Goal: Transaction & Acquisition: Purchase product/service

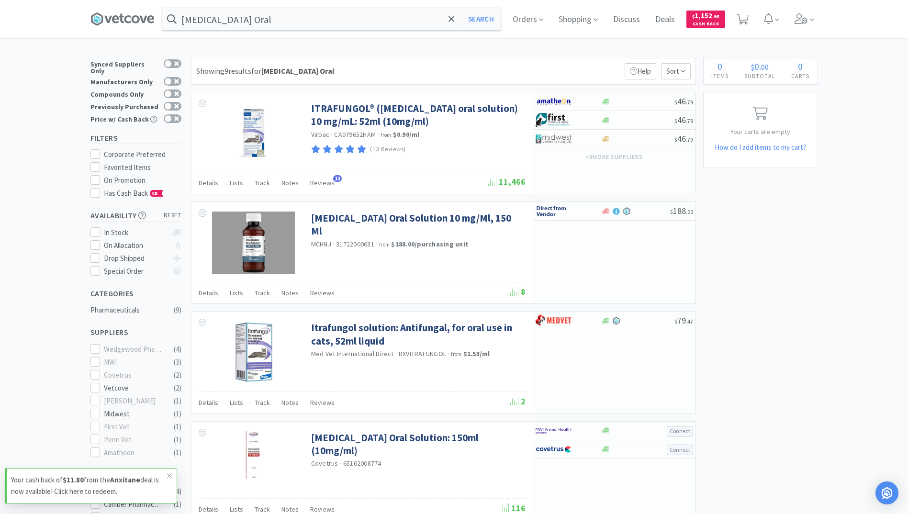
click at [244, 17] on input "Itraconazole Oral" at bounding box center [331, 19] width 338 height 22
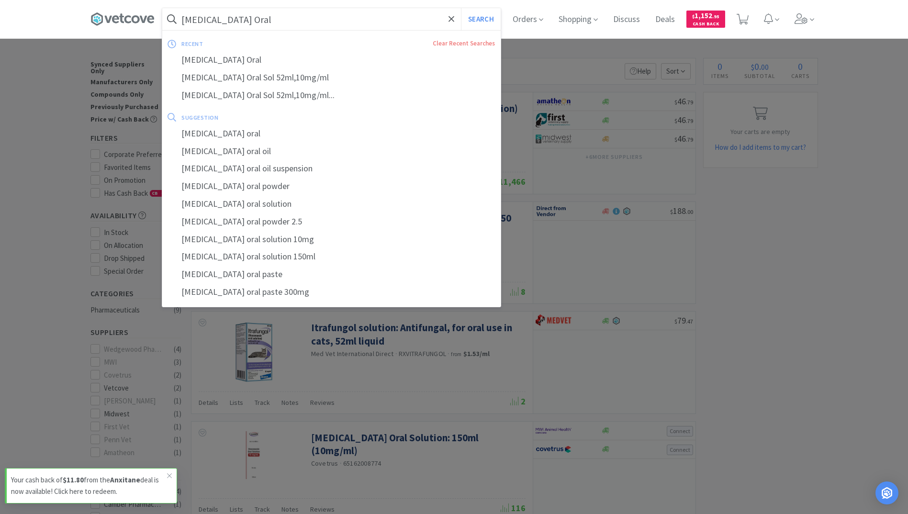
paste input "text"
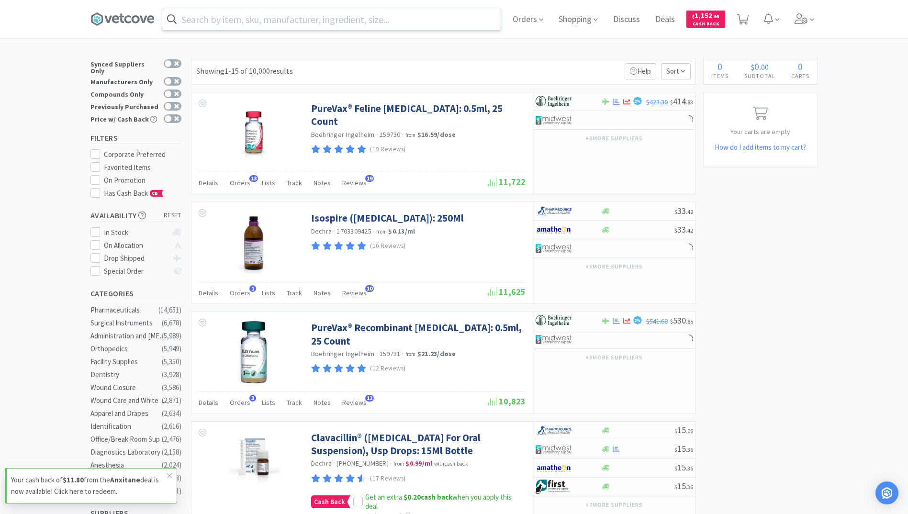
click at [238, 15] on input "text" at bounding box center [331, 19] width 338 height 22
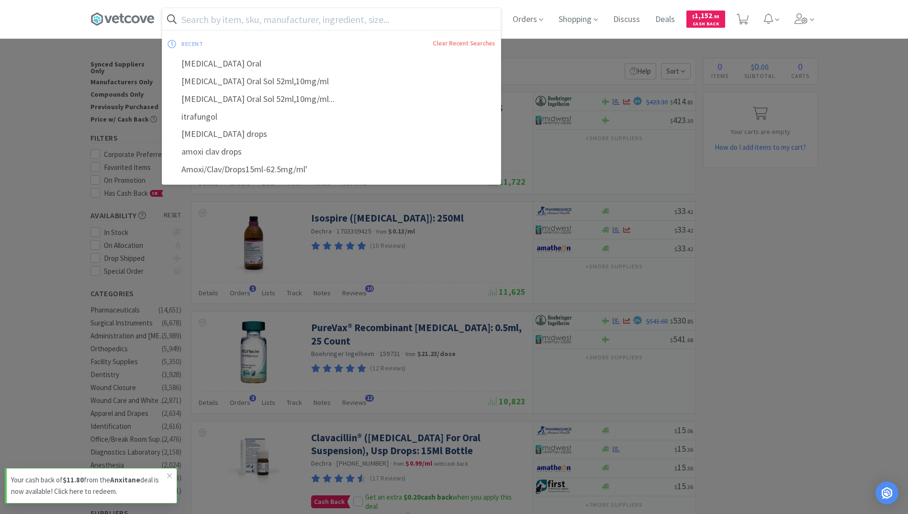
paste input "50 mg Hydroxyzine"
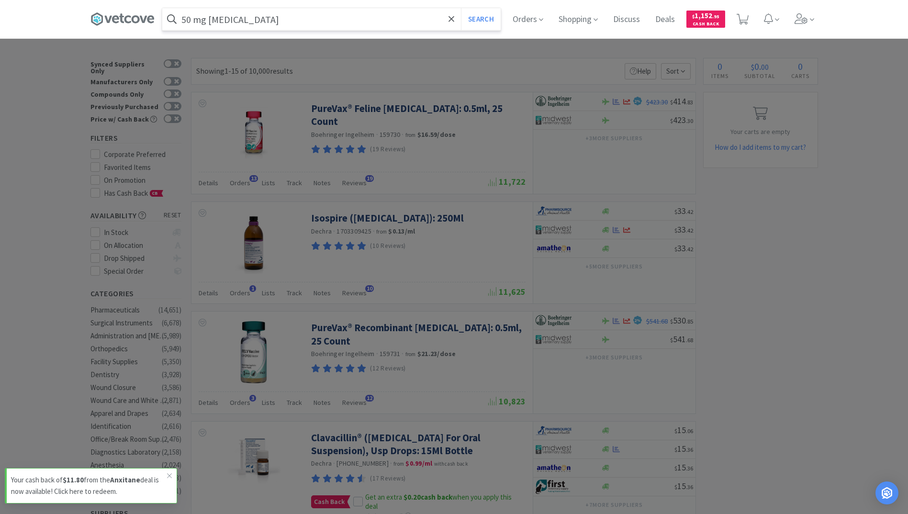
type input "50 mg Hydroxyzine"
click at [461, 8] on button "Search" at bounding box center [481, 19] width 40 height 22
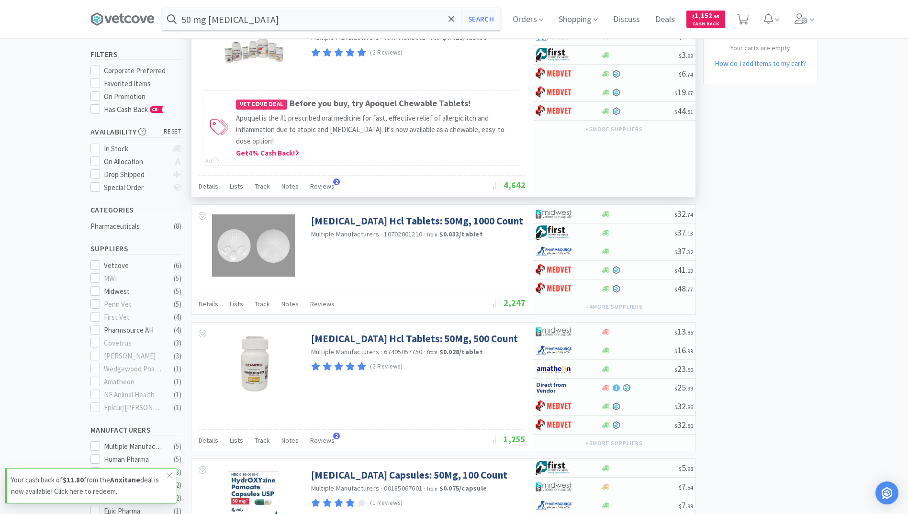
scroll to position [96, 0]
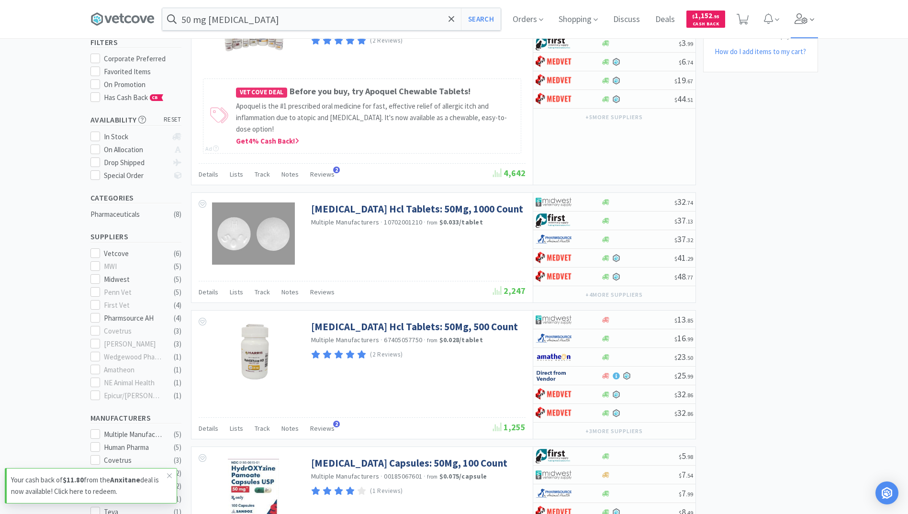
click at [806, 18] on icon at bounding box center [800, 18] width 13 height 11
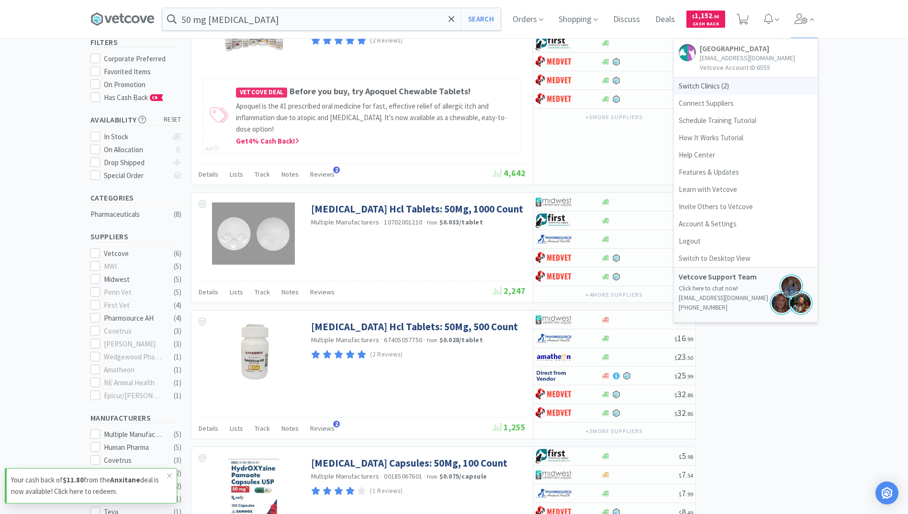
click at [732, 95] on span "Switch Clinics ( 2 )" at bounding box center [746, 86] width 144 height 17
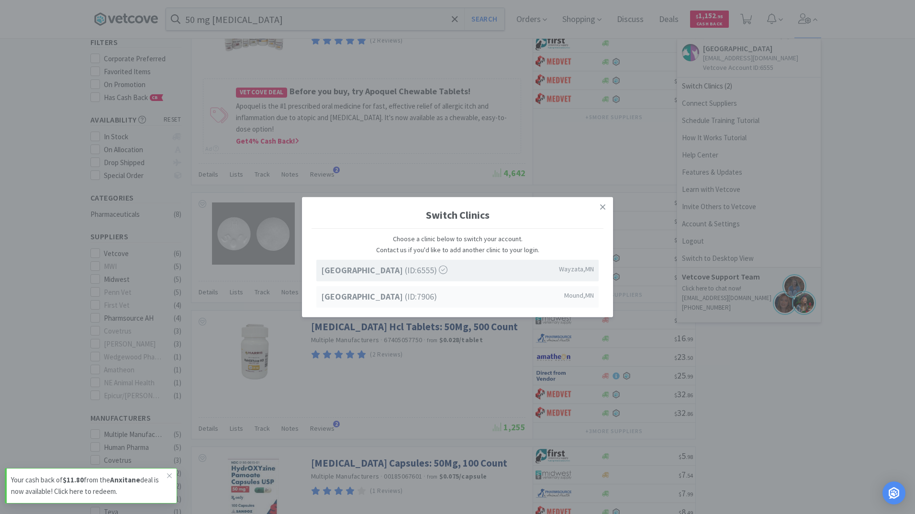
click at [405, 296] on strong "[GEOGRAPHIC_DATA]" at bounding box center [363, 295] width 84 height 11
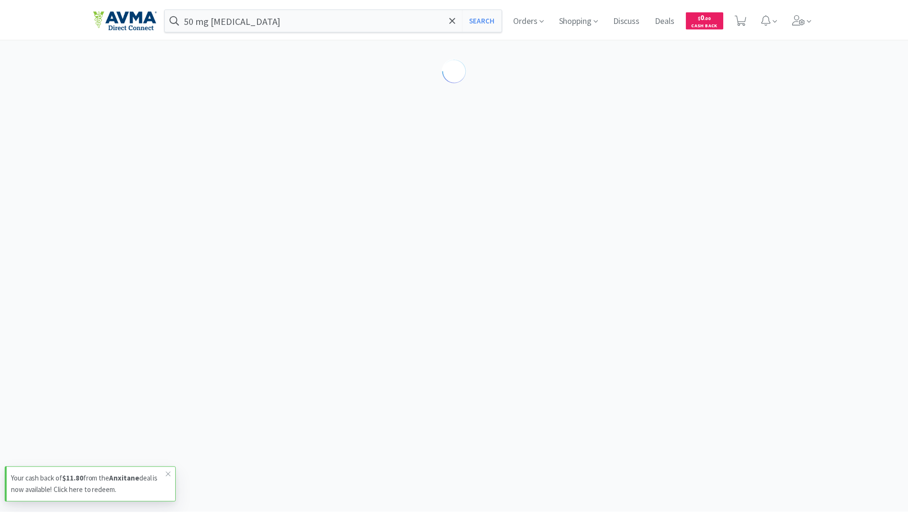
scroll to position [96, 0]
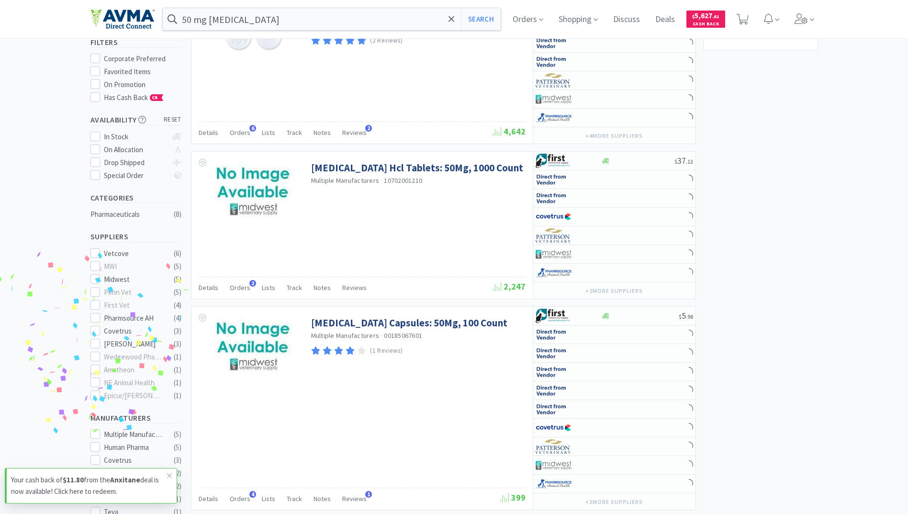
select select "1"
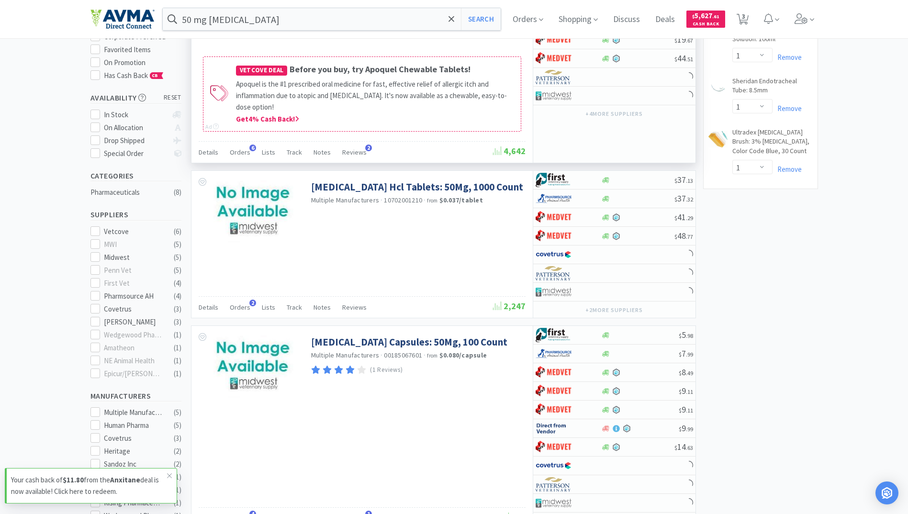
scroll to position [144, 0]
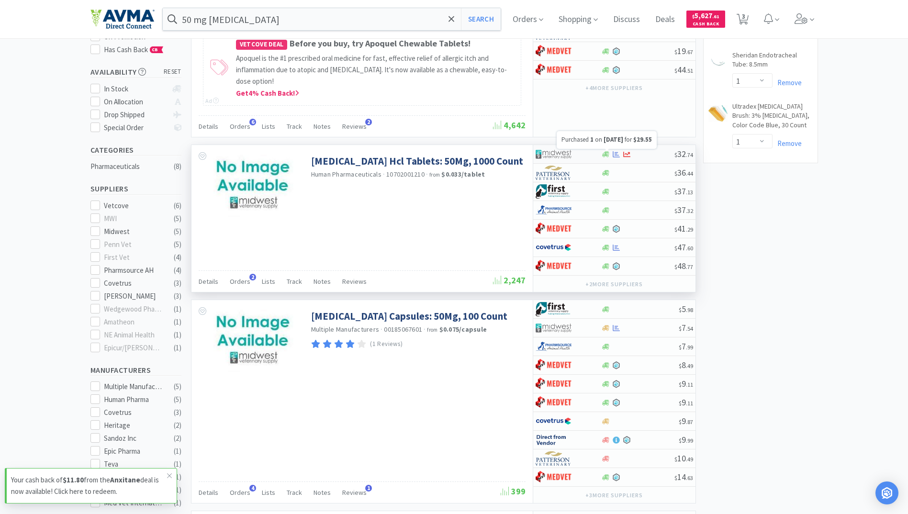
click at [613, 151] on icon at bounding box center [615, 154] width 7 height 6
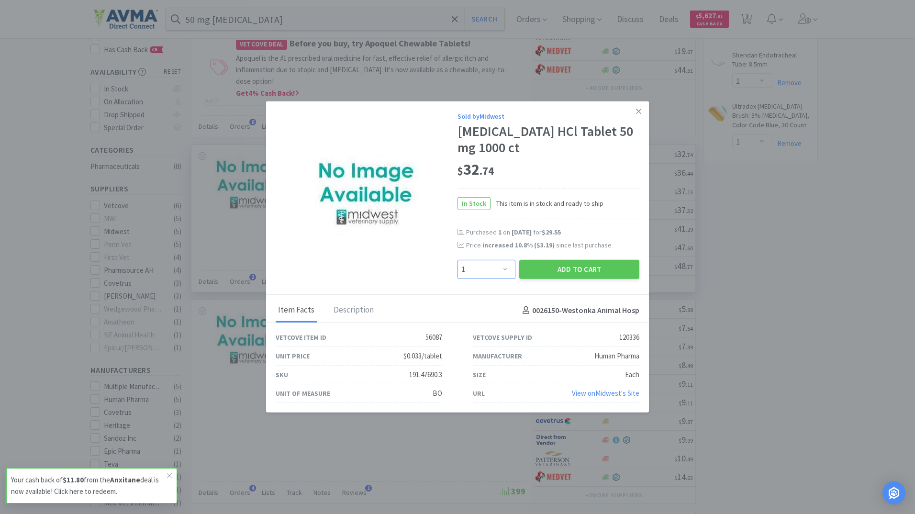
click at [508, 272] on select "Enter Quantity 1 2 3 4 5 6 7 8 9 10 11 12 13 14 15 16 17 18 19 20 Enter Quantity" at bounding box center [486, 269] width 58 height 19
click at [457, 260] on select "Enter Quantity 1 2 3 4 5 6 7 8 9 10 11 12 13 14 15 16 17 18 19 20 Enter Quantity" at bounding box center [486, 269] width 58 height 19
click at [491, 276] on select "Enter Quantity 1 2 3 4 5 6 7 8 9 10 11 12 13 14 15 16 17 18 19 20 Enter Quantity" at bounding box center [486, 269] width 58 height 19
select select "2"
click at [457, 260] on select "Enter Quantity 1 2 3 4 5 6 7 8 9 10 11 12 13 14 15 16 17 18 19 20 Enter Quantity" at bounding box center [486, 269] width 58 height 19
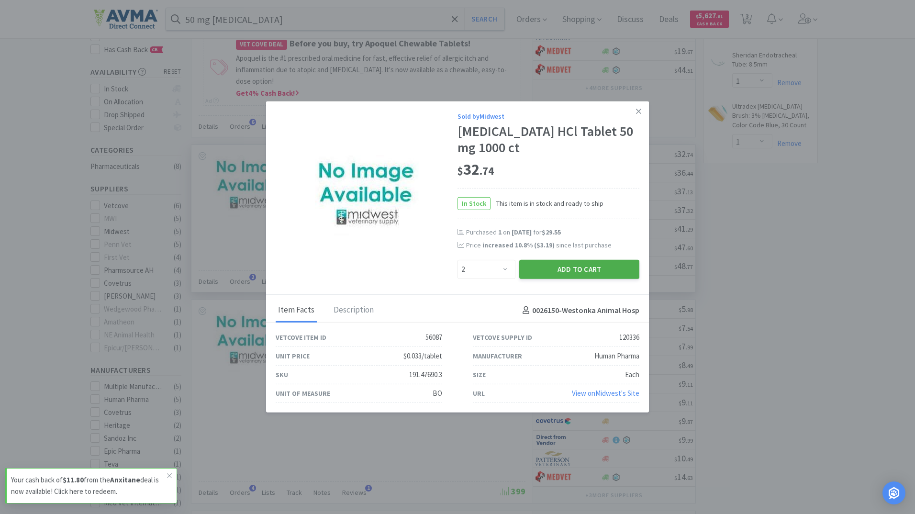
click at [561, 274] on button "Add to Cart" at bounding box center [579, 269] width 120 height 19
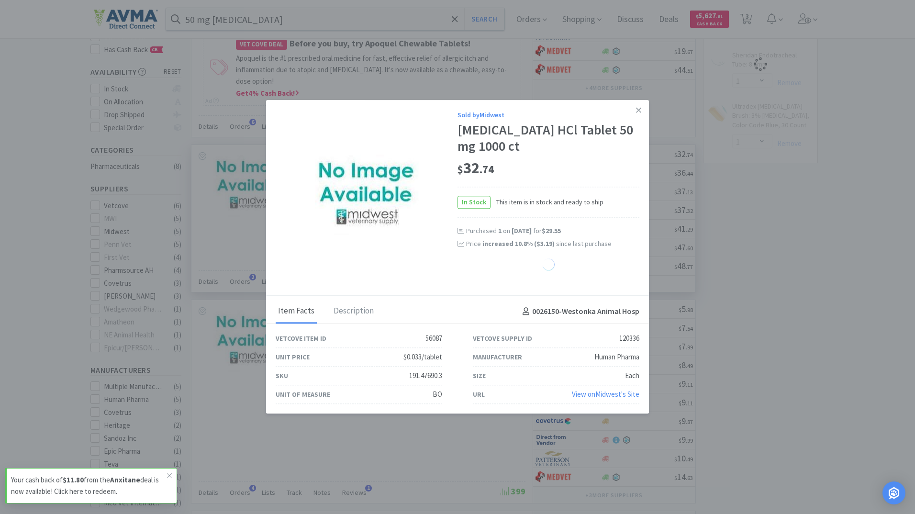
select select "2"
select select "1"
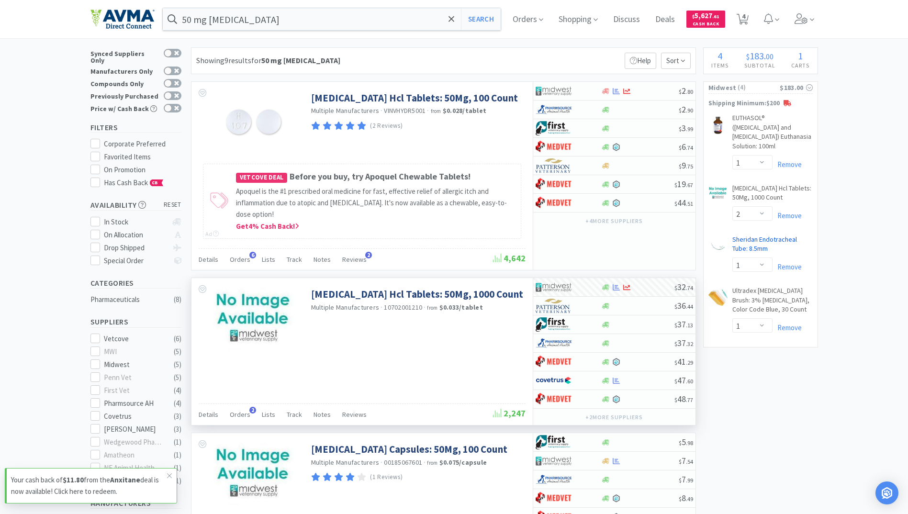
scroll to position [0, 0]
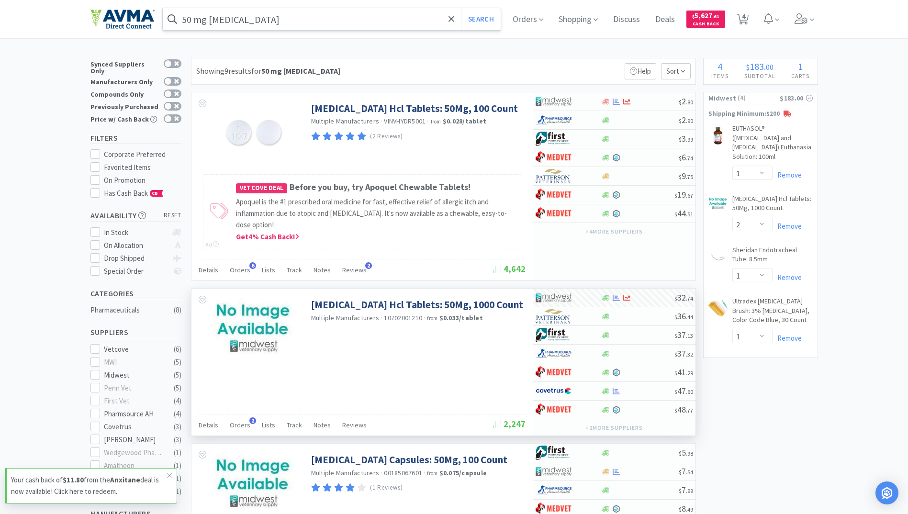
click at [270, 17] on input "50 mg Hydroxyzine" at bounding box center [332, 19] width 338 height 22
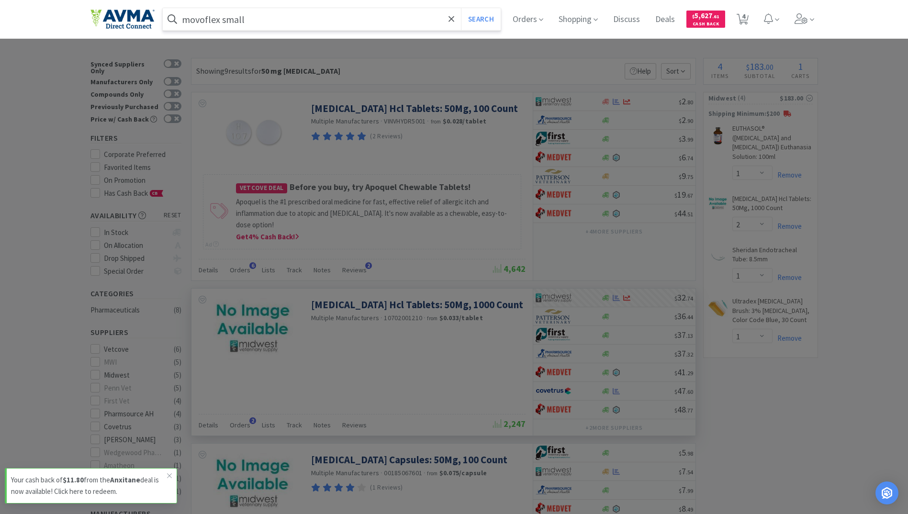
click at [461, 8] on button "Search" at bounding box center [481, 19] width 40 height 22
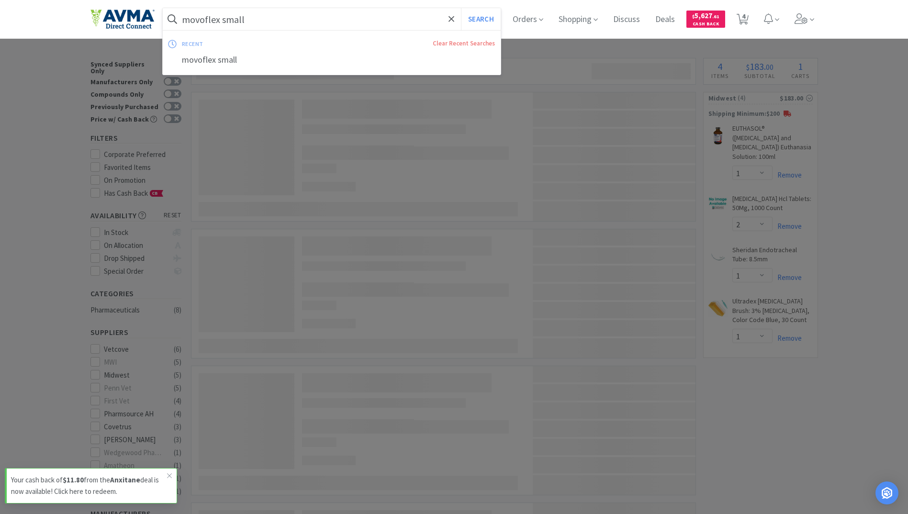
click at [279, 25] on input "movoflex small" at bounding box center [332, 19] width 338 height 22
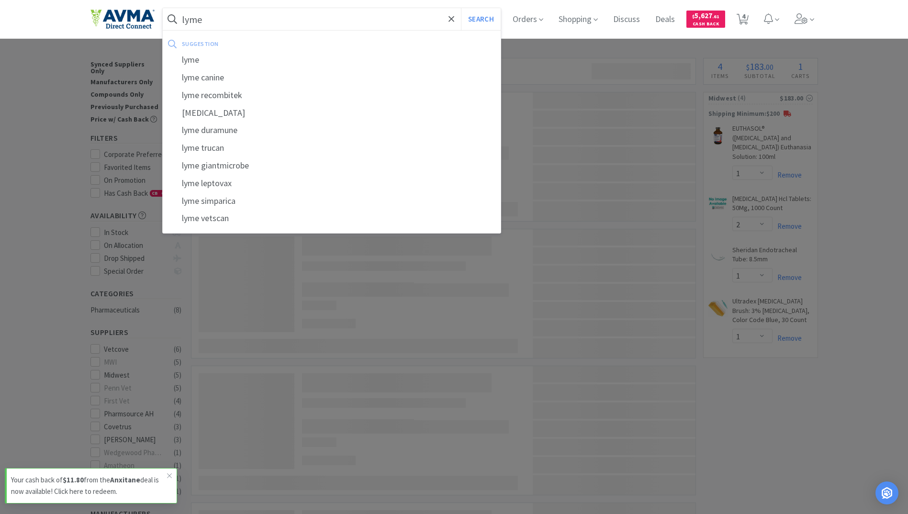
click at [461, 8] on button "Search" at bounding box center [481, 19] width 40 height 22
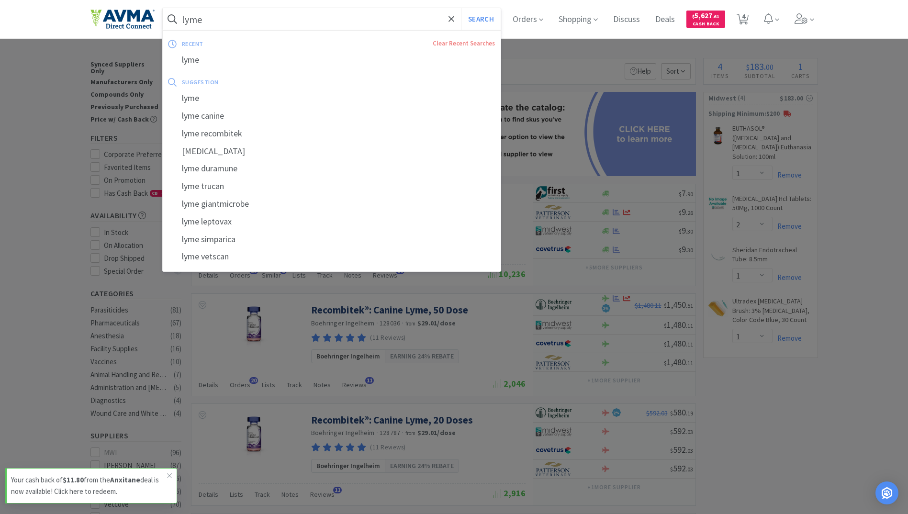
click at [345, 29] on input "lyme" at bounding box center [332, 19] width 338 height 22
paste input "Otomax Ear Ointment 7.5 g"
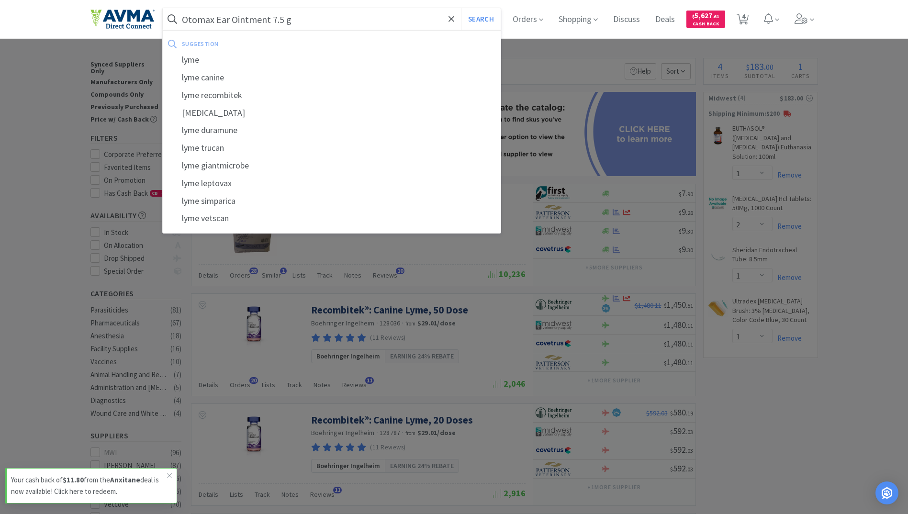
click at [461, 8] on button "Search" at bounding box center [481, 19] width 40 height 22
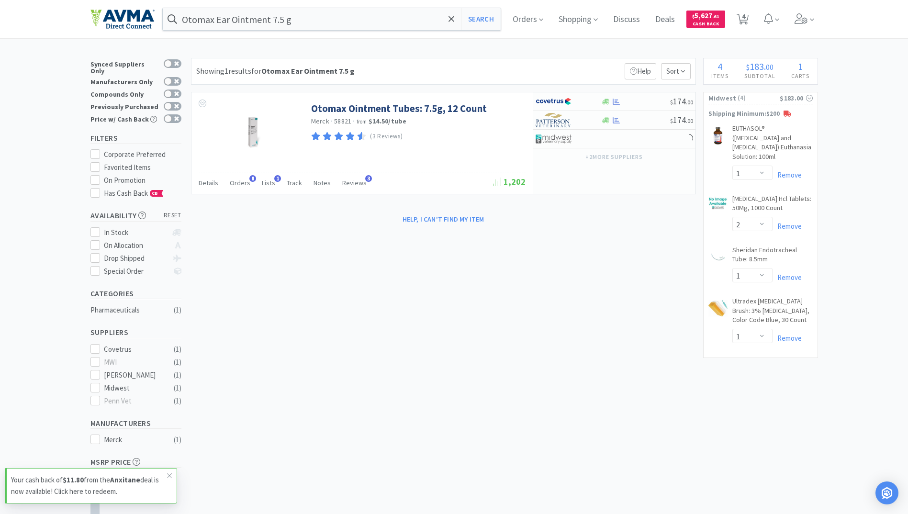
click at [635, 281] on div "× Filter Results Synced Suppliers Only Manufacturers Only Compounds Only Previo…" at bounding box center [453, 315] width 727 height 514
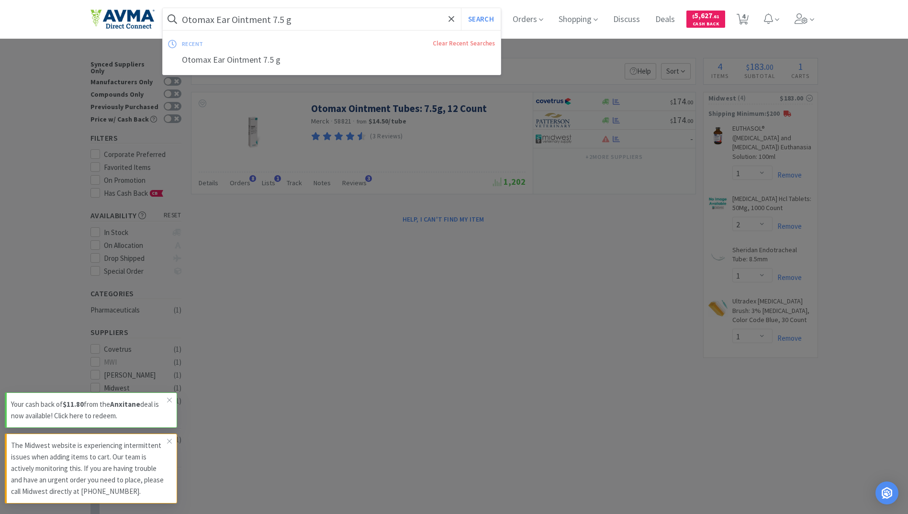
click at [292, 19] on input "Otomax Ear Ointment 7.5 g" at bounding box center [332, 19] width 338 height 22
type input "feline rabies"
click at [461, 8] on button "Search" at bounding box center [481, 19] width 40 height 22
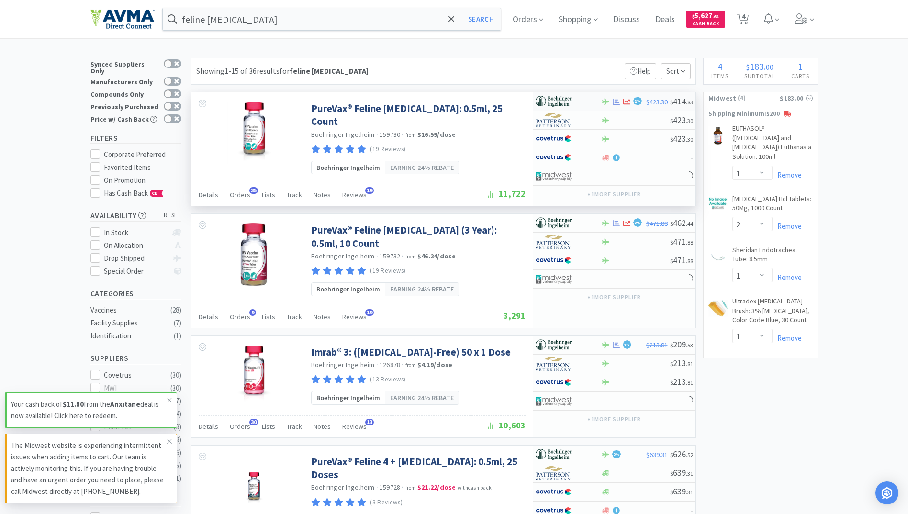
click at [611, 100] on div at bounding box center [616, 101] width 10 height 7
select select "1"
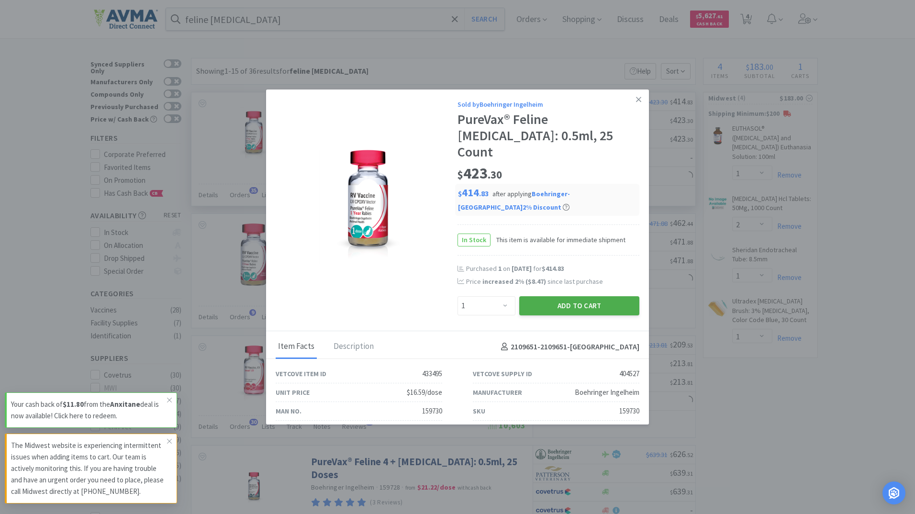
click at [583, 296] on button "Add to Cart" at bounding box center [579, 305] width 120 height 19
select select "1"
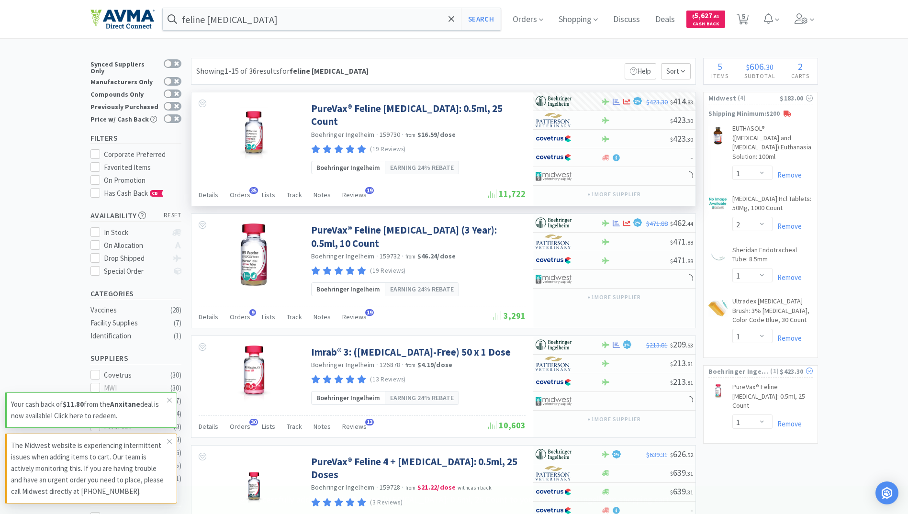
click at [739, 372] on span "Boehringer Ingelheim" at bounding box center [738, 371] width 61 height 11
select select "1"
click at [758, 372] on span "Boehringer Ingelheim" at bounding box center [738, 371] width 61 height 11
click at [745, 23] on span "5" at bounding box center [743, 16] width 3 height 38
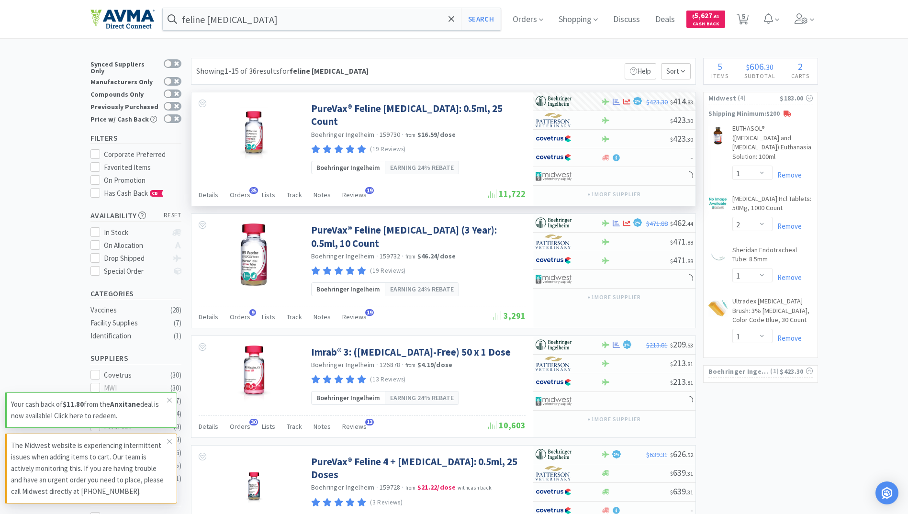
select select "1"
select select "2"
select select "1"
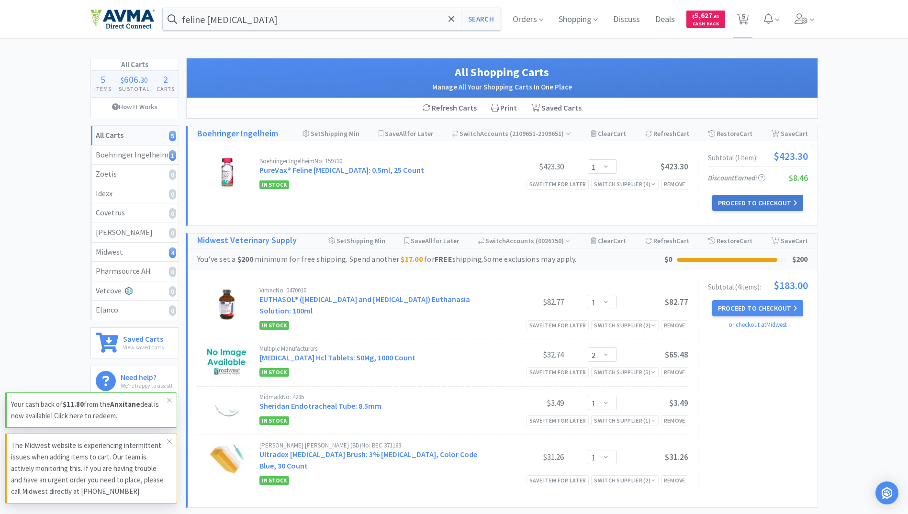
click at [773, 202] on button "Proceed to Checkout" at bounding box center [757, 203] width 91 height 16
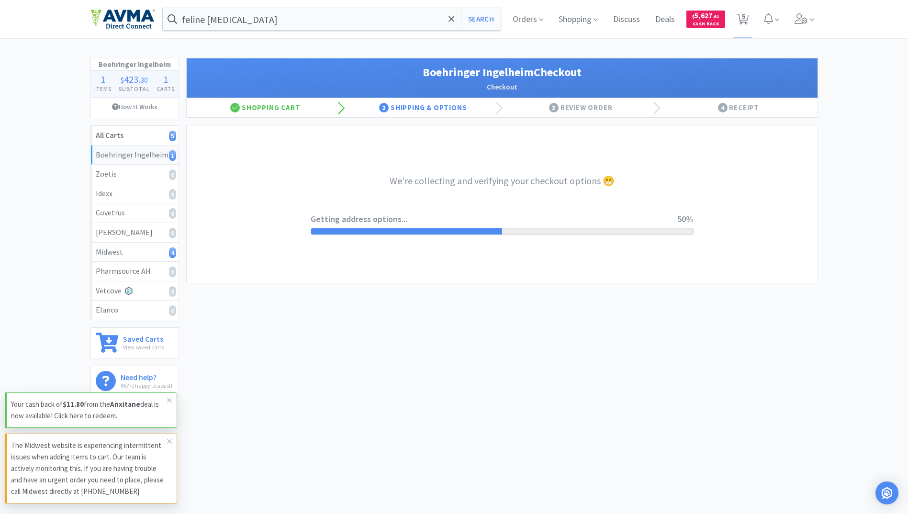
select select "invoice"
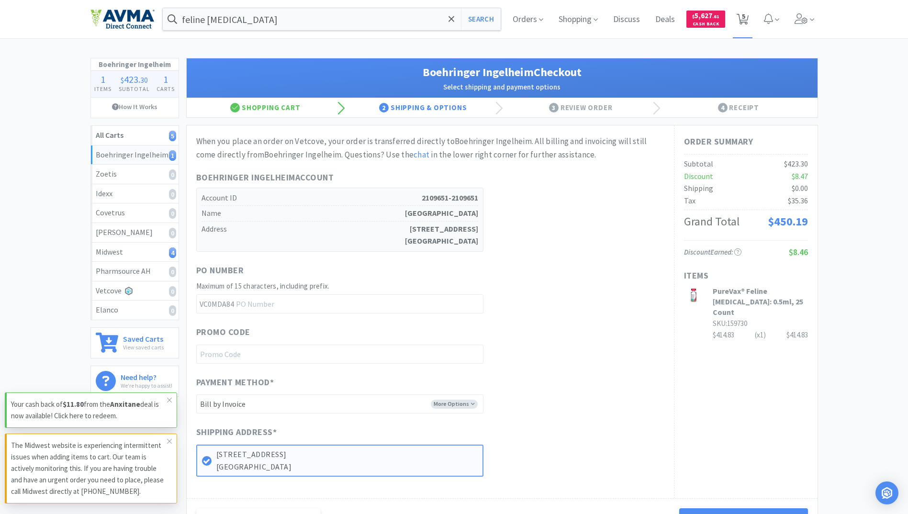
click at [741, 10] on span "5" at bounding box center [743, 19] width 20 height 38
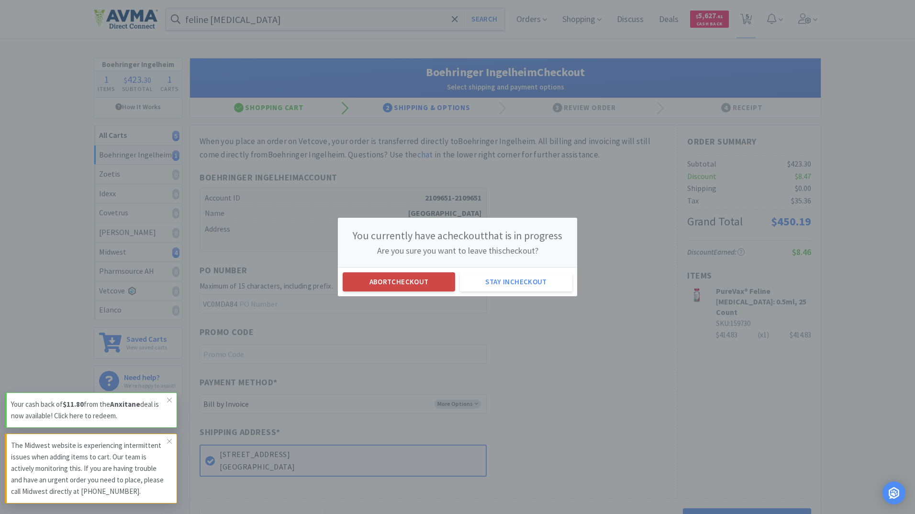
click at [416, 280] on button "Abort checkout" at bounding box center [399, 281] width 112 height 19
select select "1"
select select "2"
select select "1"
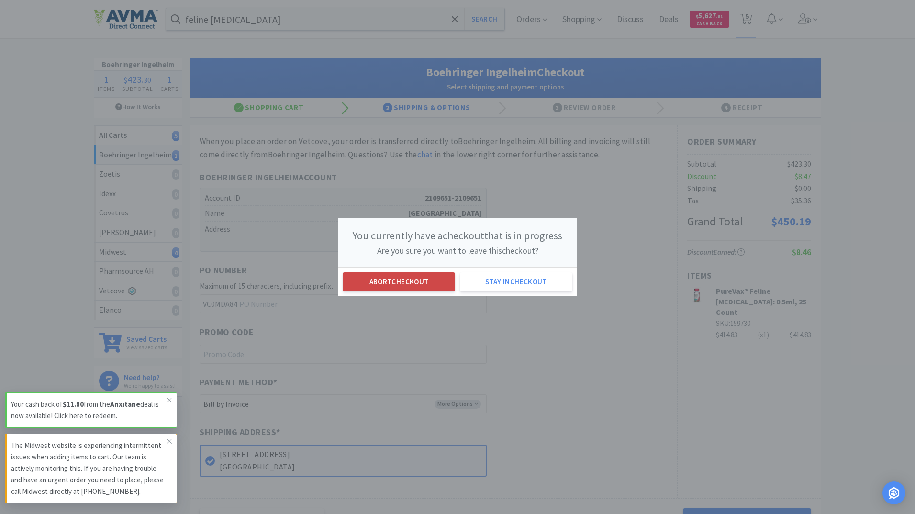
select select "1"
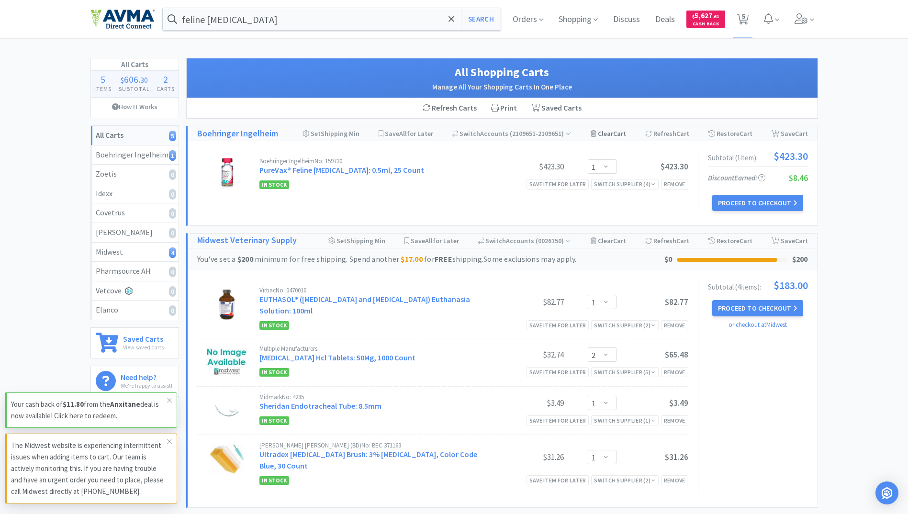
click at [608, 135] on div "Clear Cart" at bounding box center [607, 133] width 35 height 14
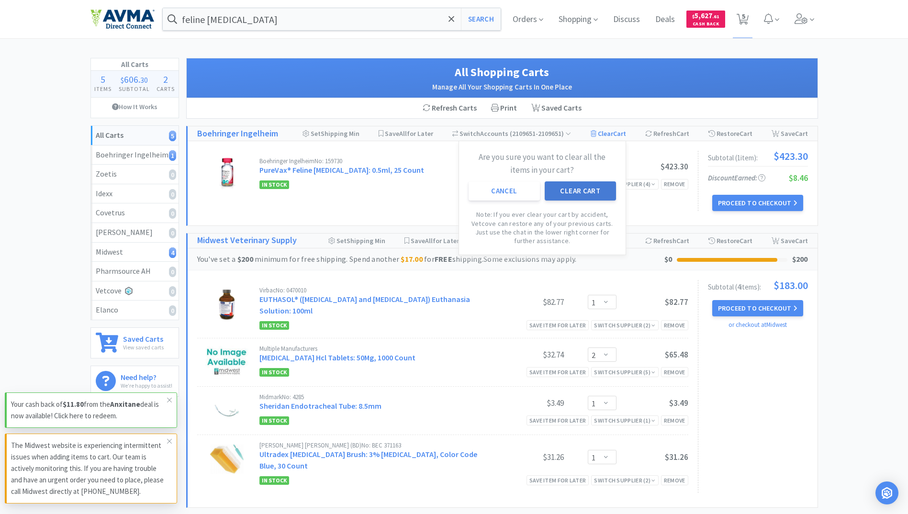
click at [573, 191] on button "Clear Cart" at bounding box center [579, 190] width 71 height 19
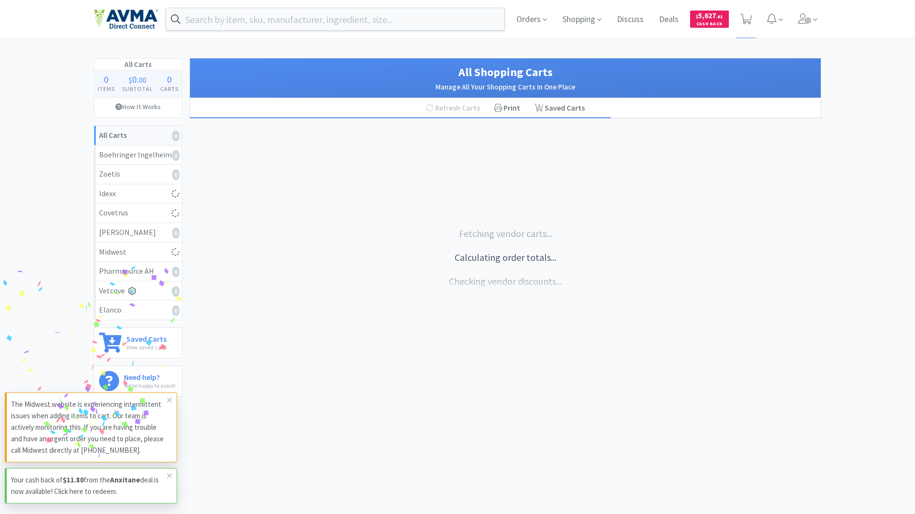
select select "1"
select select "2"
select select "1"
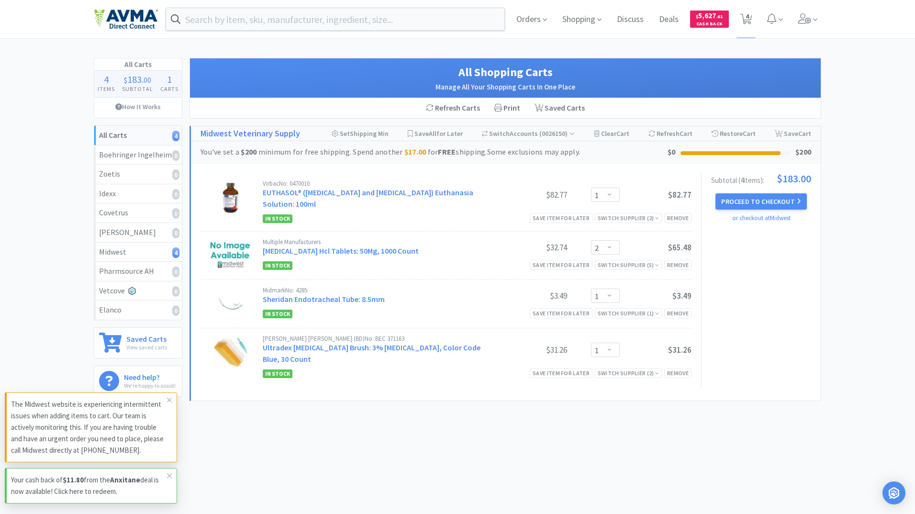
click at [423, 439] on div "Orders Shopping Discuss Discuss Deals Deals $ 5,627 . 61 Cash Back 4 4 All Cart…" at bounding box center [457, 249] width 915 height 499
click at [255, 12] on input "text" at bounding box center [335, 19] width 338 height 22
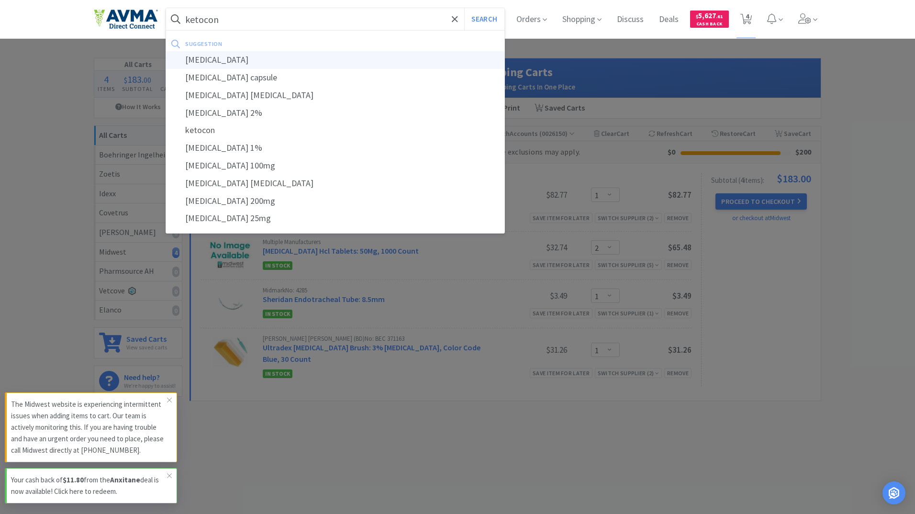
click at [231, 62] on div "[MEDICAL_DATA]" at bounding box center [335, 60] width 338 height 18
type input "[MEDICAL_DATA]"
select select "1"
select select "2"
select select "1"
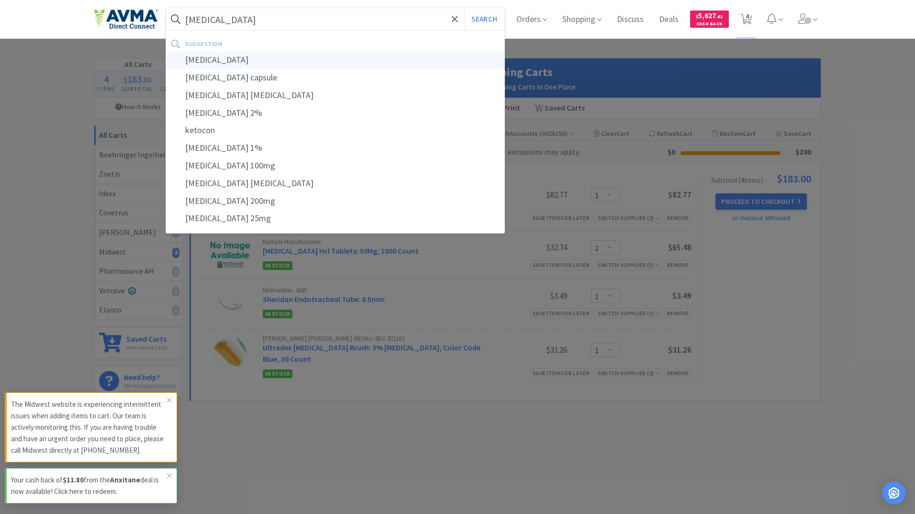
select select "1"
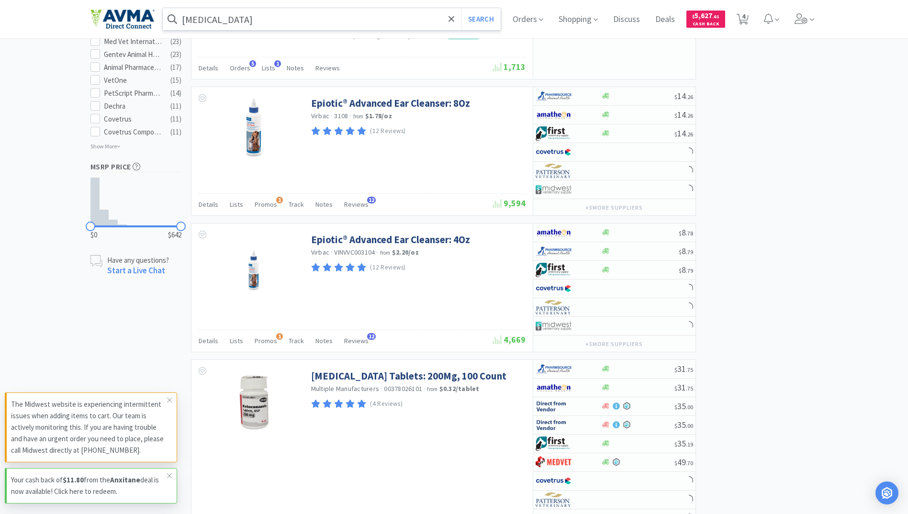
scroll to position [670, 0]
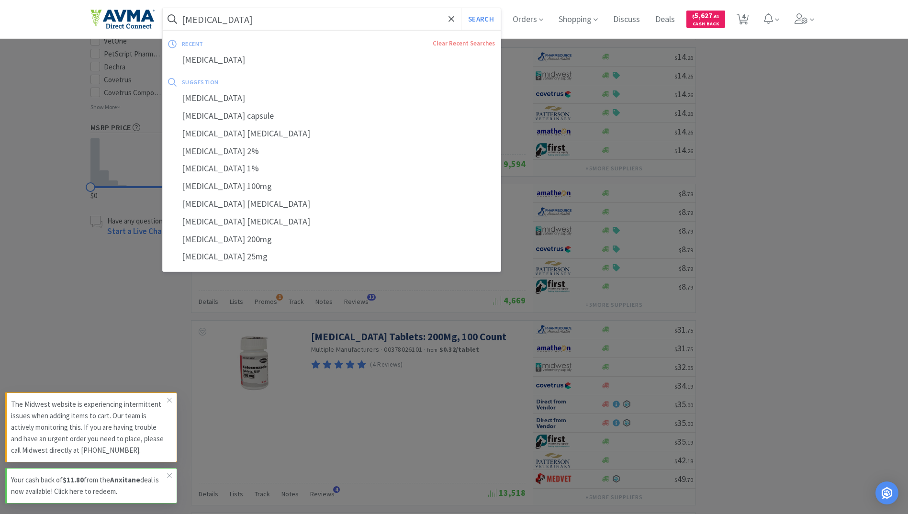
click at [258, 11] on input "[MEDICAL_DATA]" at bounding box center [332, 19] width 338 height 22
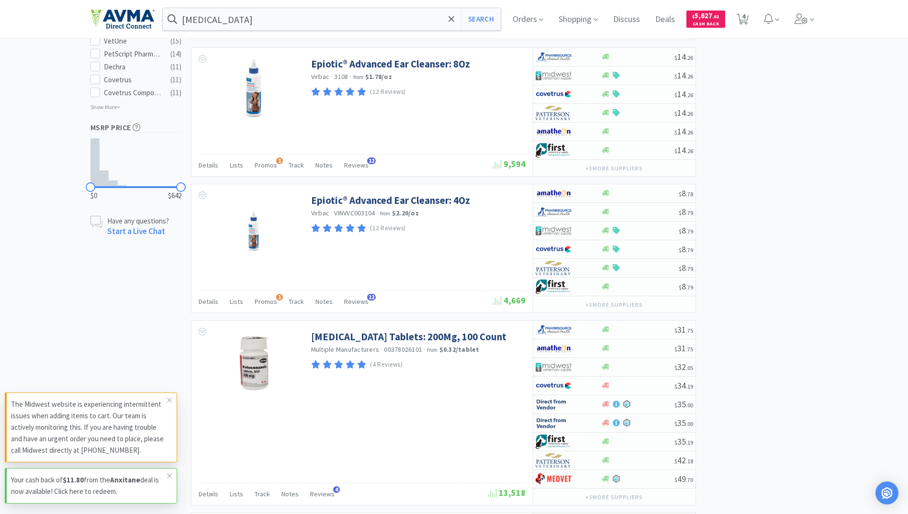
click at [336, 424] on div at bounding box center [454, 257] width 908 height 514
click at [249, 15] on input "[MEDICAL_DATA]" at bounding box center [332, 19] width 338 height 22
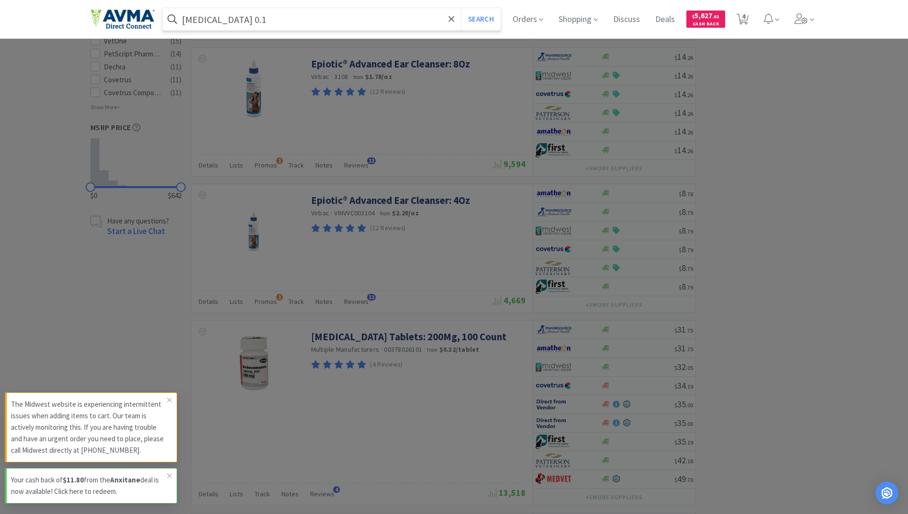
type input "[MEDICAL_DATA] 0.1"
click at [461, 8] on button "Search" at bounding box center [481, 19] width 40 height 22
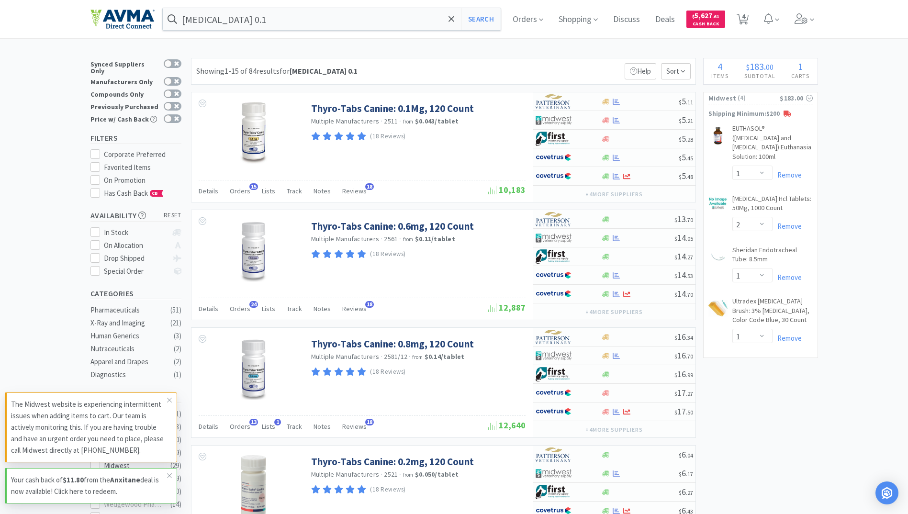
drag, startPoint x: 811, startPoint y: 20, endPoint x: 573, endPoint y: 50, distance: 240.6
click at [807, 20] on icon at bounding box center [800, 18] width 13 height 11
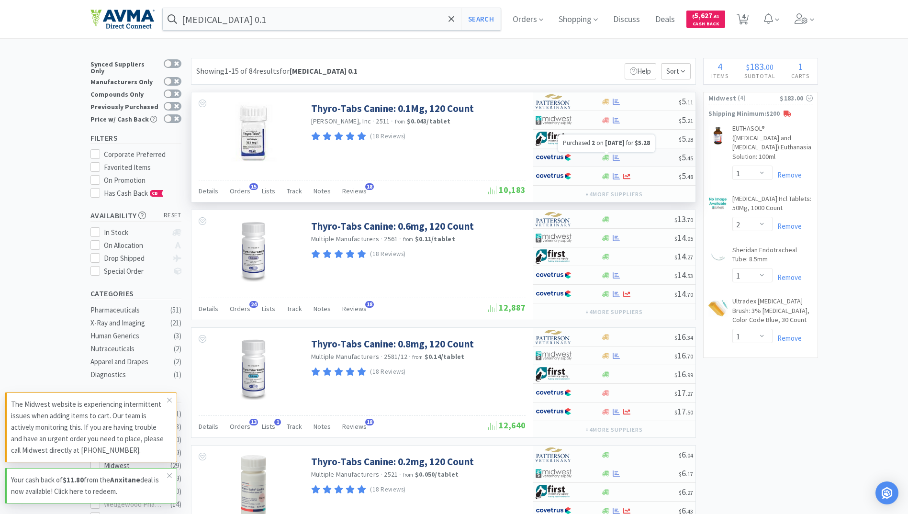
click at [617, 158] on icon at bounding box center [615, 157] width 7 height 6
select select "1"
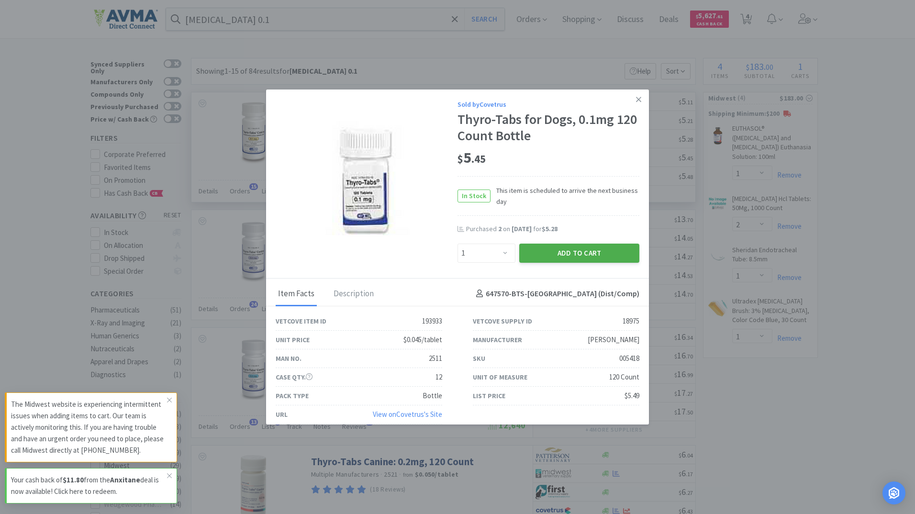
click at [593, 247] on button "Add to Cart" at bounding box center [579, 253] width 120 height 19
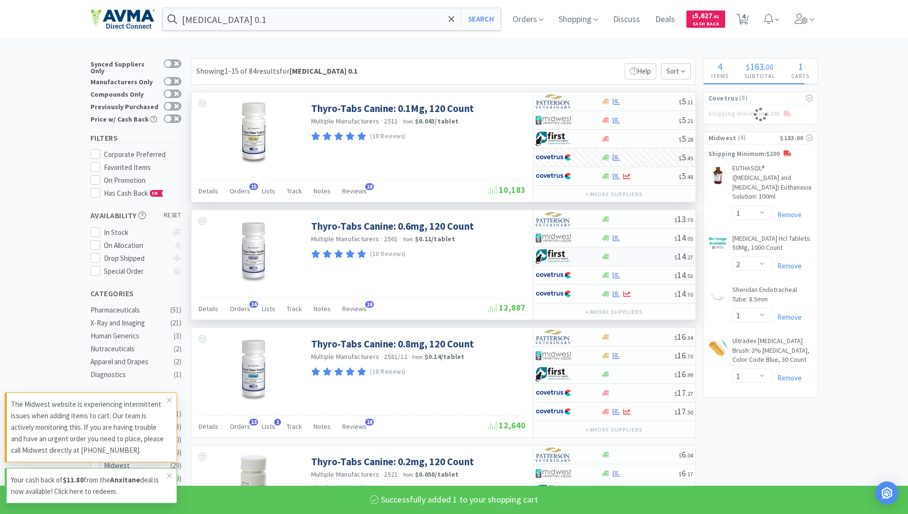
select select "1"
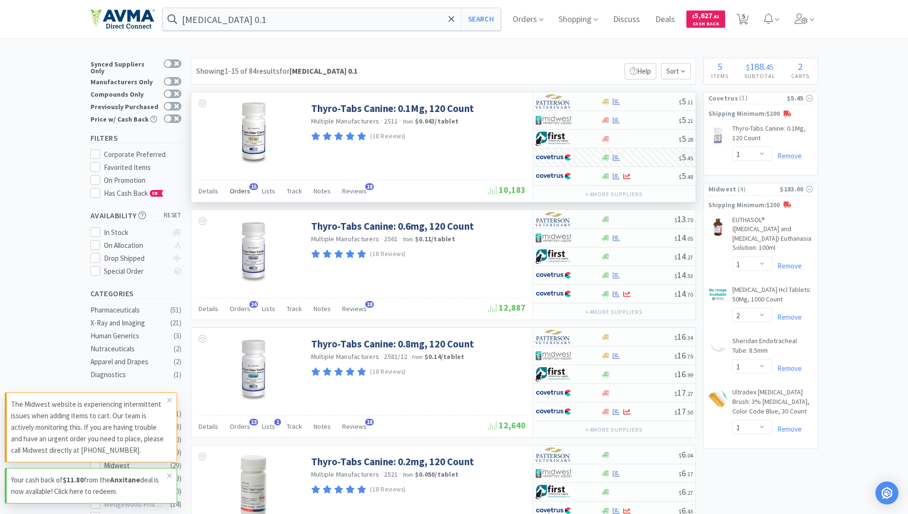
click at [230, 195] on span "Orders" at bounding box center [240, 191] width 21 height 9
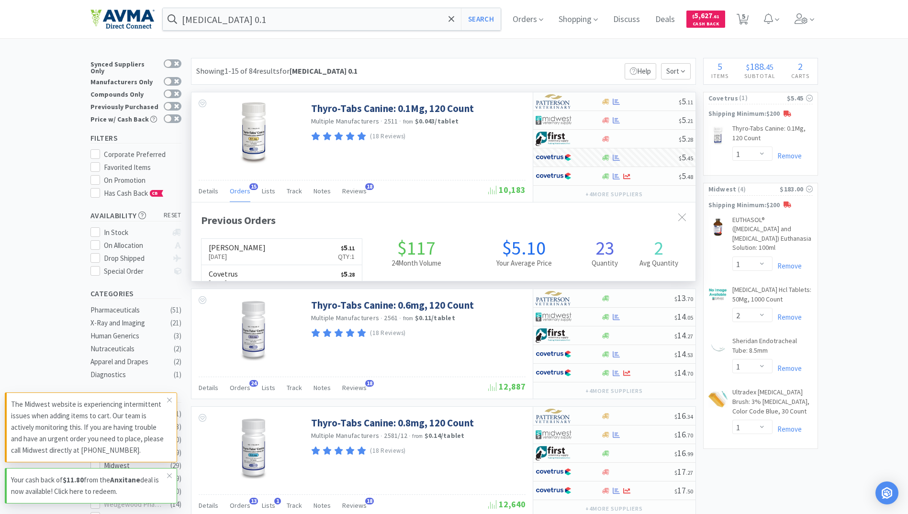
scroll to position [256, 504]
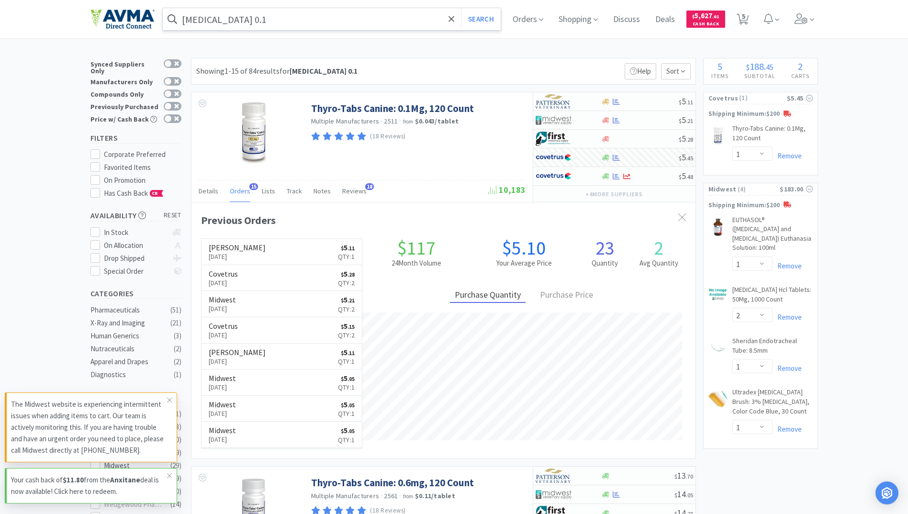
click at [289, 21] on input "[MEDICAL_DATA] 0.1" at bounding box center [332, 19] width 338 height 22
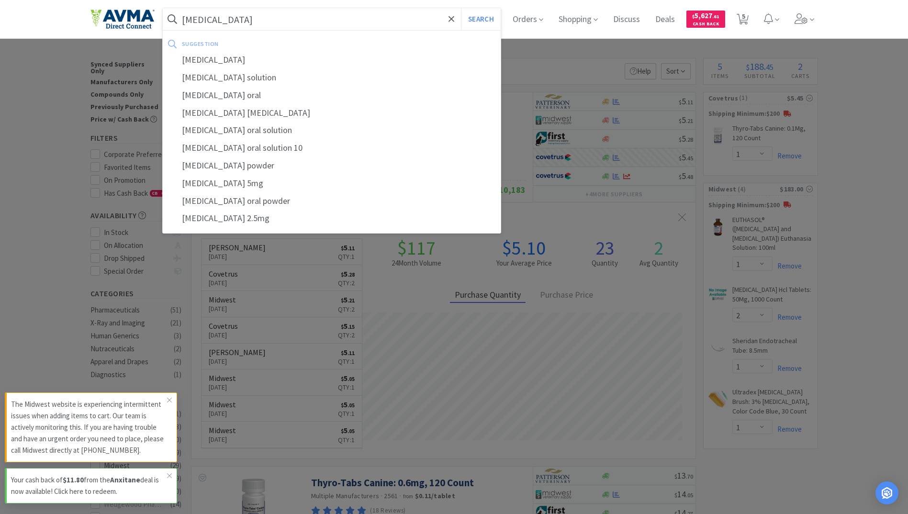
click at [461, 8] on button "Search" at bounding box center [481, 19] width 40 height 22
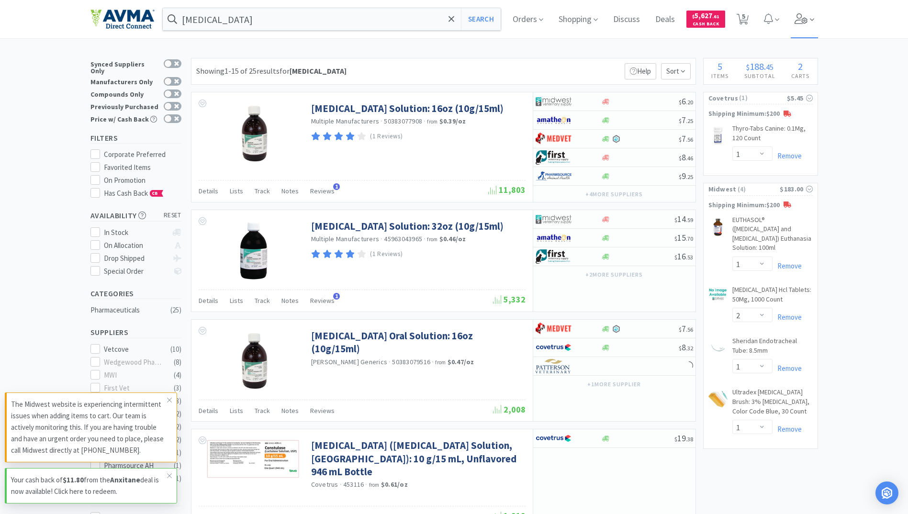
click at [804, 19] on icon at bounding box center [800, 18] width 13 height 11
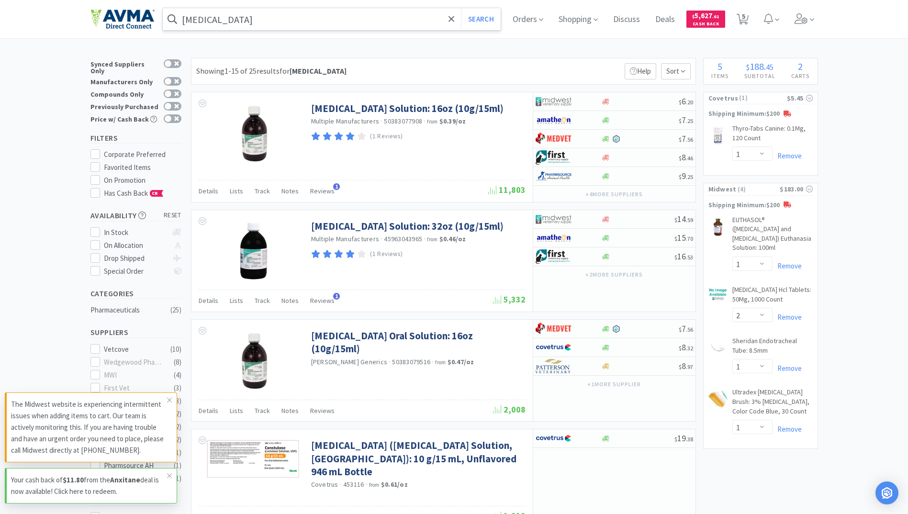
click at [223, 25] on input "[MEDICAL_DATA]" at bounding box center [332, 19] width 338 height 22
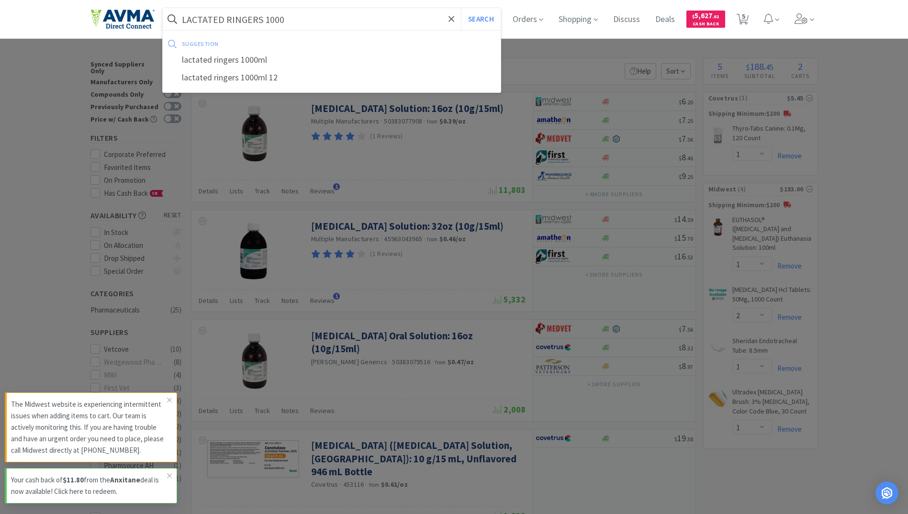
type input "LACTATED RINGERS 1000"
click at [461, 8] on button "Search" at bounding box center [481, 19] width 40 height 22
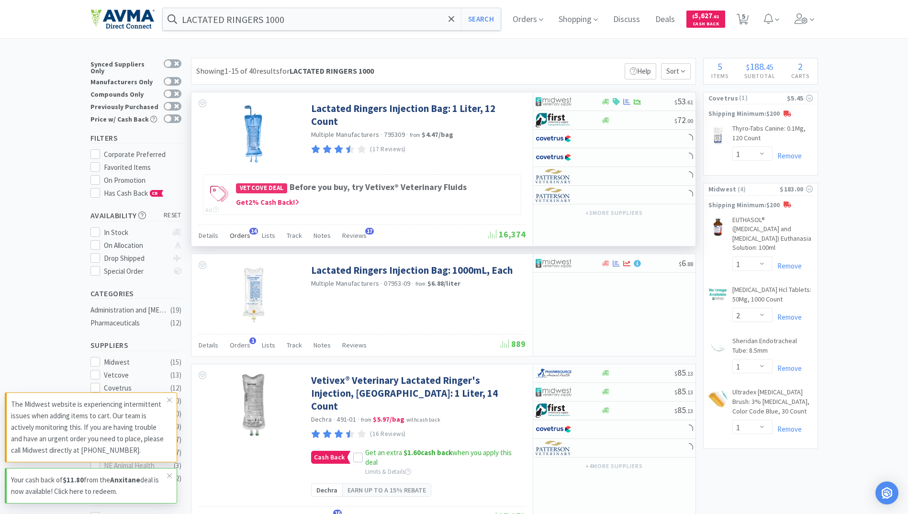
click at [232, 233] on span "Orders" at bounding box center [240, 235] width 21 height 9
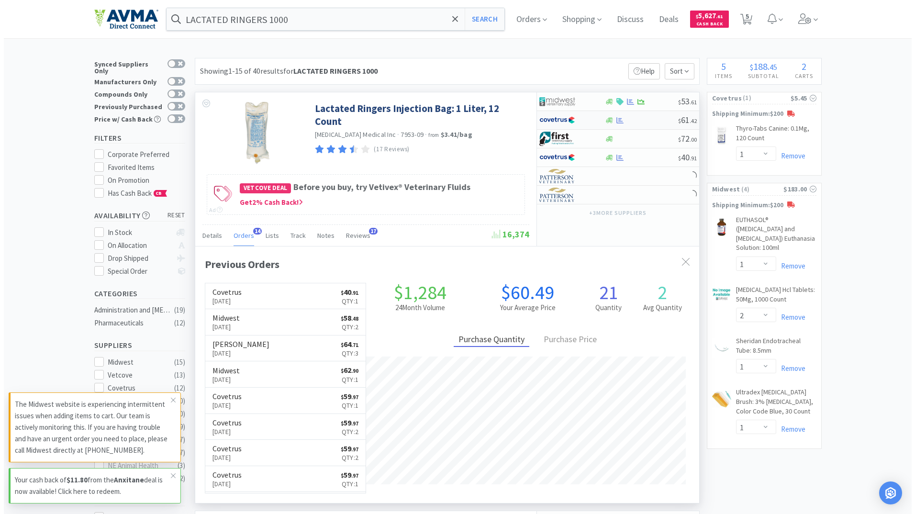
scroll to position [256, 504]
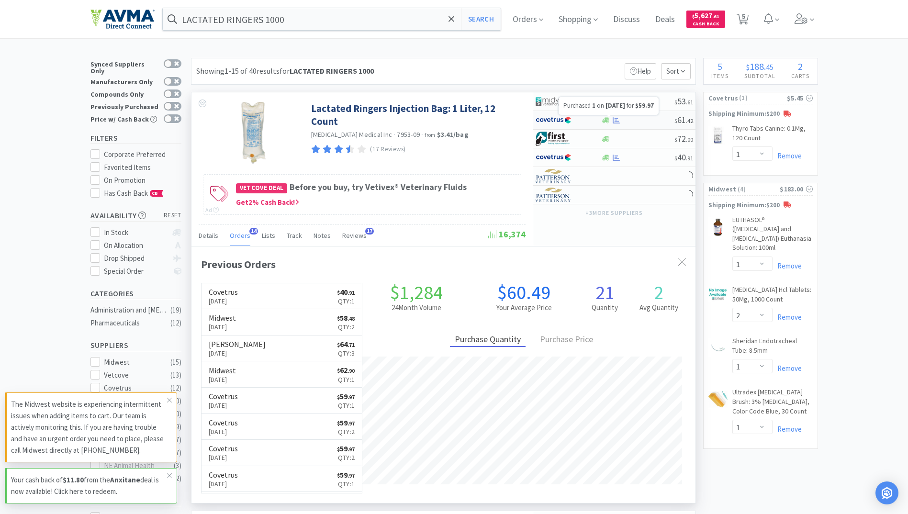
click at [614, 120] on icon at bounding box center [615, 120] width 7 height 7
select select "1"
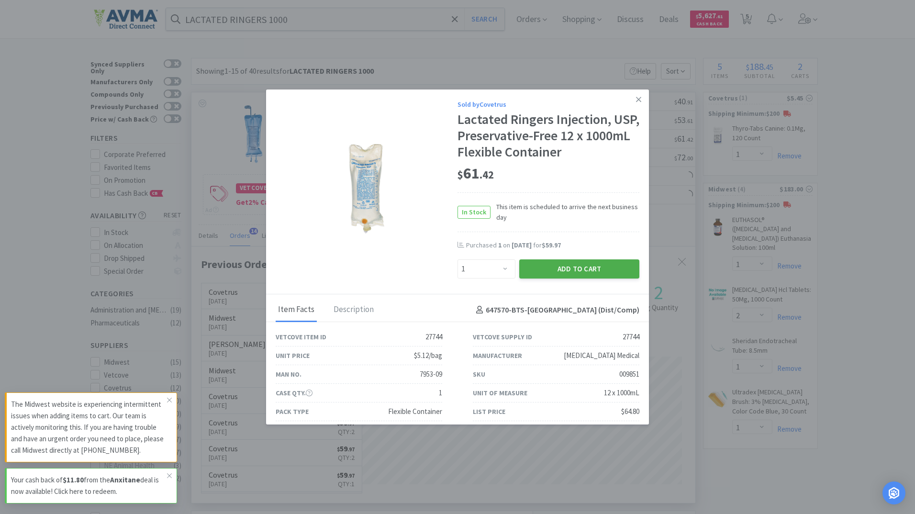
click at [544, 266] on button "Add to Cart" at bounding box center [579, 268] width 120 height 19
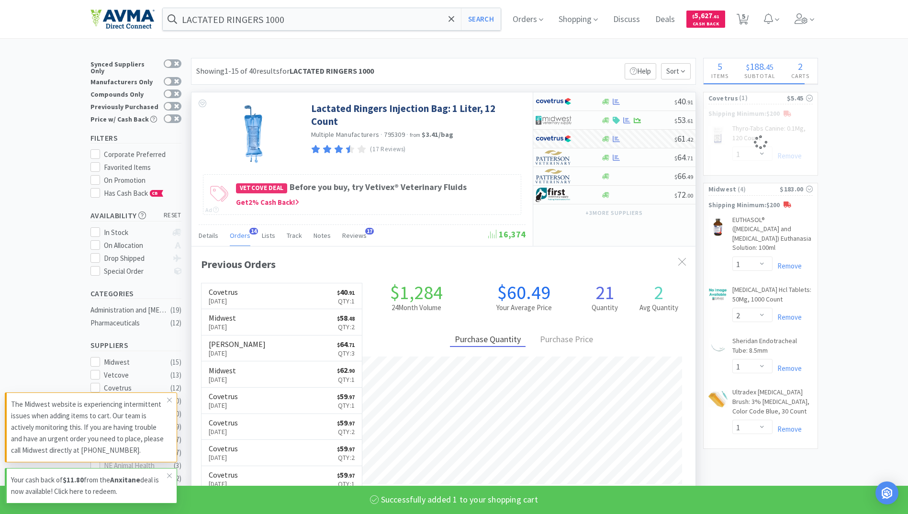
select select "1"
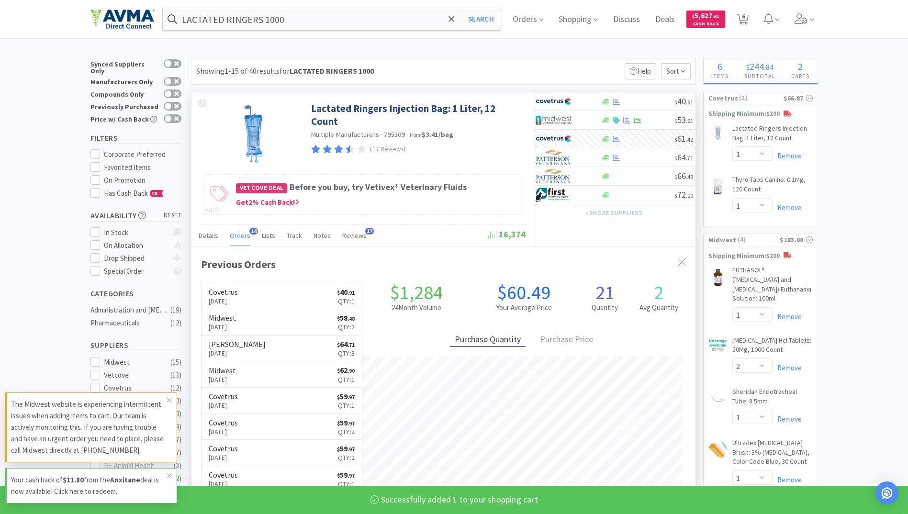
click at [344, 7] on div "LACTATED RINGERS 1000 Search Orders Shopping Discuss Discuss Deals Deals $ 5,62…" at bounding box center [453, 19] width 727 height 38
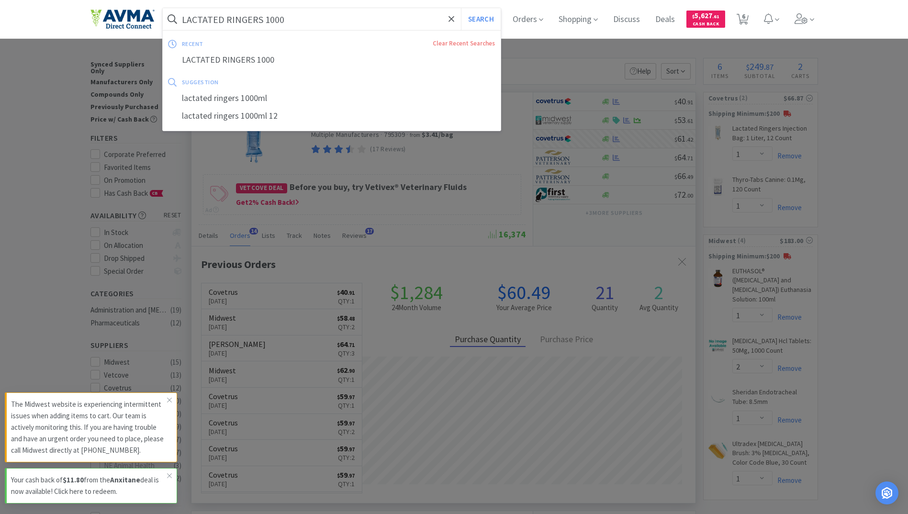
click at [340, 12] on input "LACTATED RINGERS 1000" at bounding box center [332, 19] width 338 height 22
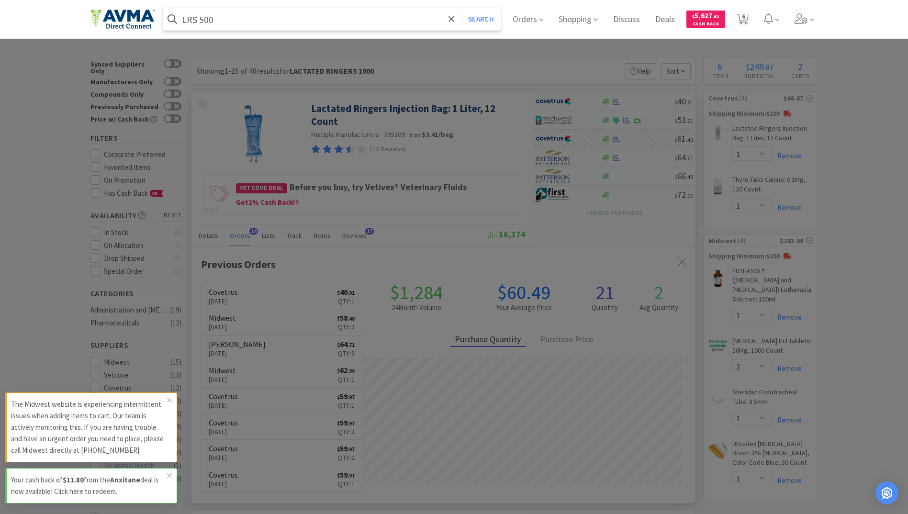
type input "LRS 500"
click at [461, 8] on button "Search" at bounding box center [481, 19] width 40 height 22
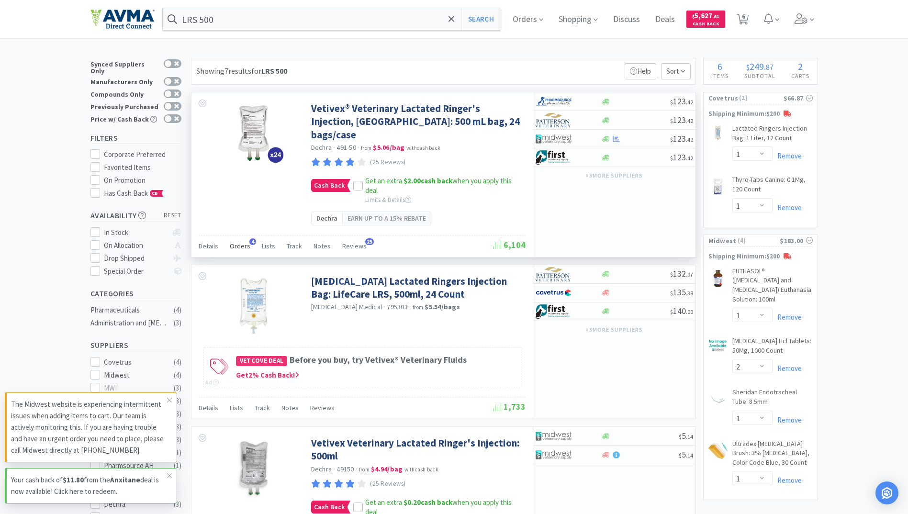
click at [231, 241] on div "Orders 4" at bounding box center [240, 247] width 21 height 18
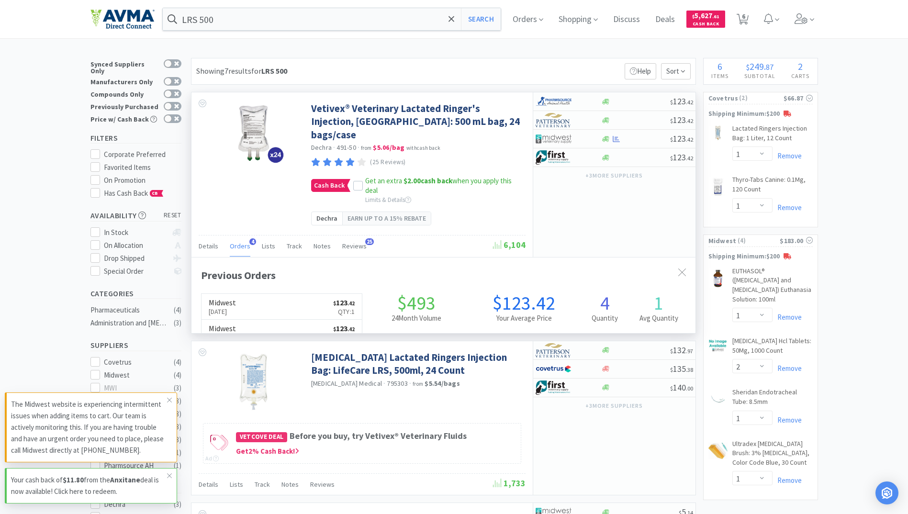
scroll to position [248, 504]
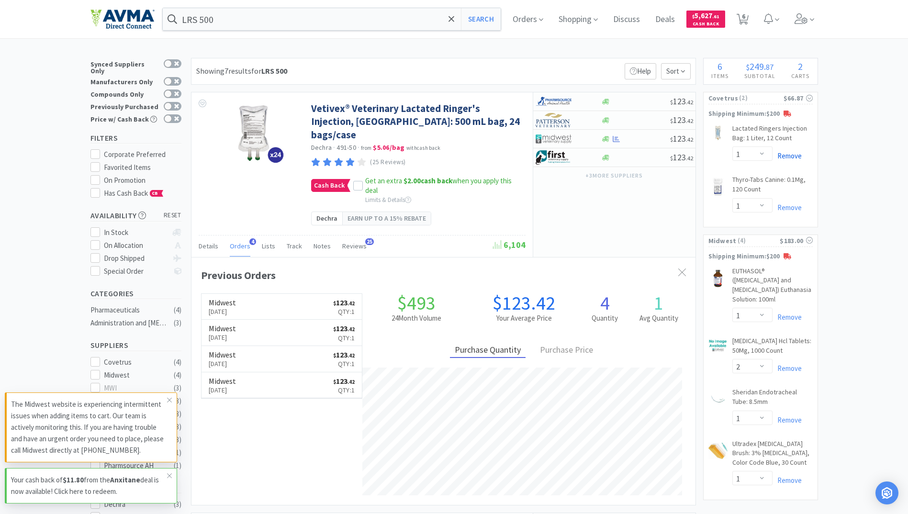
click at [793, 154] on link "Remove" at bounding box center [786, 155] width 29 height 9
select select "1"
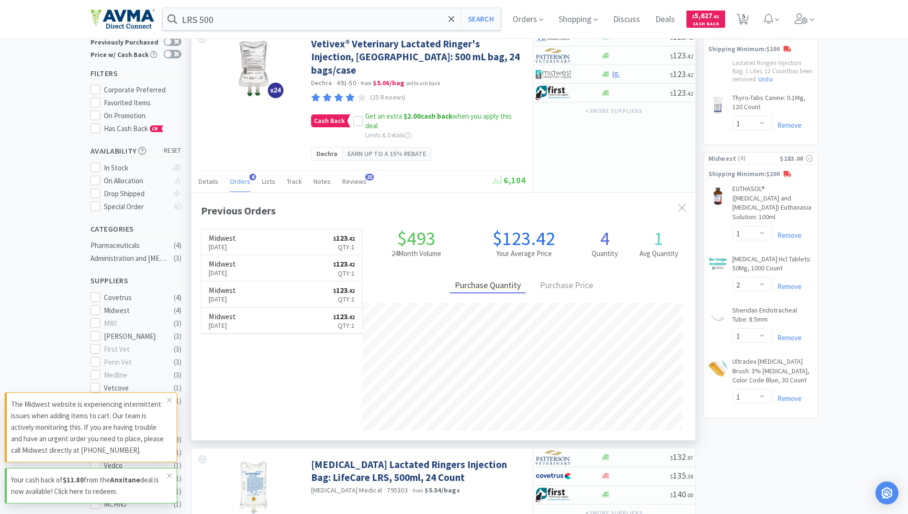
scroll to position [48, 0]
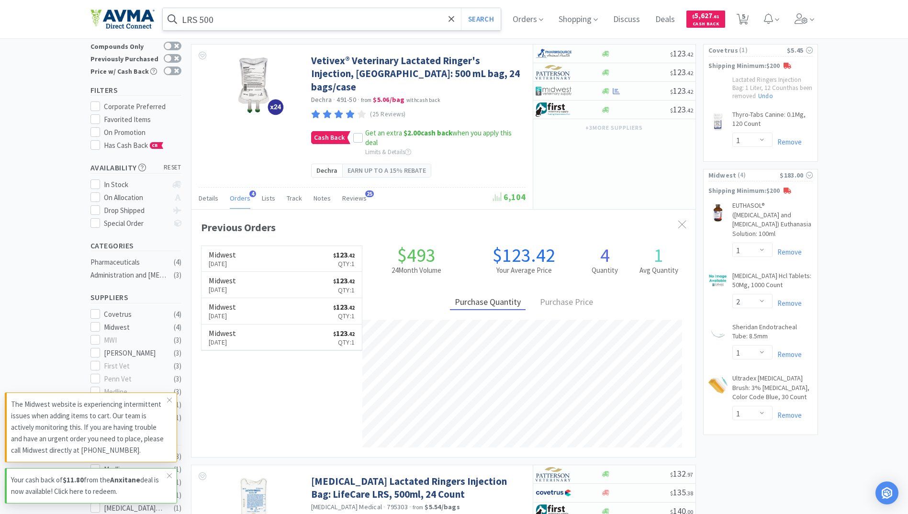
click at [276, 28] on input "LRS 500" at bounding box center [332, 19] width 338 height 22
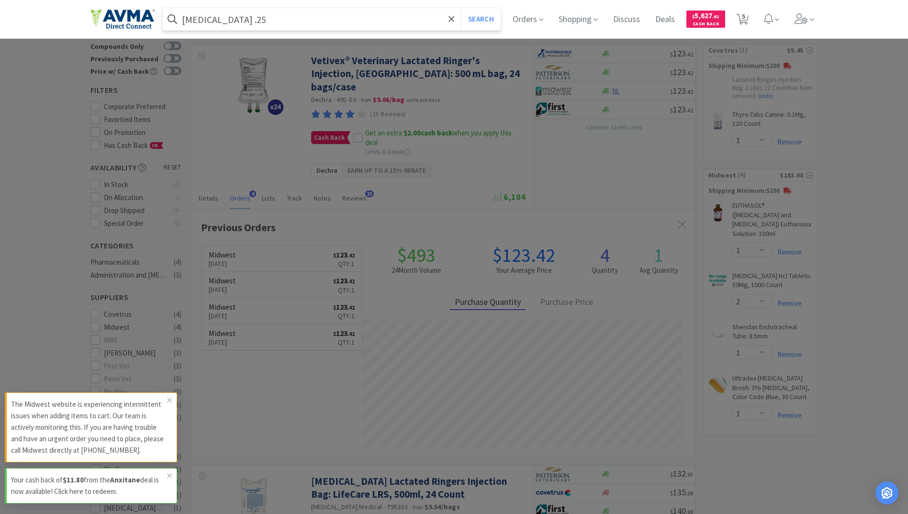
type input "[MEDICAL_DATA] .25"
click at [461, 8] on button "Search" at bounding box center [481, 19] width 40 height 22
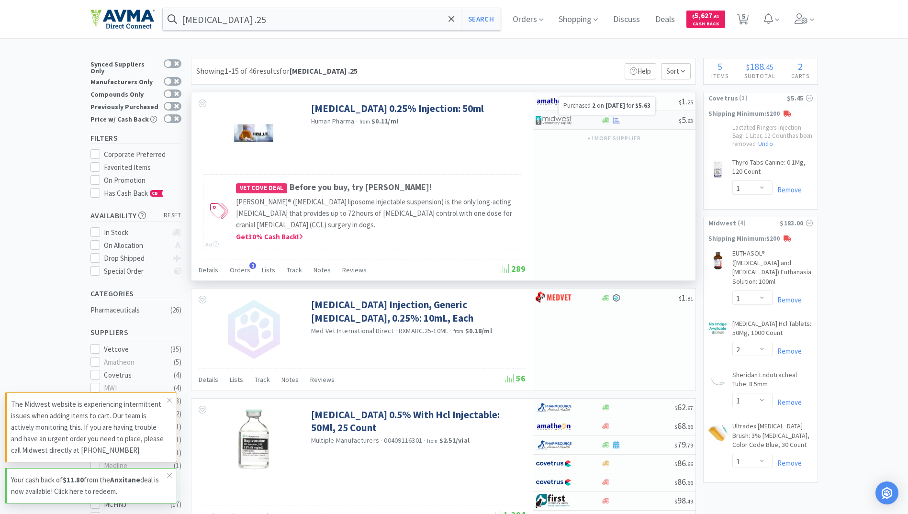
click at [614, 122] on icon at bounding box center [615, 120] width 7 height 7
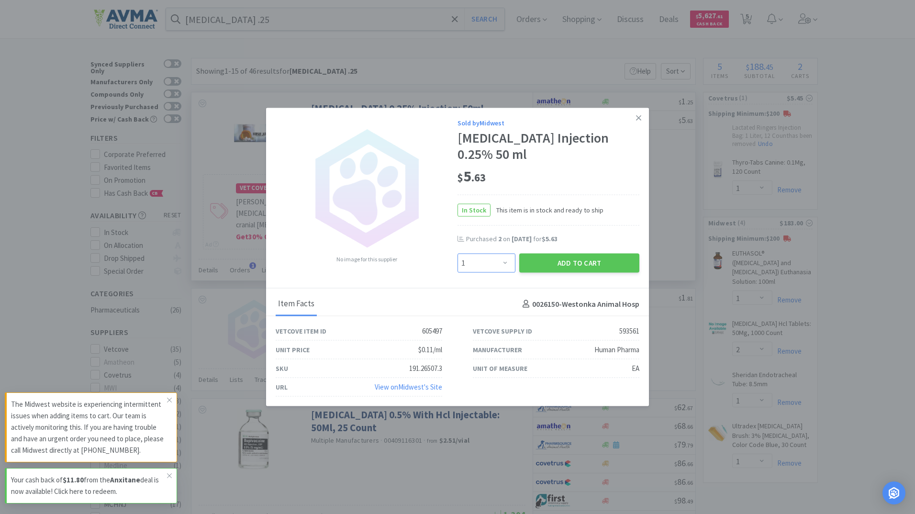
click at [499, 263] on select "Enter Quantity 1 2 3 4 5 6 7 8 9 10 11 12 13 14 15 16 17 18 19 20 Enter Quantity" at bounding box center [486, 262] width 58 height 19
select select "2"
click at [457, 253] on select "Enter Quantity 1 2 3 4 5 6 7 8 9 10 11 12 13 14 15 16 17 18 19 20 Enter Quantity" at bounding box center [486, 262] width 58 height 19
click at [603, 265] on button "Add to Cart" at bounding box center [579, 262] width 120 height 19
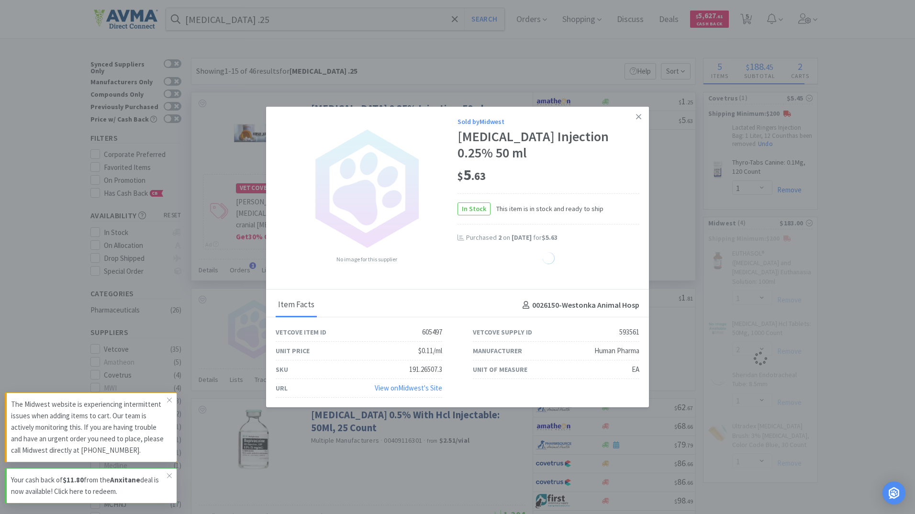
select select "2"
select select "1"
select select "2"
select select "1"
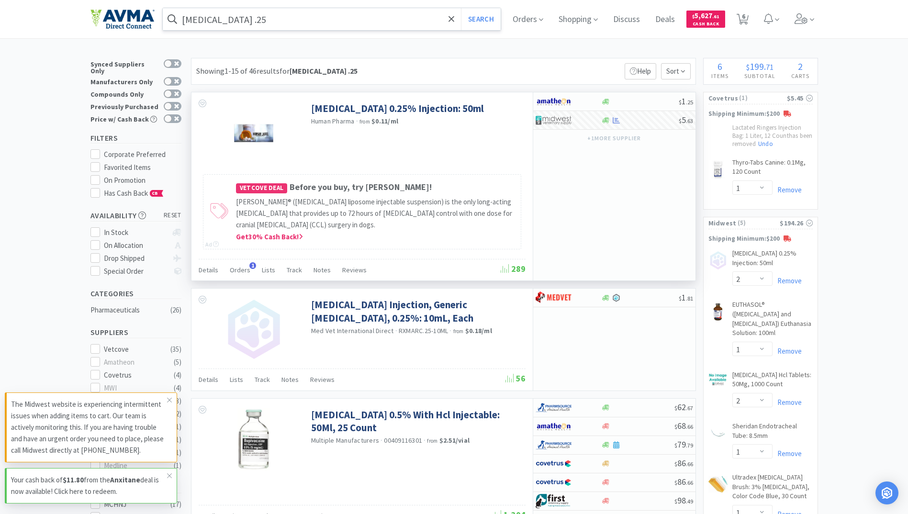
click at [309, 14] on input "[MEDICAL_DATA] .25" at bounding box center [332, 19] width 338 height 22
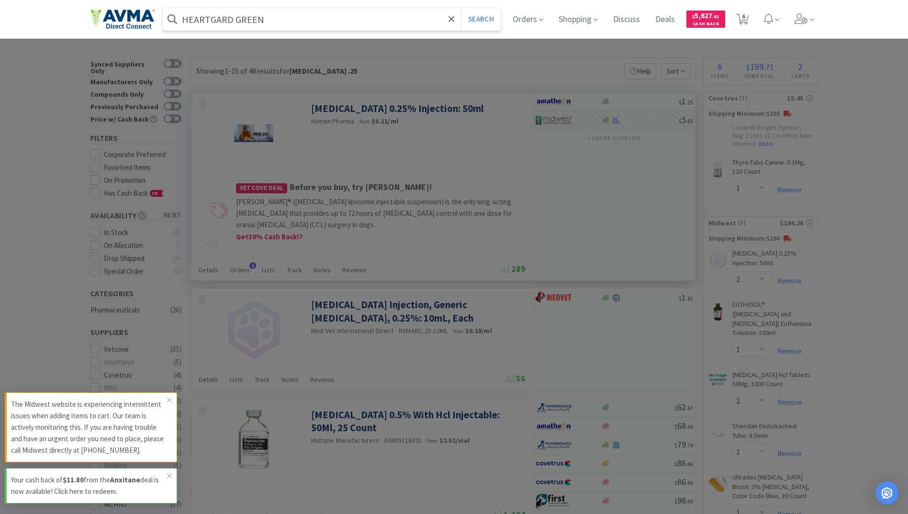
type input "HEARTGARD GREEN"
click at [461, 8] on button "Search" at bounding box center [481, 19] width 40 height 22
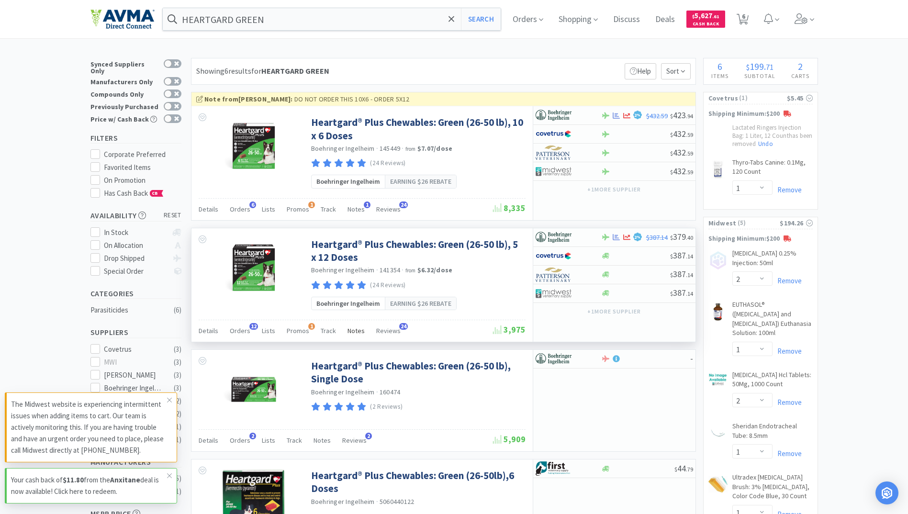
click at [354, 330] on span "Notes" at bounding box center [355, 330] width 17 height 9
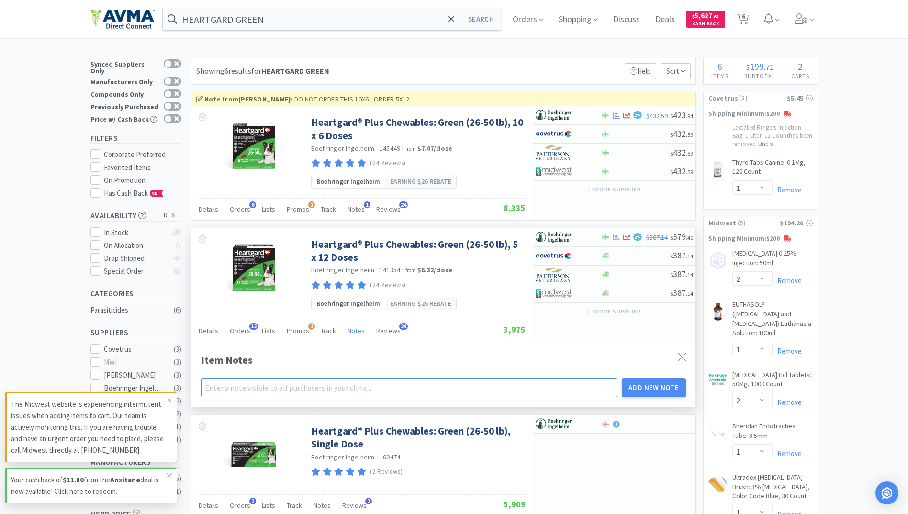
click at [245, 383] on input "text" at bounding box center [409, 387] width 416 height 19
type input "DO NOT ORDER THIS 10X6 - ORDER 5X12"
click at [648, 389] on button "Add New Note" at bounding box center [654, 387] width 64 height 19
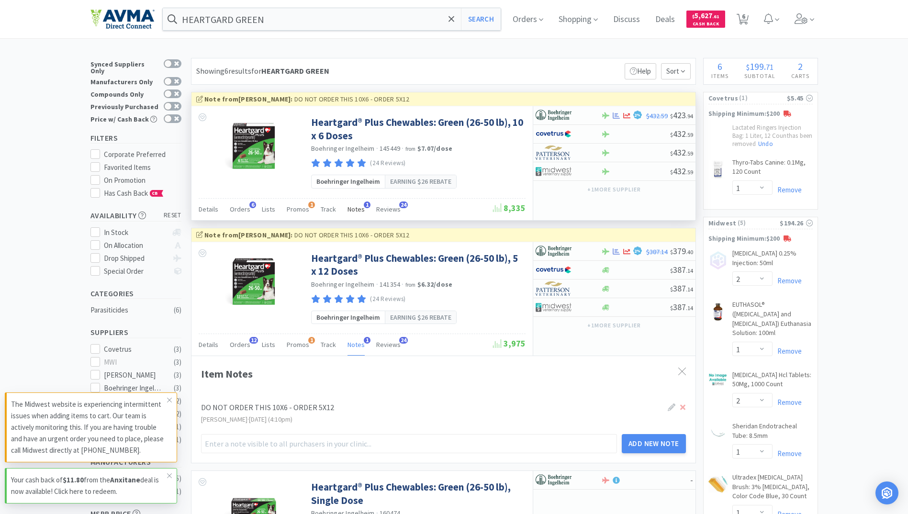
click at [347, 209] on span "Notes" at bounding box center [355, 209] width 17 height 9
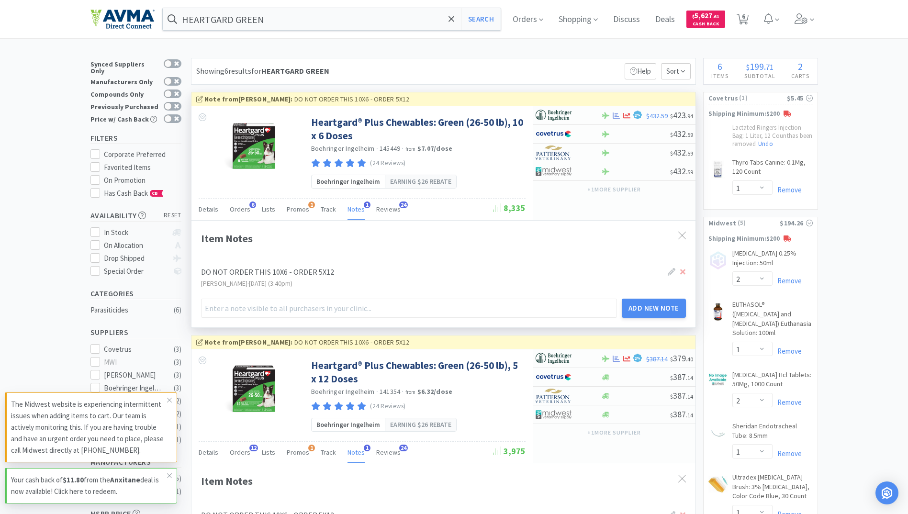
click at [312, 271] on div "DO NOT ORDER THIS 10X6 - ORDER 5X12" at bounding box center [423, 272] width 444 height 12
click at [683, 270] on icon at bounding box center [682, 272] width 5 height 8
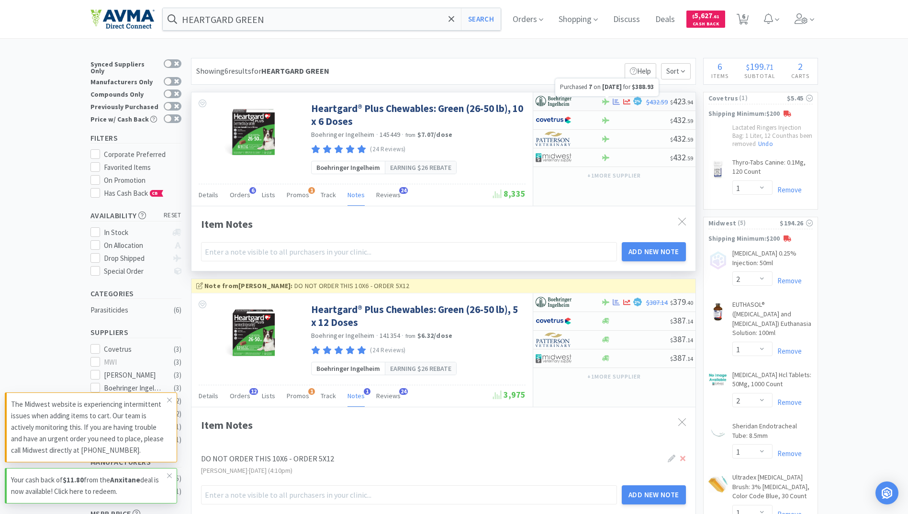
click at [617, 100] on icon at bounding box center [615, 101] width 7 height 7
select select "1"
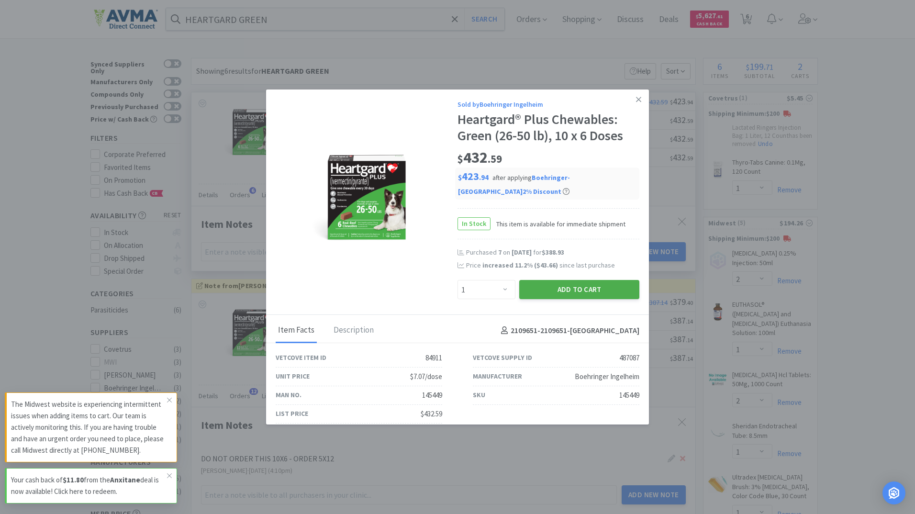
click at [577, 288] on button "Add to Cart" at bounding box center [579, 289] width 120 height 19
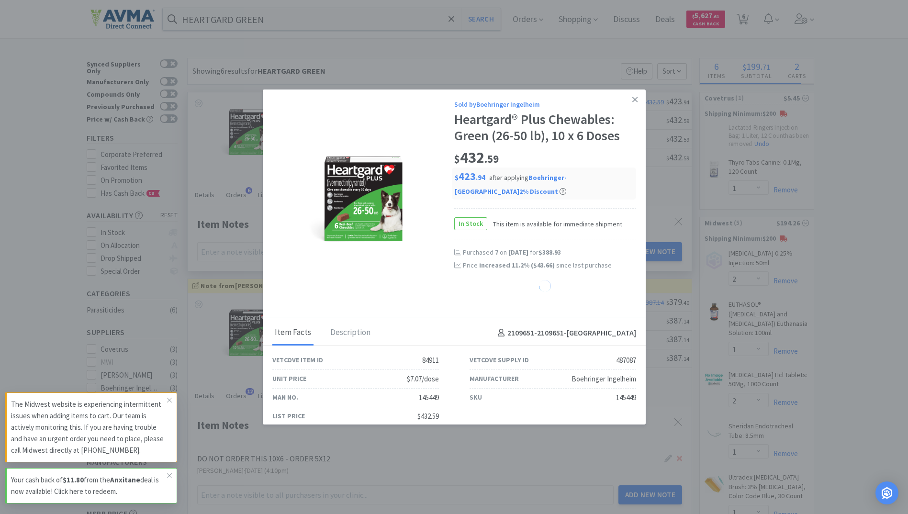
select select "1"
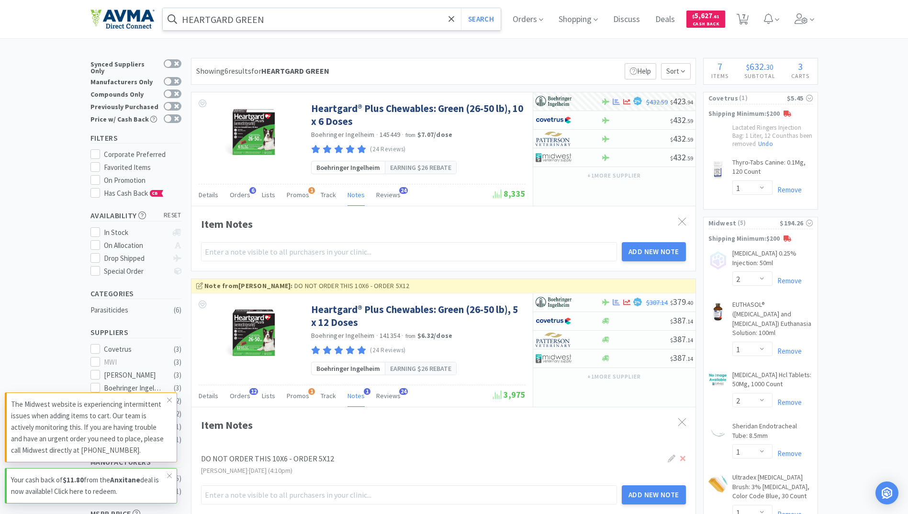
click at [292, 23] on input "HEARTGARD GREEN" at bounding box center [332, 19] width 338 height 22
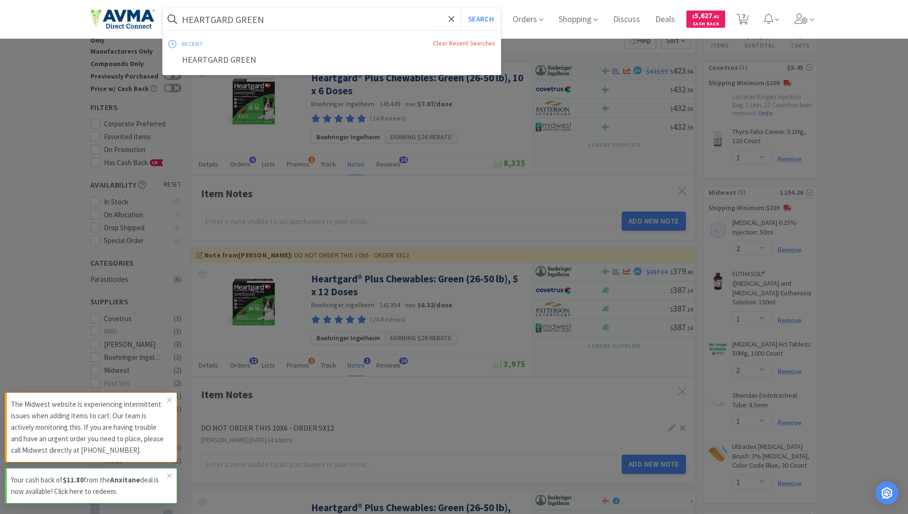
scroll to position [48, 0]
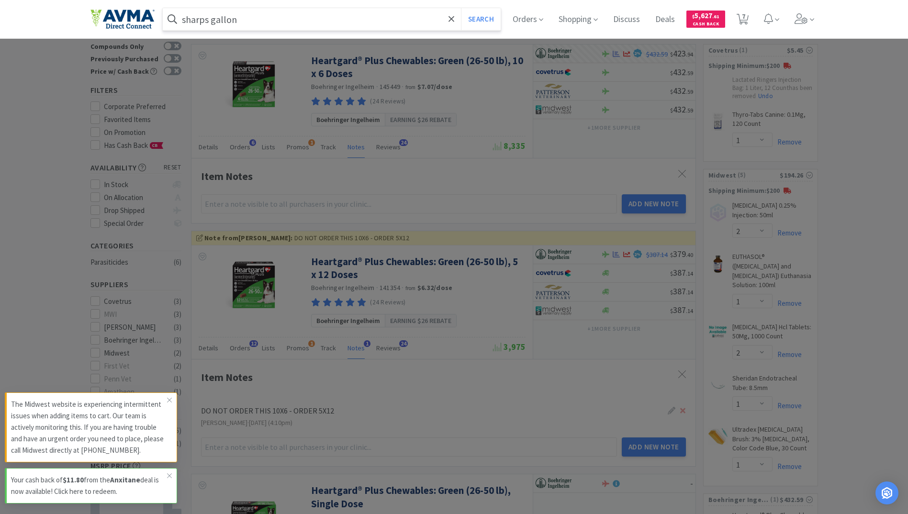
type input "sharps gallon"
click at [461, 8] on button "Search" at bounding box center [481, 19] width 40 height 22
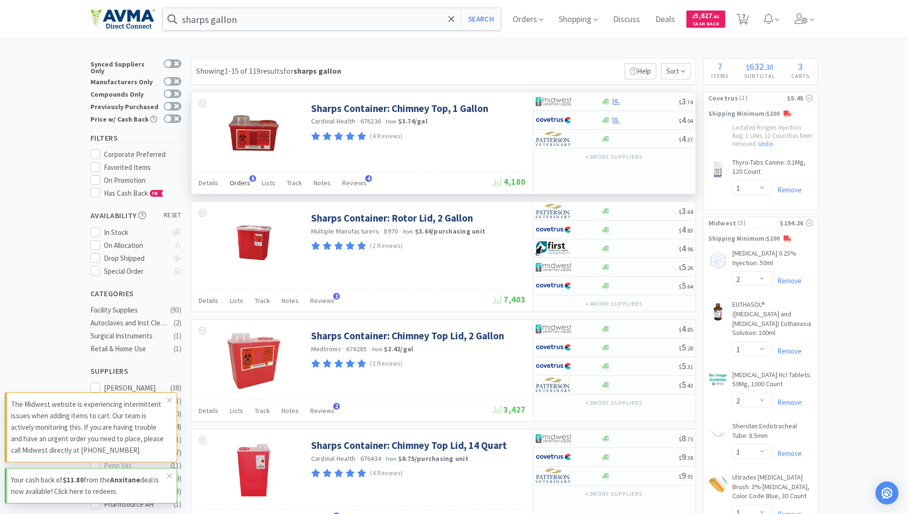
click at [231, 184] on span "Orders" at bounding box center [240, 182] width 21 height 9
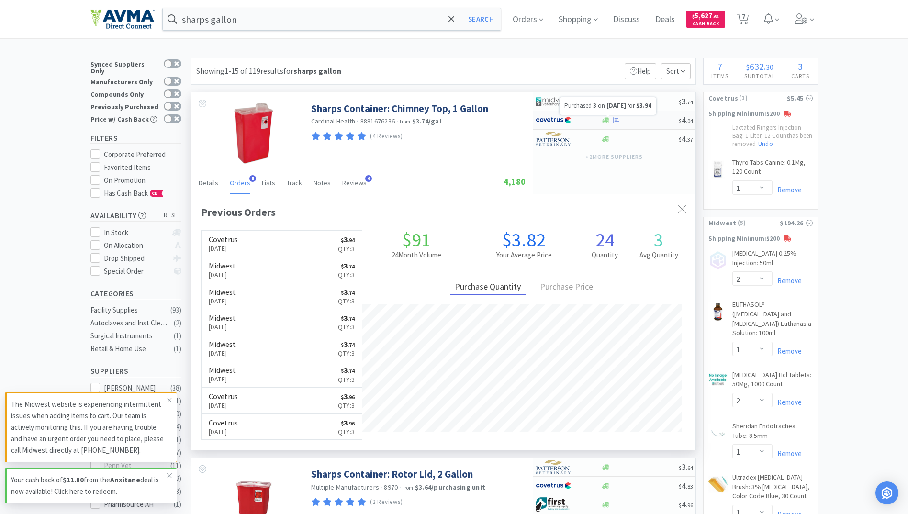
click at [616, 122] on icon at bounding box center [615, 120] width 7 height 7
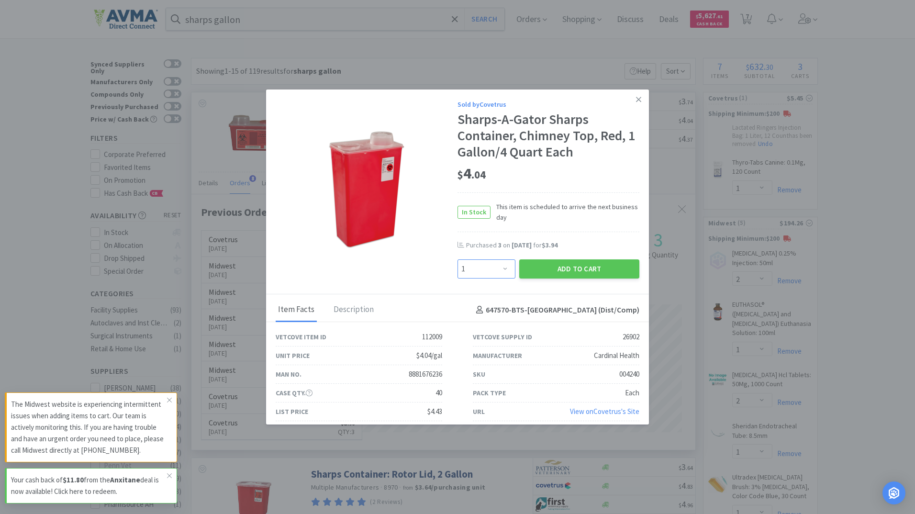
click at [507, 273] on select "Enter Quantity 1 2 3 4 5 6 7 8 9 10 11 12 13 14 15 16 17 18 19 20 Enter Quantity" at bounding box center [486, 268] width 58 height 19
select select "3"
click at [457, 259] on select "Enter Quantity 1 2 3 4 5 6 7 8 9 10 11 12 13 14 15 16 17 18 19 20 Enter Quantity" at bounding box center [486, 268] width 58 height 19
click at [582, 267] on button "Add to Cart" at bounding box center [579, 268] width 120 height 19
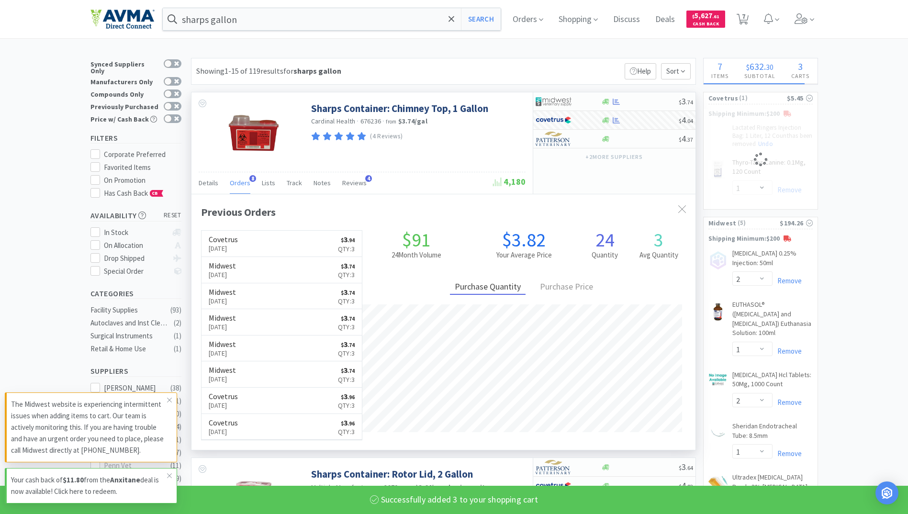
select select "3"
select select "1"
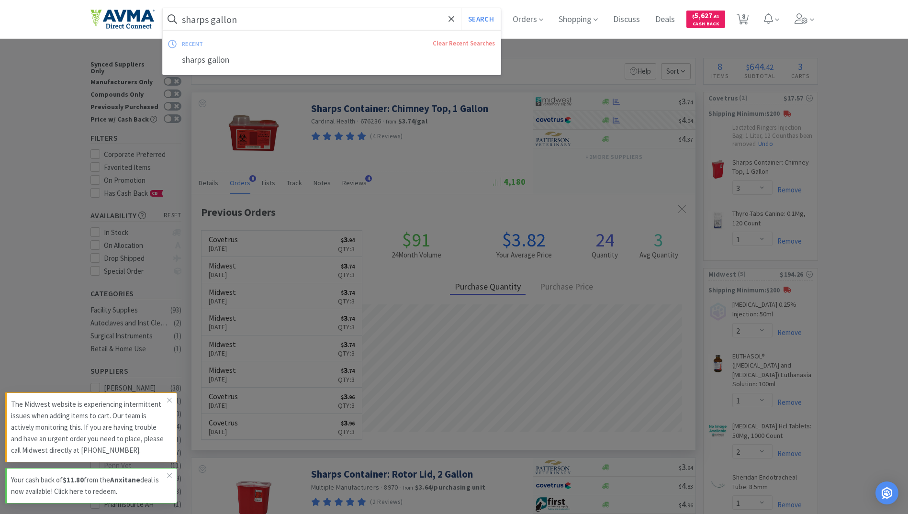
click at [313, 29] on input "sharps gallon" at bounding box center [332, 19] width 338 height 22
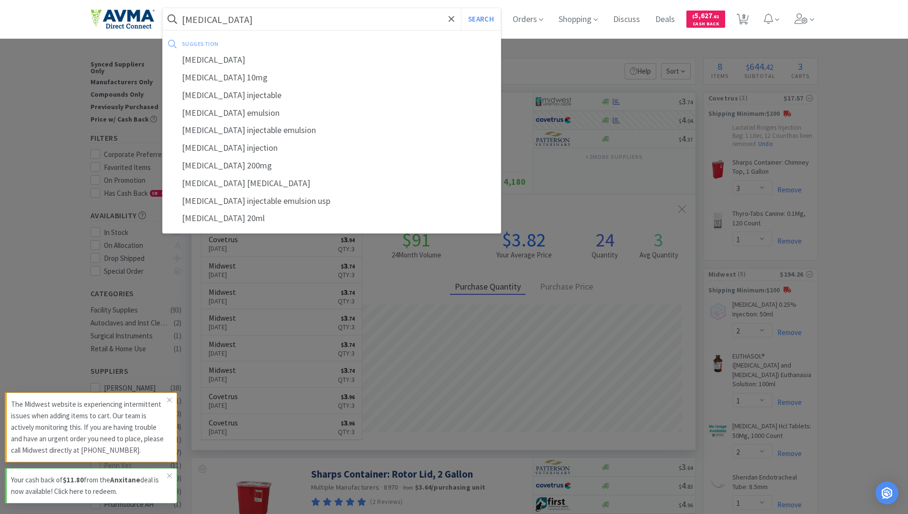
type input "[MEDICAL_DATA]"
click at [461, 8] on button "Search" at bounding box center [481, 19] width 40 height 22
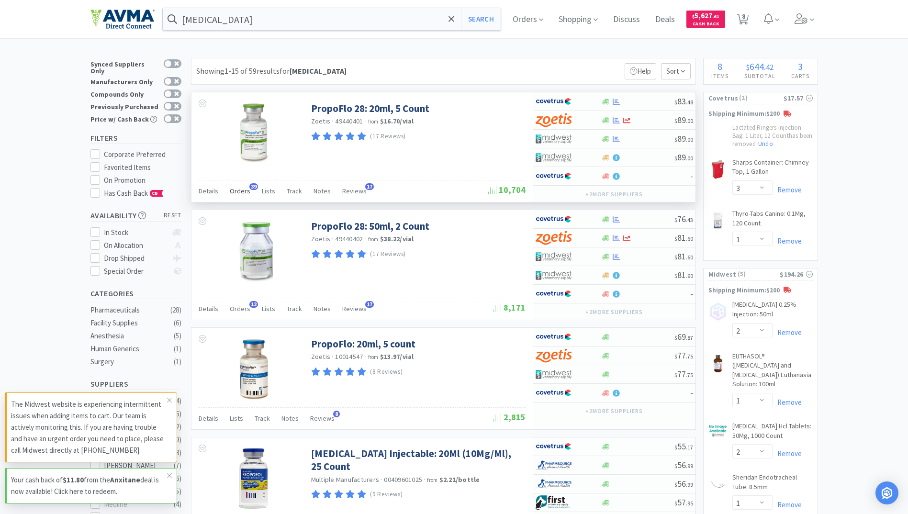
click at [233, 186] on div "Orders 39" at bounding box center [240, 192] width 21 height 18
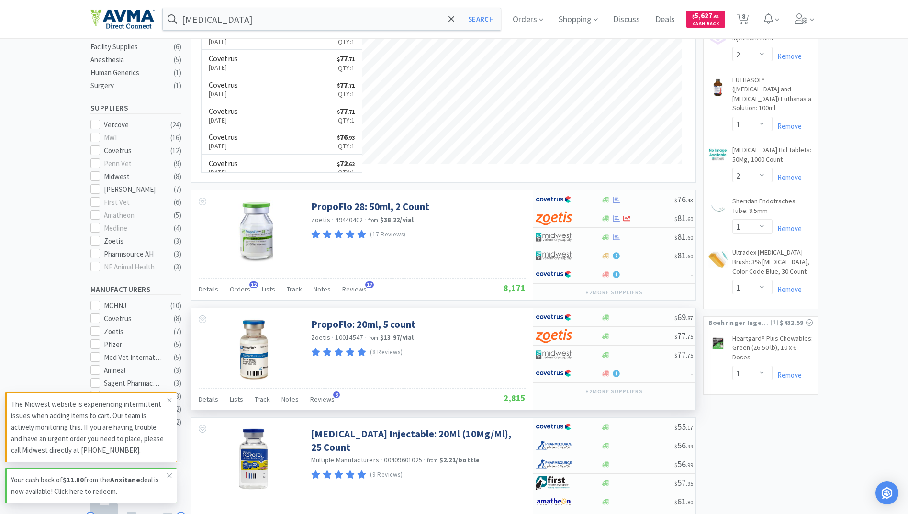
scroll to position [287, 0]
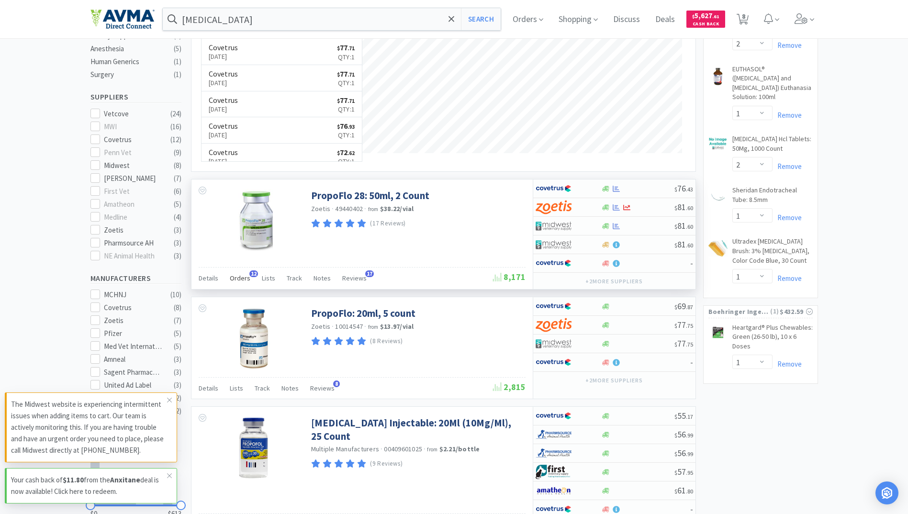
click at [232, 277] on span "Orders" at bounding box center [240, 278] width 21 height 9
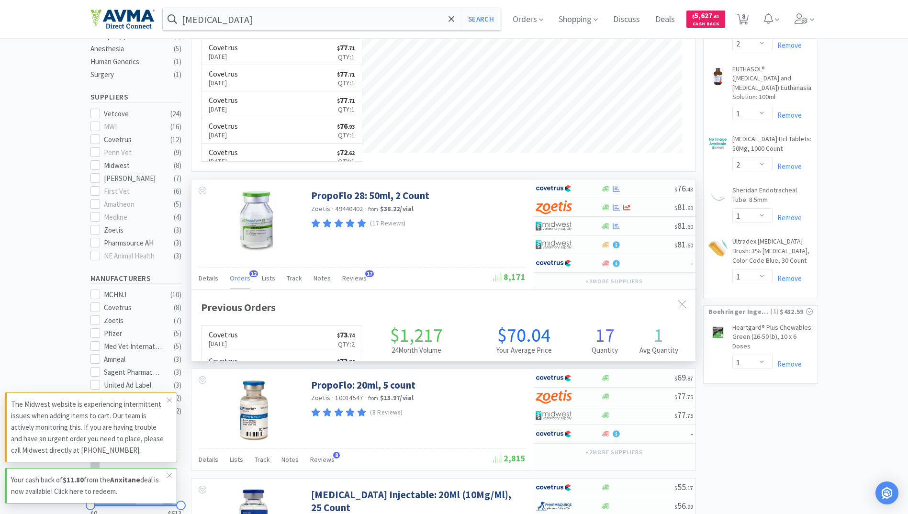
scroll to position [256, 504]
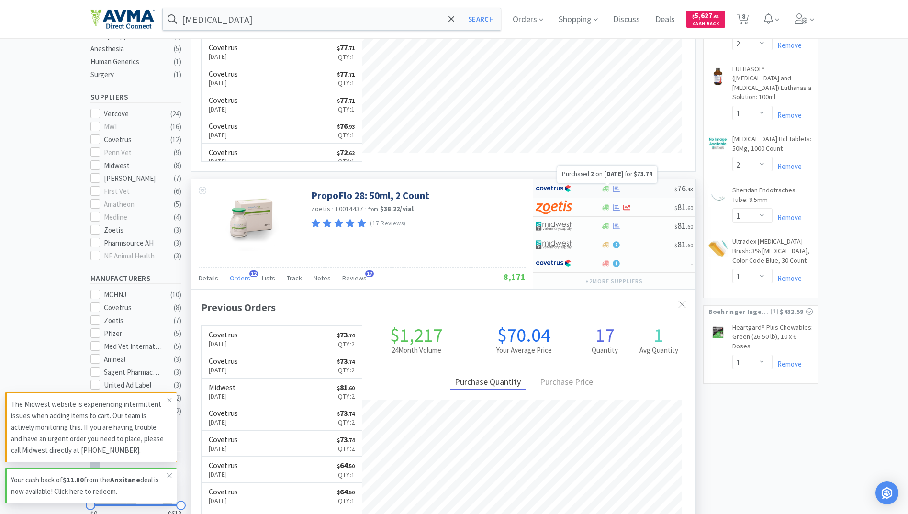
click at [615, 192] on icon at bounding box center [615, 188] width 7 height 7
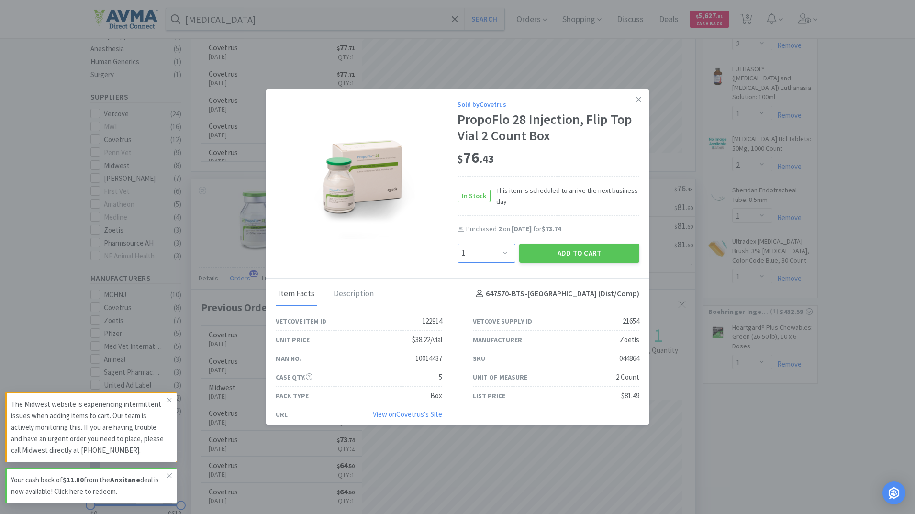
click at [496, 252] on select "Enter Quantity 1 2 3 4 5 6 7 8 9 10 11 12 13 14 15 16 17 18 19 20 Enter Quantity" at bounding box center [486, 253] width 58 height 19
select select "2"
click at [457, 244] on select "Enter Quantity 1 2 3 4 5 6 7 8 9 10 11 12 13 14 15 16 17 18 19 20 Enter Quantity" at bounding box center [486, 253] width 58 height 19
click at [562, 255] on button "Add to Cart" at bounding box center [579, 253] width 120 height 19
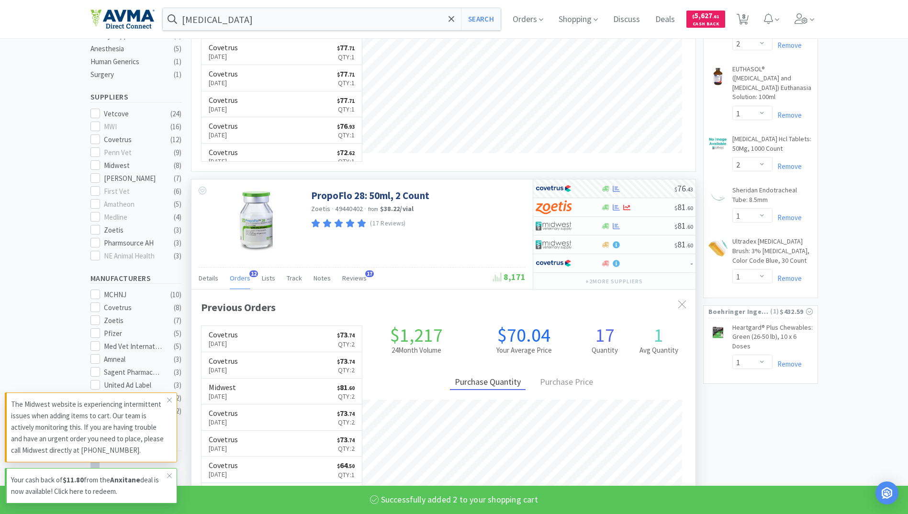
select select "2"
select select "3"
select select "1"
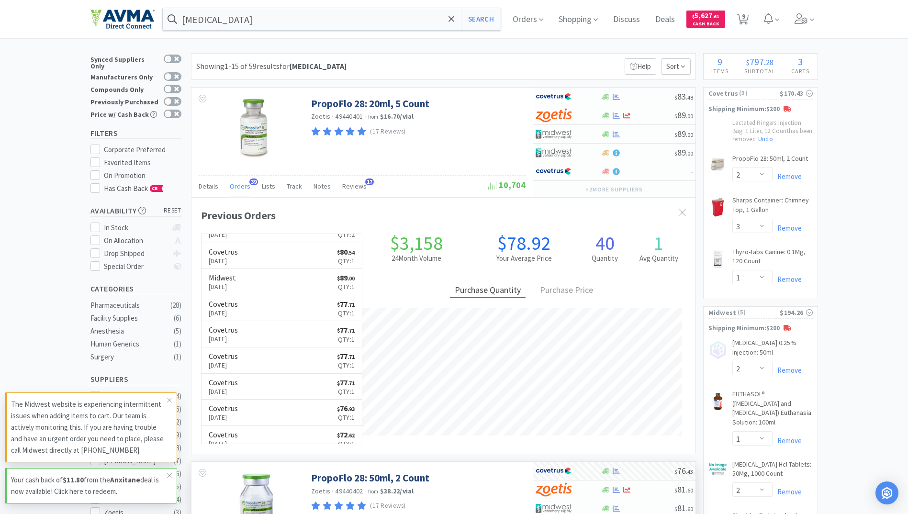
scroll to position [0, 0]
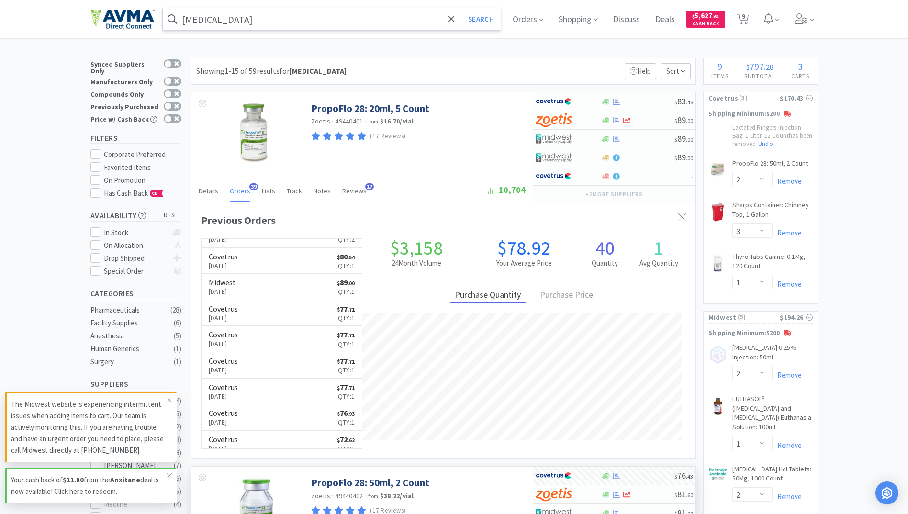
click at [247, 24] on input "[MEDICAL_DATA]" at bounding box center [332, 19] width 338 height 22
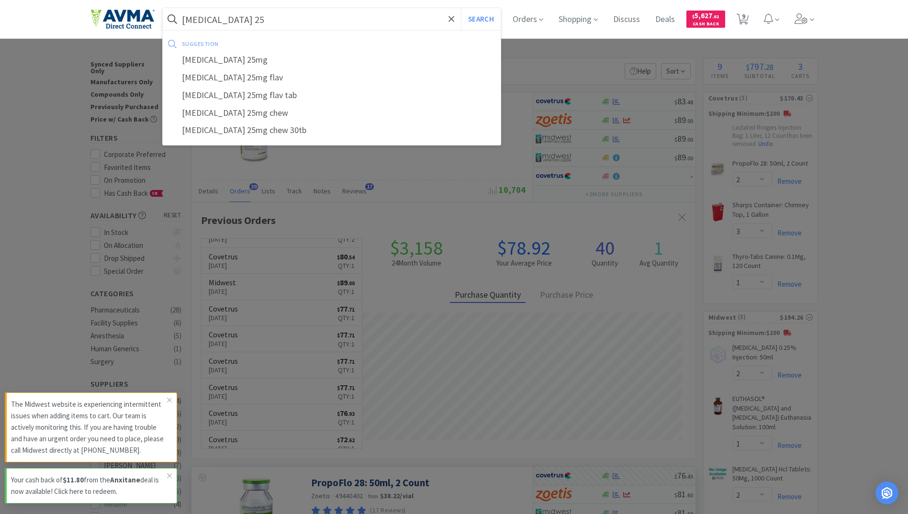
type input "[MEDICAL_DATA] 25"
click at [461, 8] on button "Search" at bounding box center [481, 19] width 40 height 22
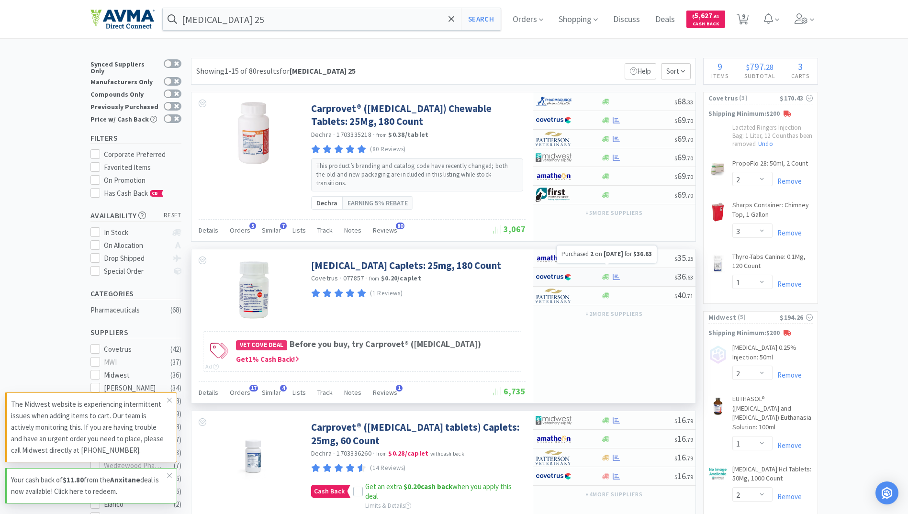
click at [615, 274] on icon at bounding box center [615, 277] width 7 height 6
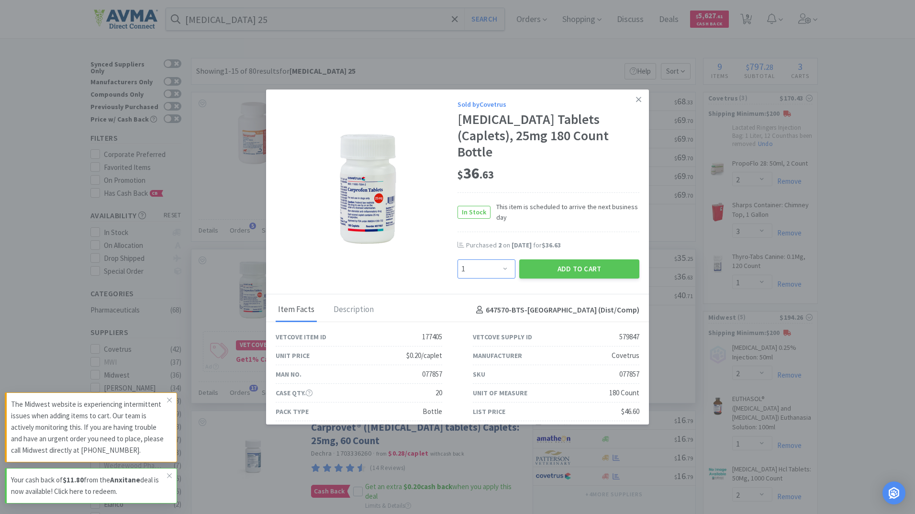
click at [500, 259] on select "Enter Quantity 1 2 3 4 5 6 7 8 9 10 11 12 13 14 15 16 17 18 19 20 Enter Quantity" at bounding box center [486, 268] width 58 height 19
select select "2"
click at [457, 259] on select "Enter Quantity 1 2 3 4 5 6 7 8 9 10 11 12 13 14 15 16 17 18 19 20 Enter Quantity" at bounding box center [486, 268] width 58 height 19
click at [585, 259] on button "Add to Cart" at bounding box center [579, 268] width 120 height 19
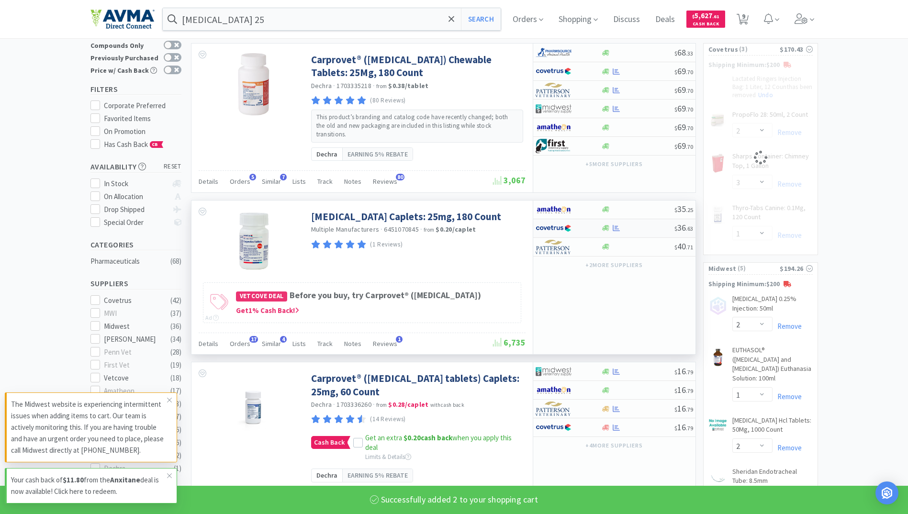
select select "2"
select select "3"
select select "2"
select select "1"
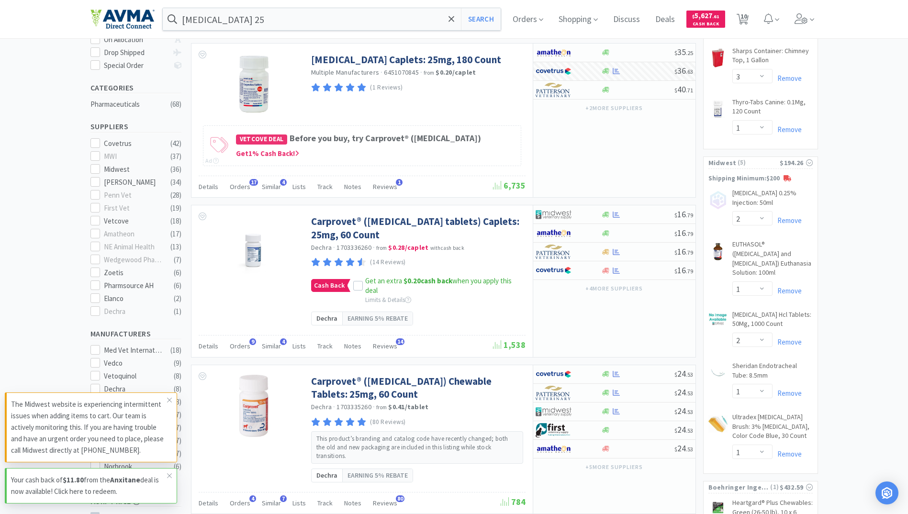
scroll to position [191, 0]
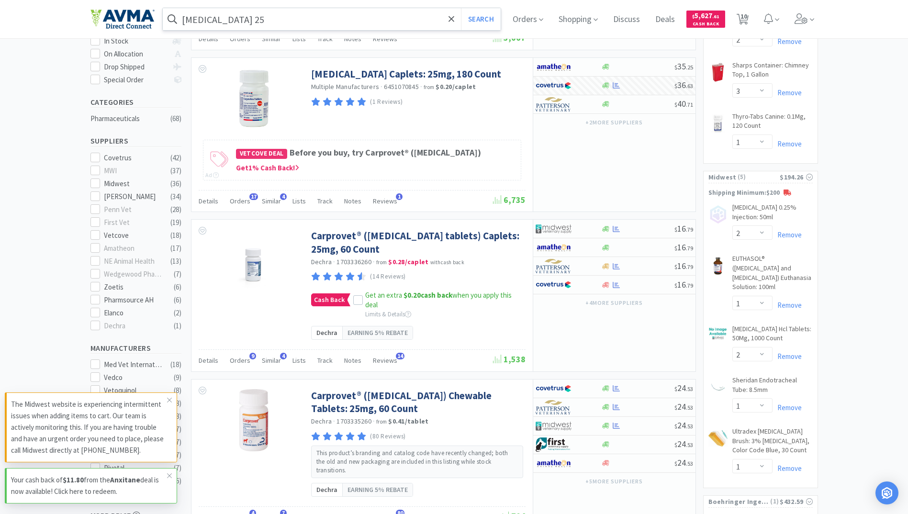
click at [241, 22] on input "[MEDICAL_DATA] 25" at bounding box center [332, 19] width 338 height 22
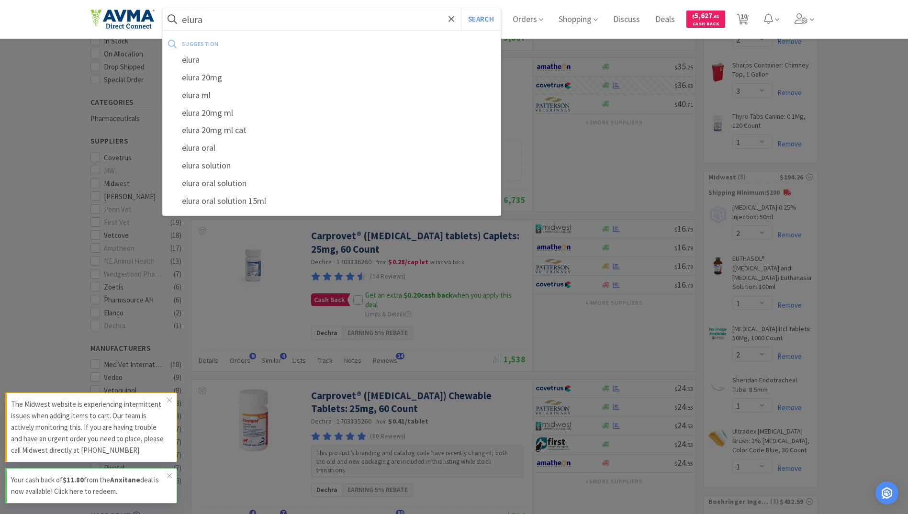
type input "elura"
click at [461, 8] on button "Search" at bounding box center [481, 19] width 40 height 22
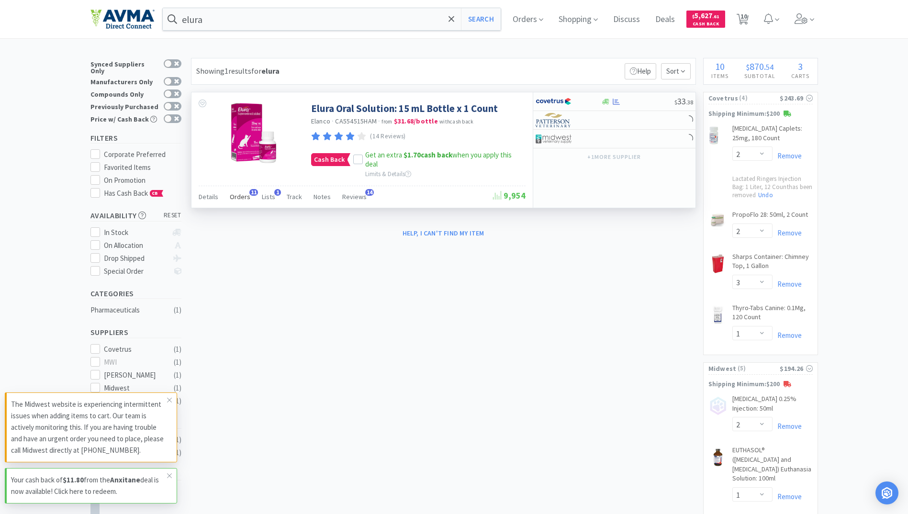
click at [239, 195] on span "Orders" at bounding box center [240, 196] width 21 height 9
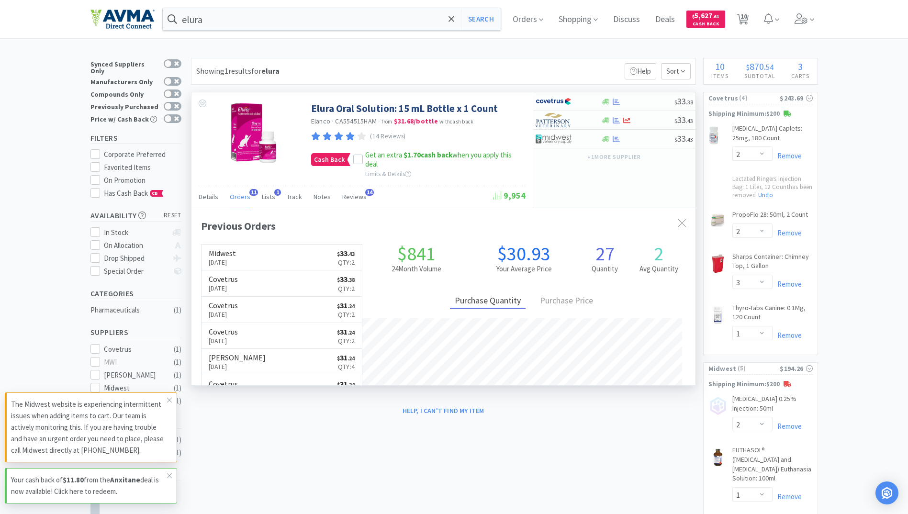
scroll to position [256, 504]
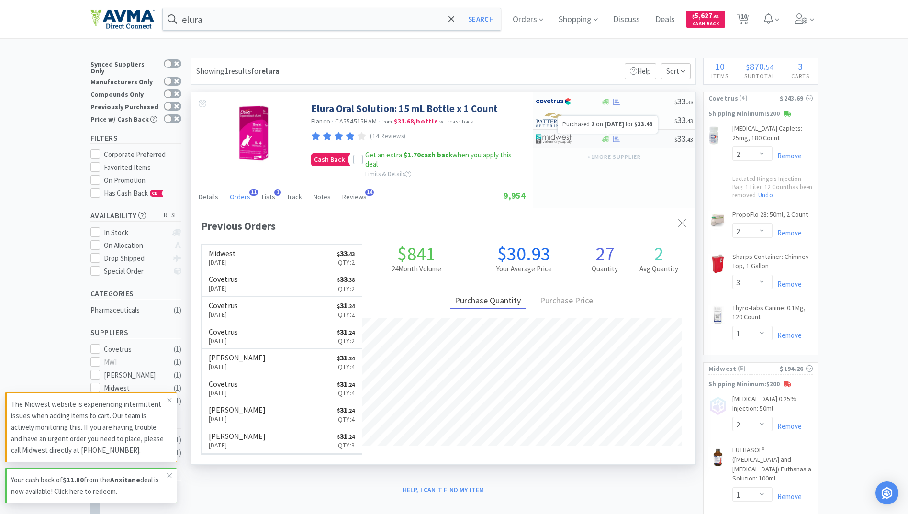
click at [614, 142] on icon at bounding box center [615, 138] width 7 height 6
select select "1"
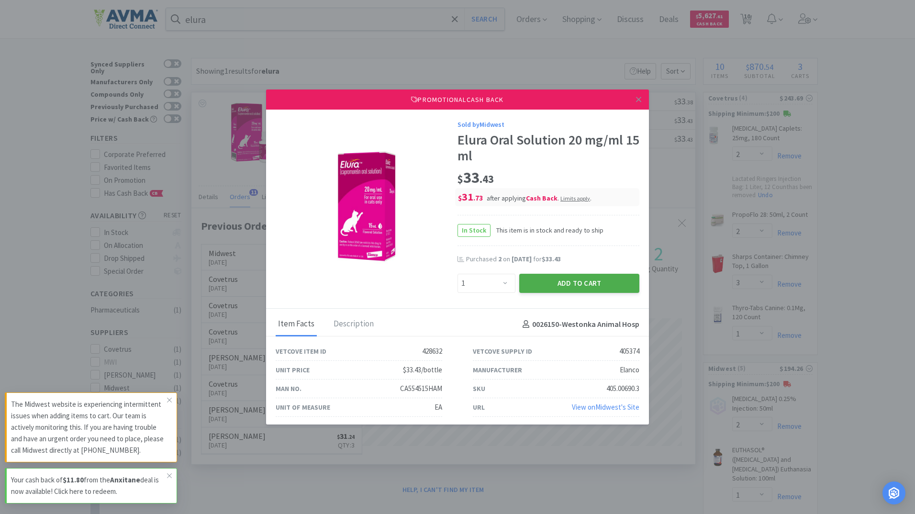
click at [578, 287] on button "Add to Cart" at bounding box center [579, 283] width 120 height 19
select select "1"
select select "2"
select select "1"
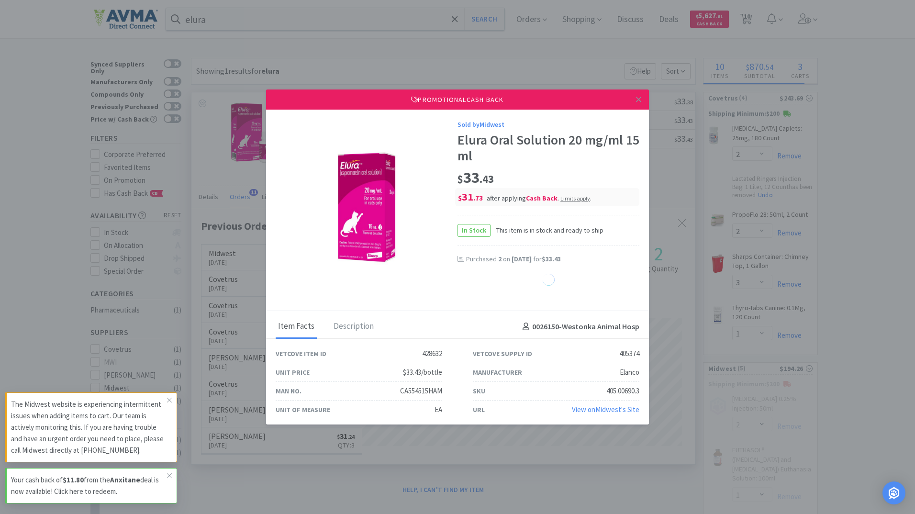
select select "1"
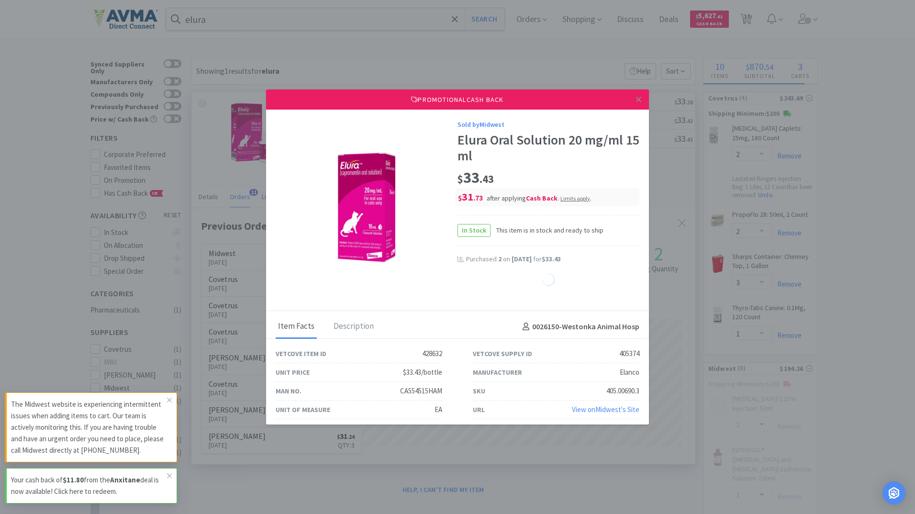
select select "1"
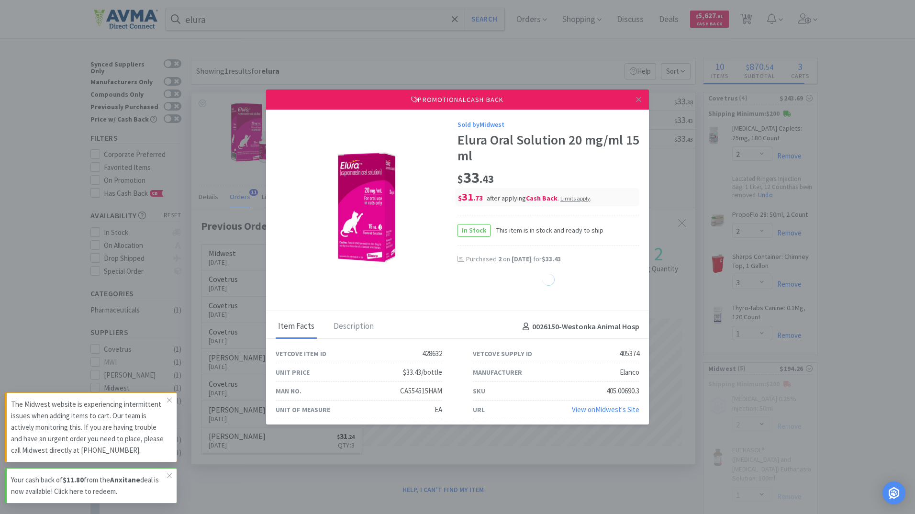
select select "1"
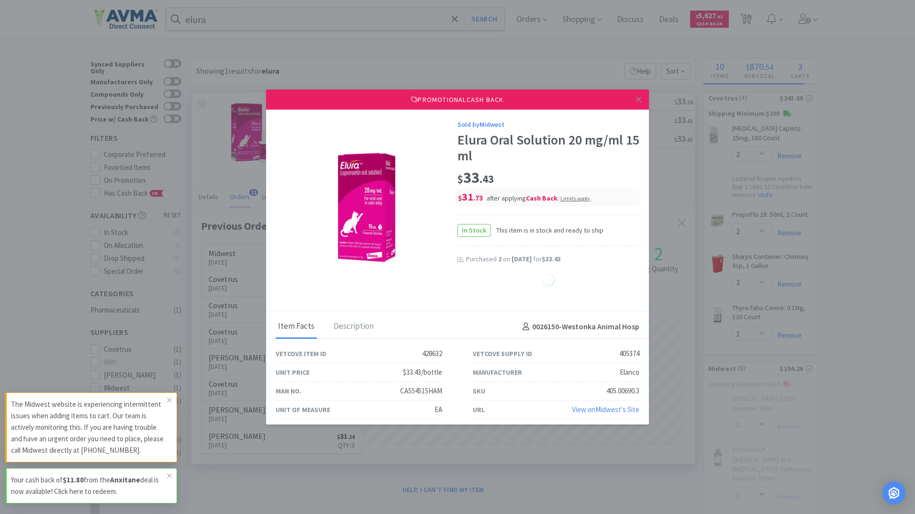
select select "1"
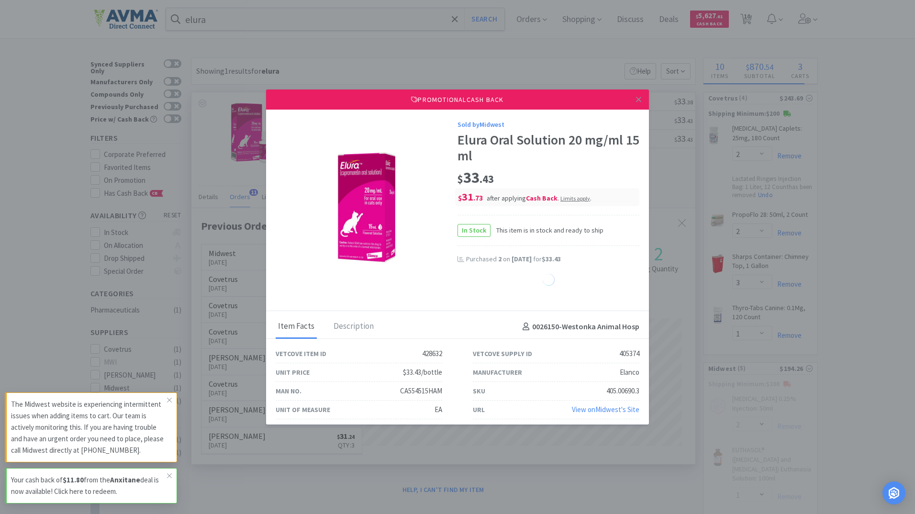
select select "1"
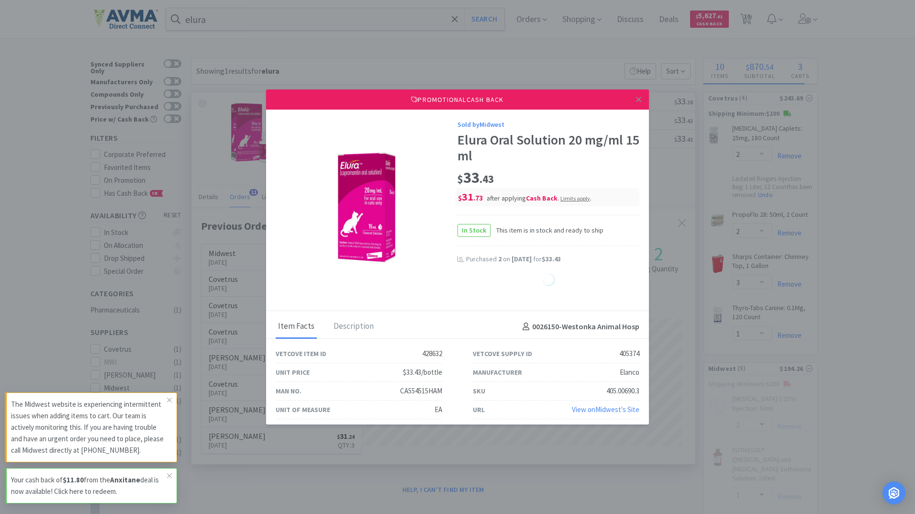
select select "1"
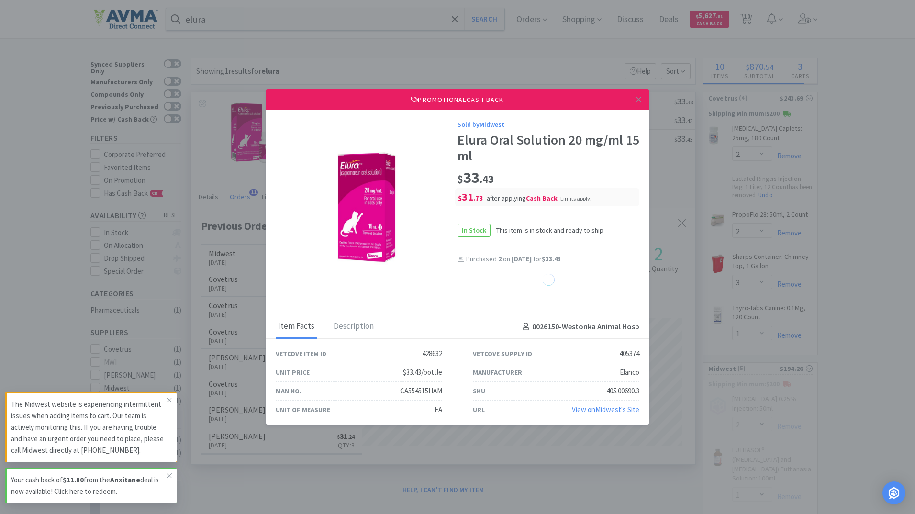
select select "1"
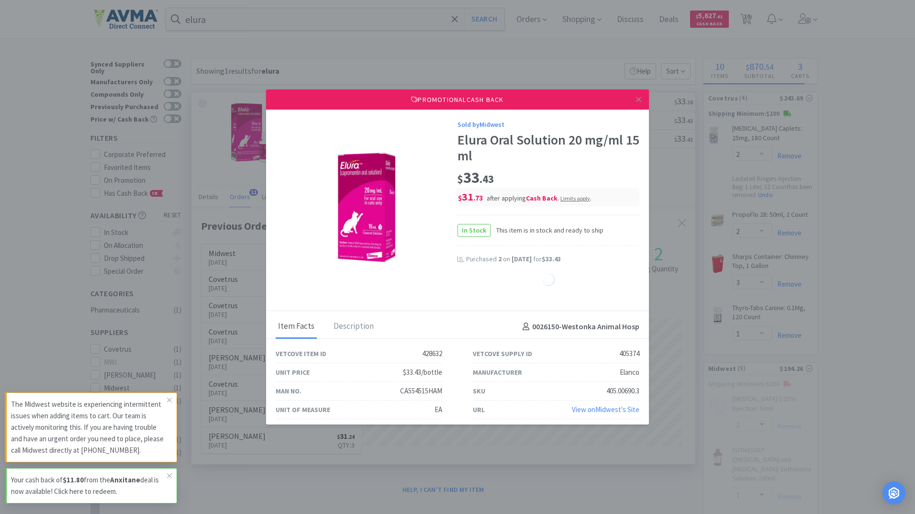
select select "1"
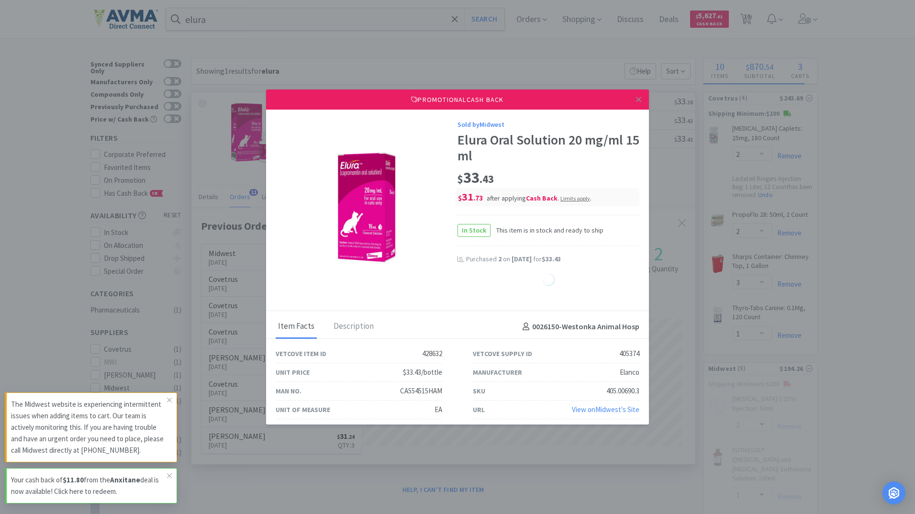
select select "1"
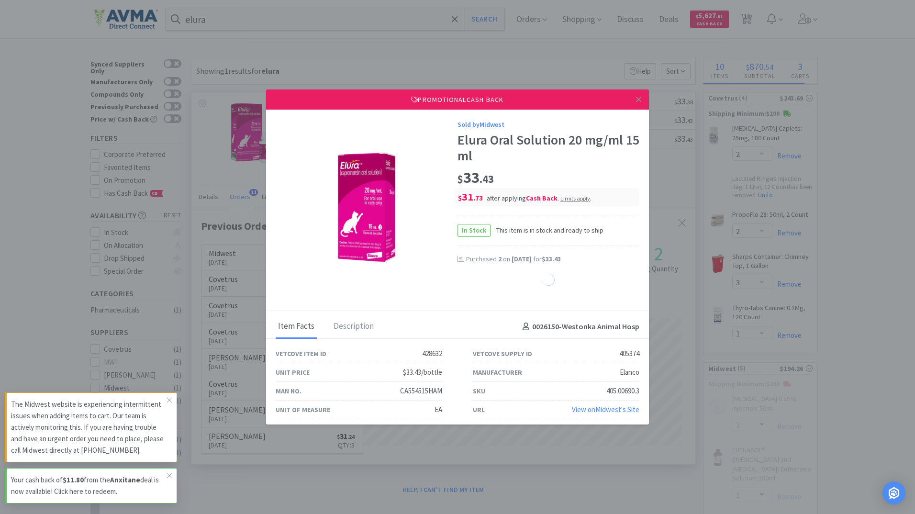
select select "1"
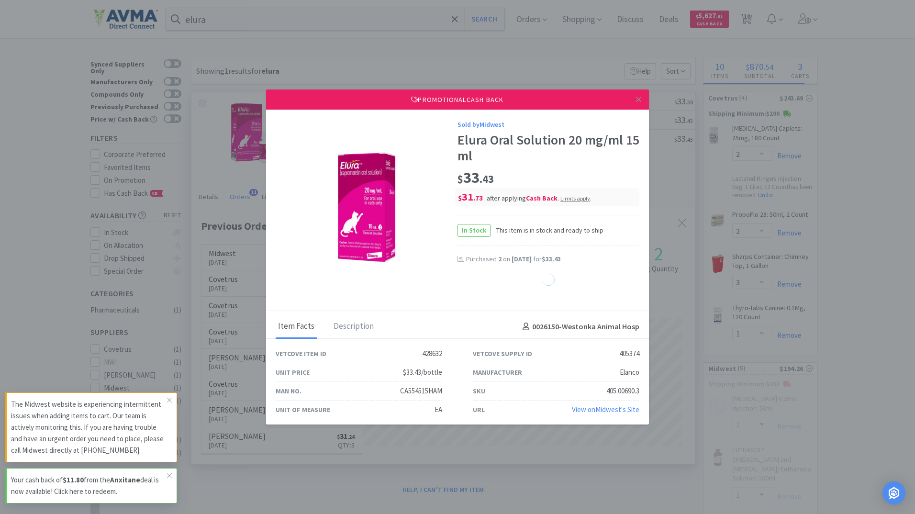
select select "1"
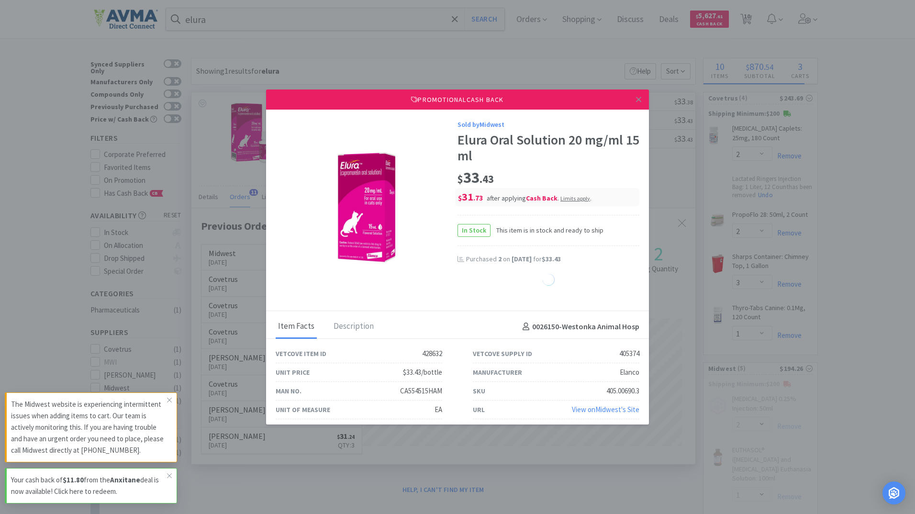
select select "1"
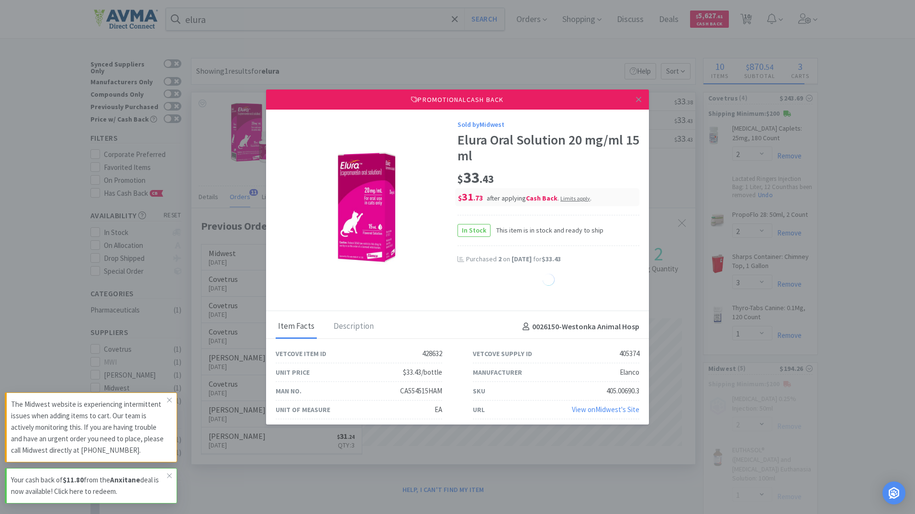
select select "1"
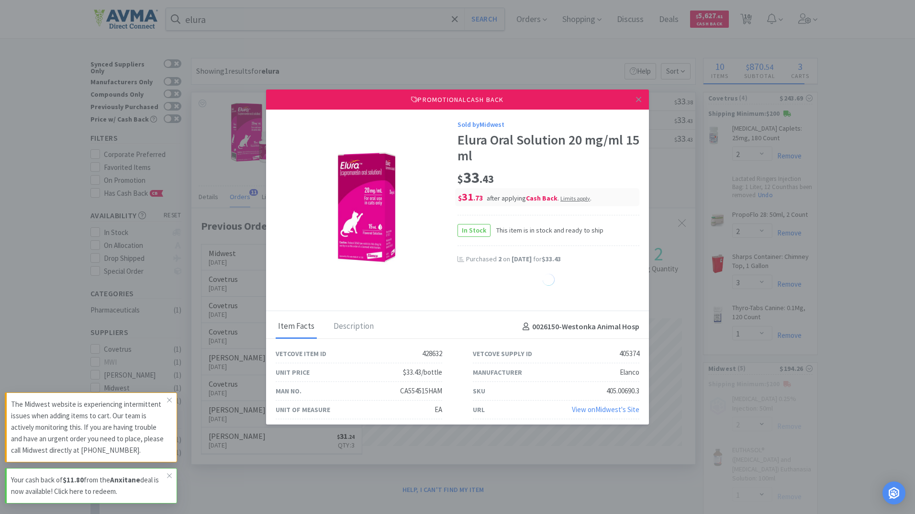
select select "1"
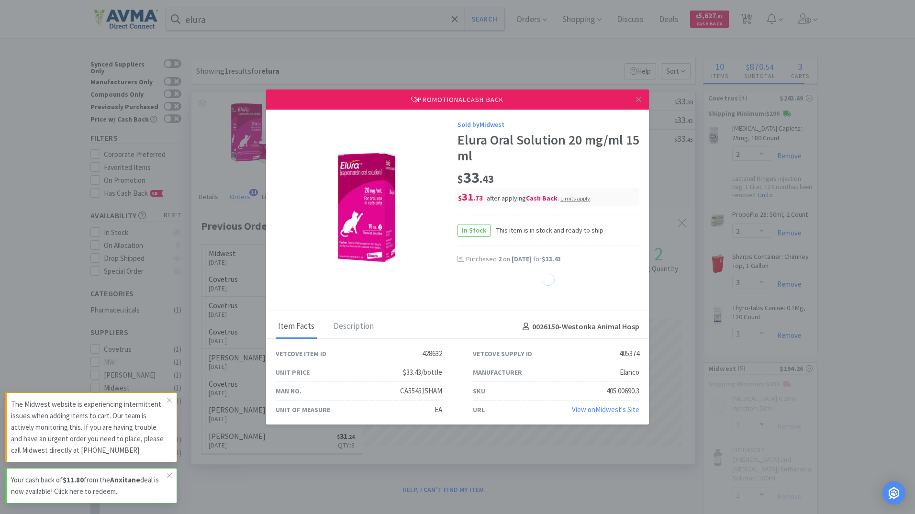
select select "1"
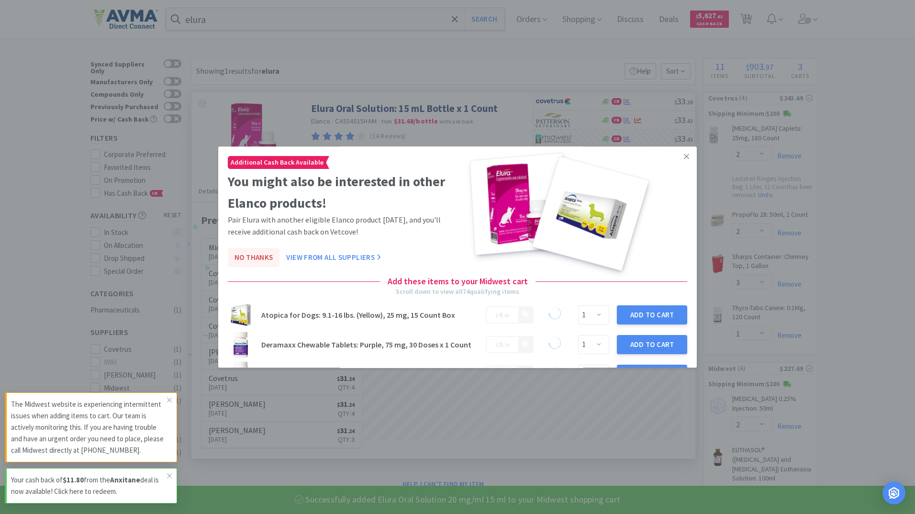
click at [247, 257] on button "No Thanks" at bounding box center [254, 257] width 52 height 19
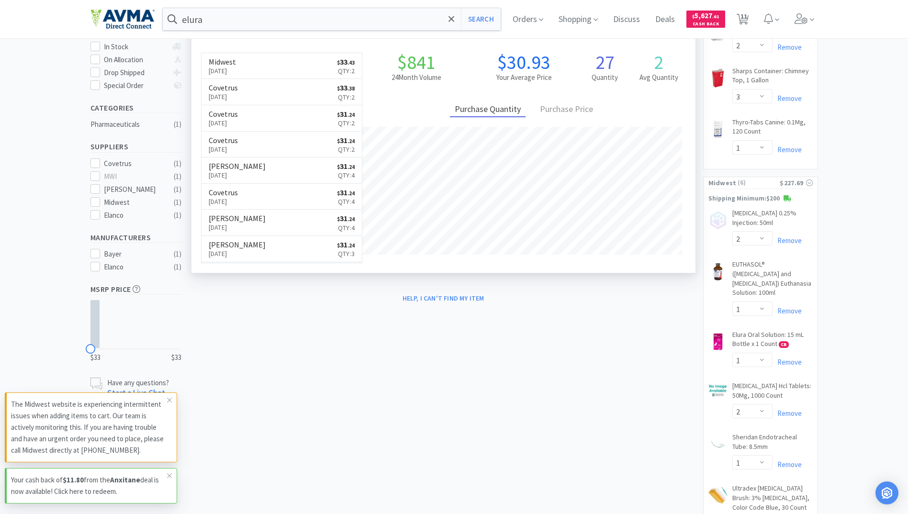
scroll to position [0, 0]
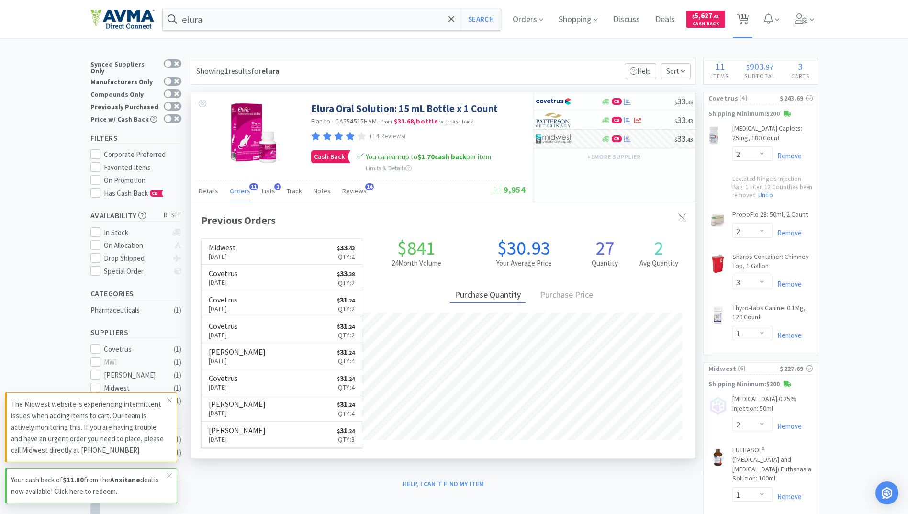
click at [747, 19] on span "11" at bounding box center [743, 16] width 7 height 38
select select "1"
select select "2"
select select "3"
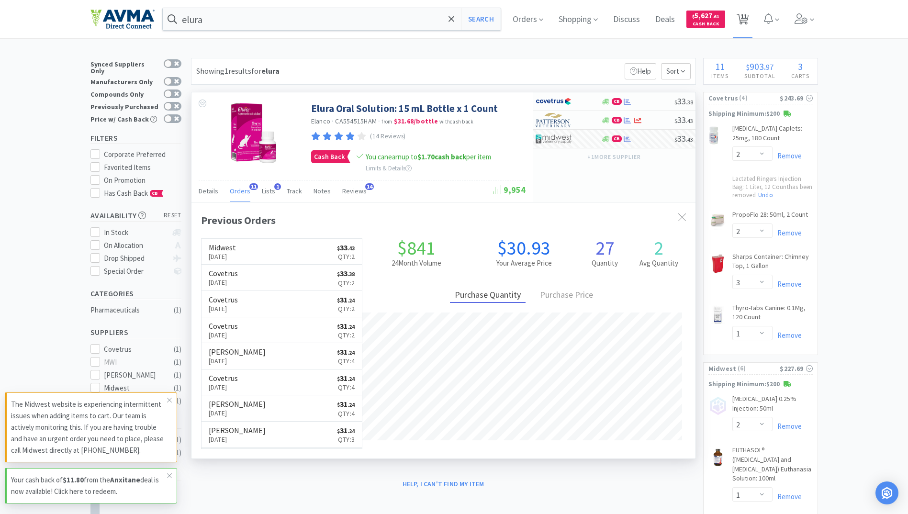
select select "1"
select select "2"
select select "1"
select select "2"
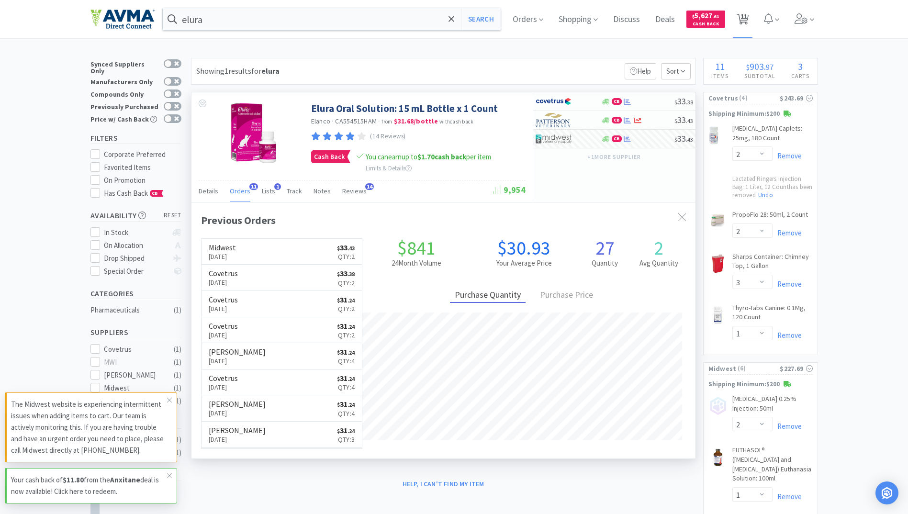
select select "1"
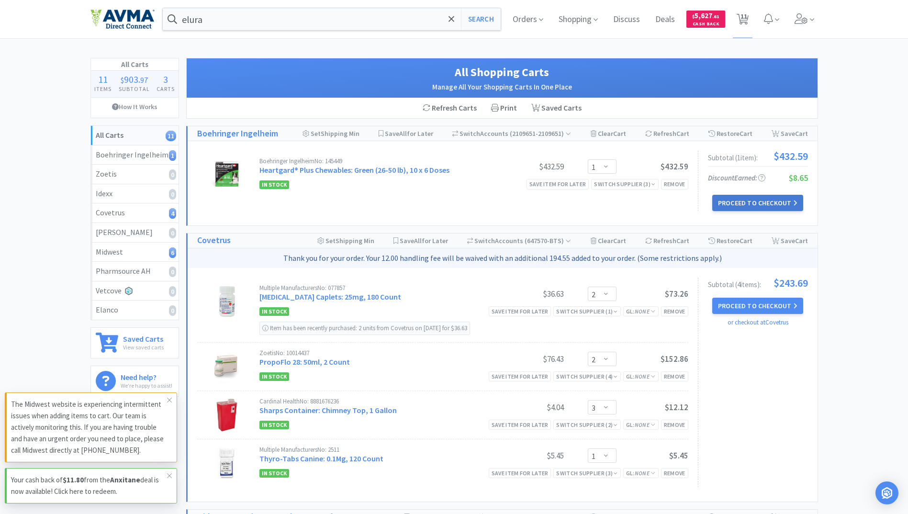
click at [737, 201] on button "Proceed to Checkout" at bounding box center [757, 203] width 91 height 16
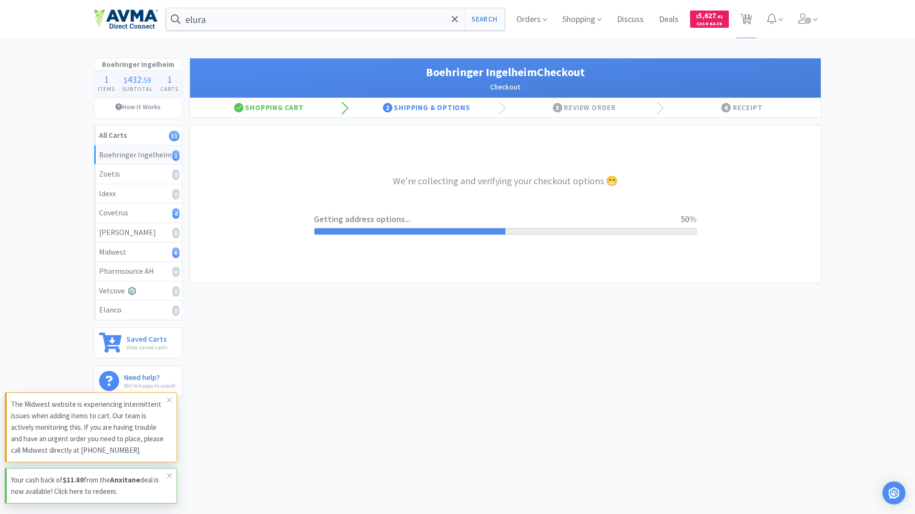
select select "invoice"
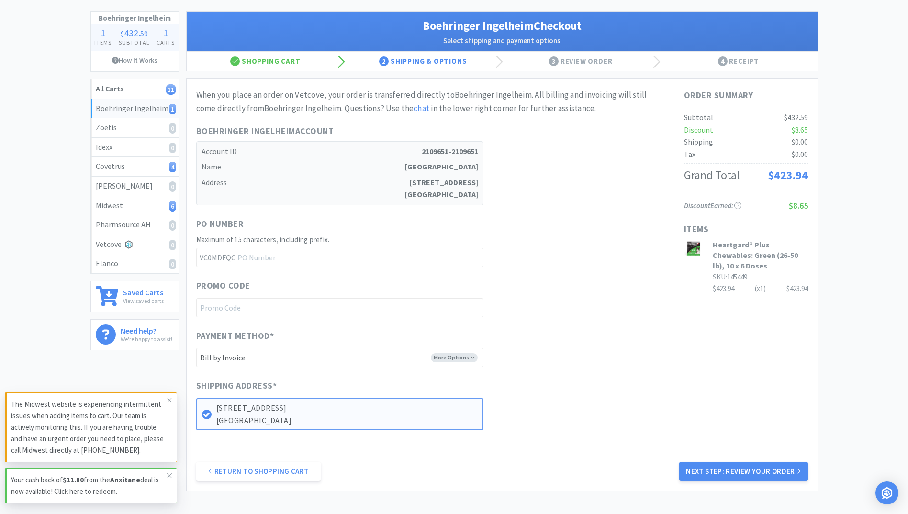
scroll to position [122, 0]
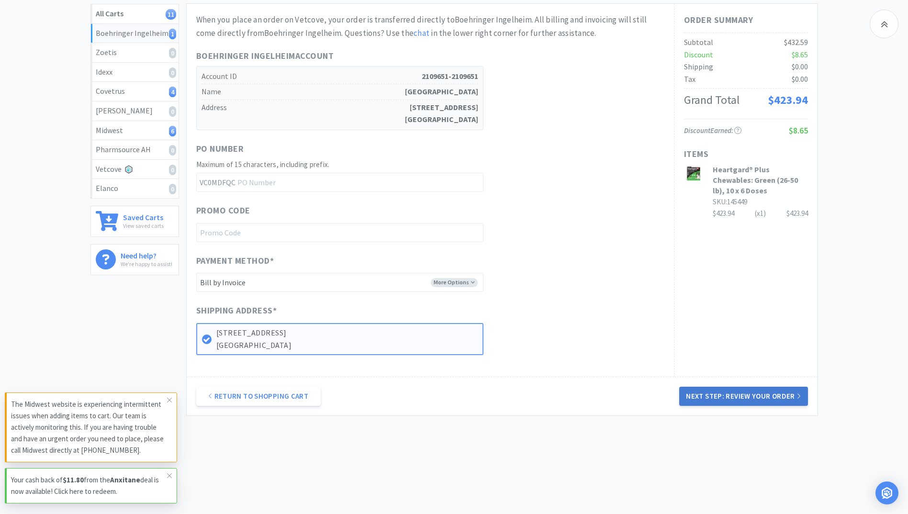
click at [749, 395] on button "Next Step: Review Your Order" at bounding box center [743, 396] width 128 height 19
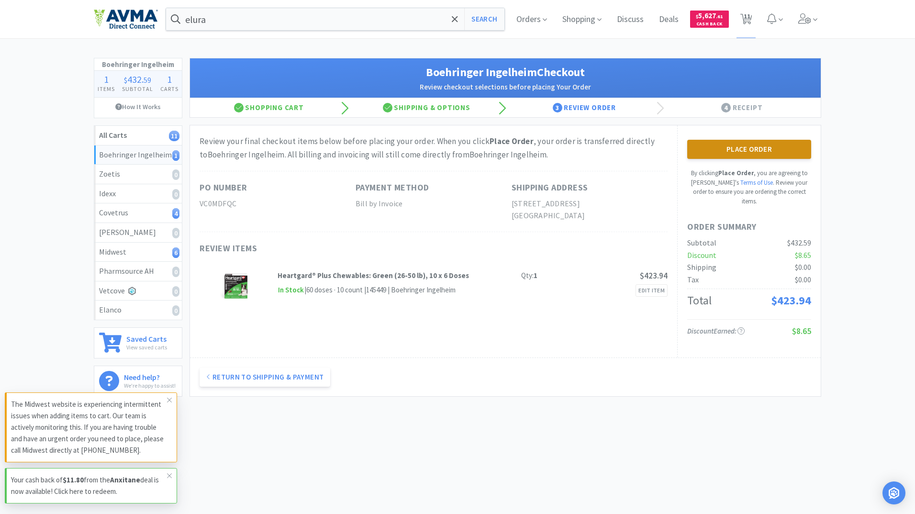
click at [746, 148] on button "Place Order" at bounding box center [749, 149] width 124 height 19
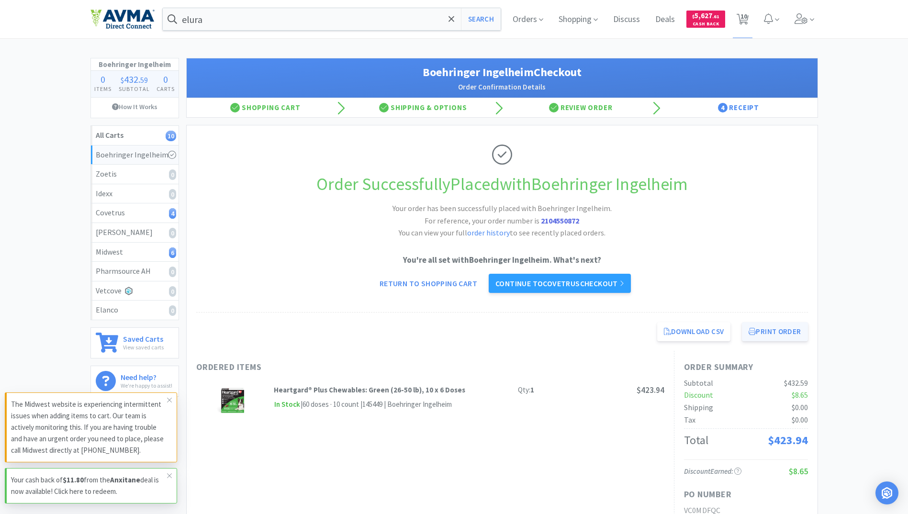
click at [782, 329] on button "Print Order" at bounding box center [775, 331] width 66 height 19
click at [747, 25] on span "10" at bounding box center [743, 16] width 7 height 38
select select "2"
select select "3"
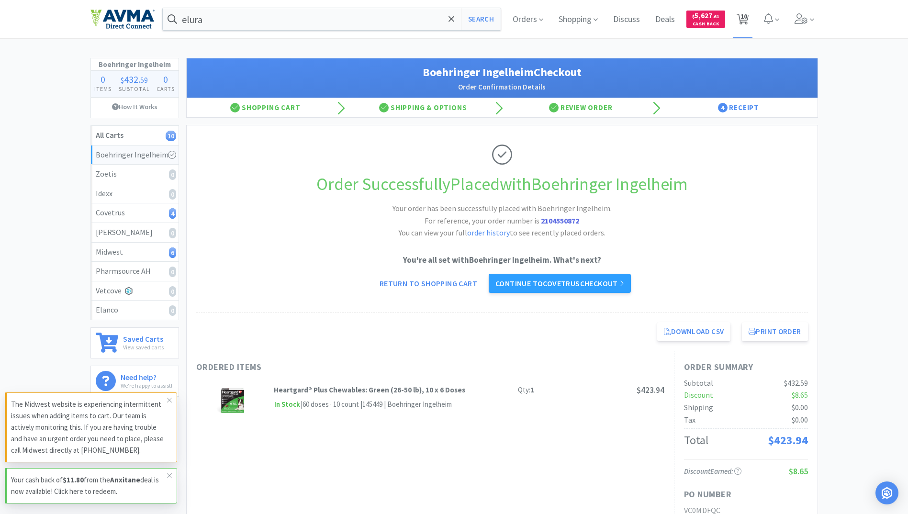
select select "1"
select select "2"
select select "1"
select select "2"
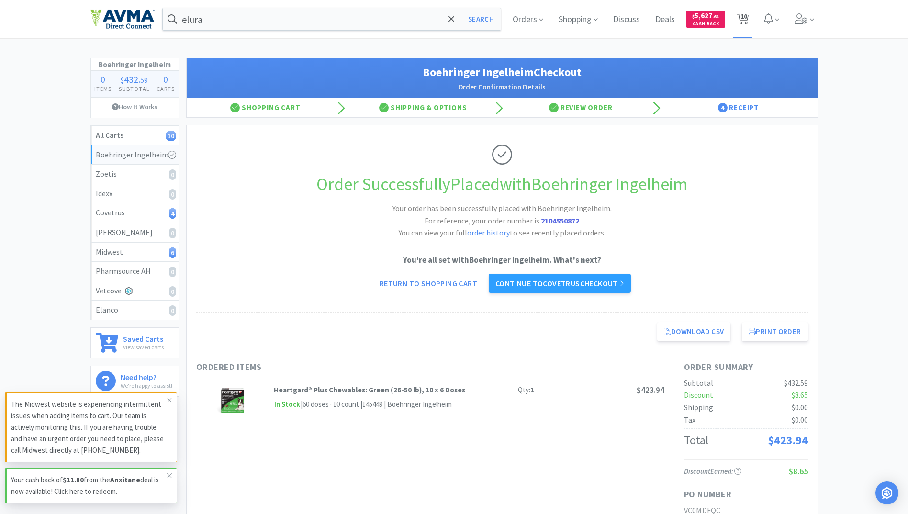
select select "1"
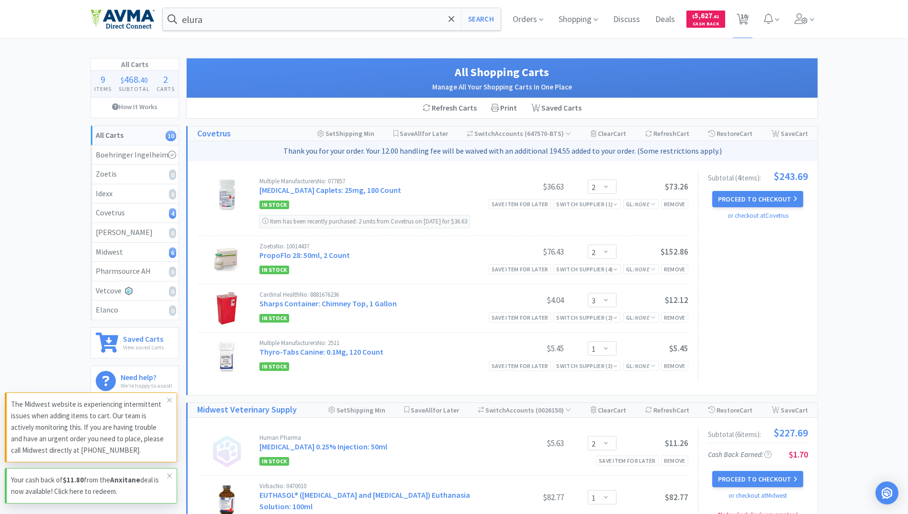
click at [315, 35] on div "elura Search Orders Shopping Discuss Discuss Deals Deals $ 5,627 . 61 Cash Back…" at bounding box center [453, 19] width 727 height 38
click at [314, 32] on div "elura Search Orders Shopping Discuss Discuss Deals Deals $ 5,627 . 61 Cash Back…" at bounding box center [453, 19] width 727 height 38
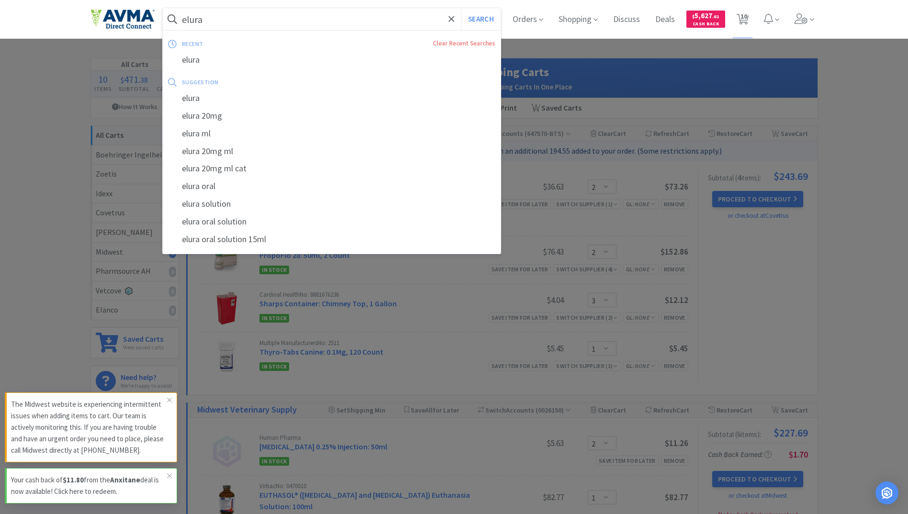
click at [312, 22] on input "elura" at bounding box center [332, 19] width 338 height 22
type input "b"
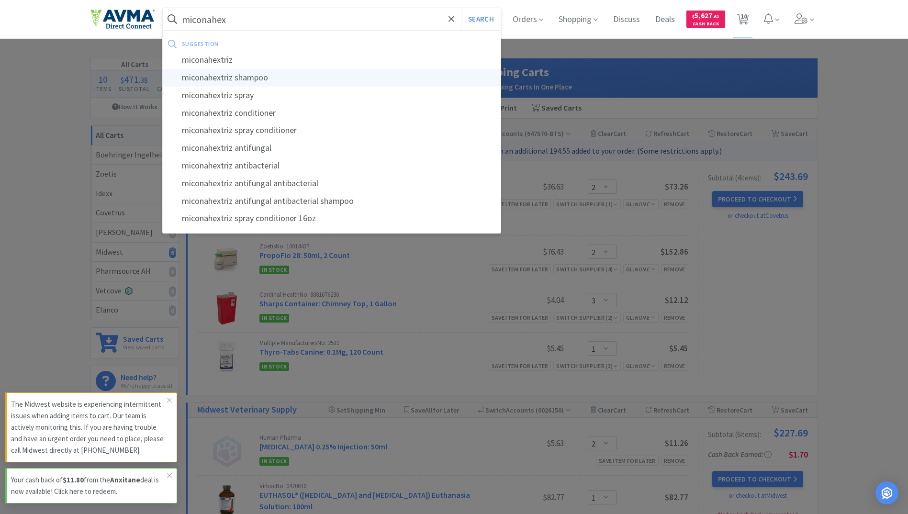
click at [244, 78] on div "miconahextriz shampoo" at bounding box center [332, 78] width 338 height 18
type input "miconahextriz shampoo"
select select "2"
select select "3"
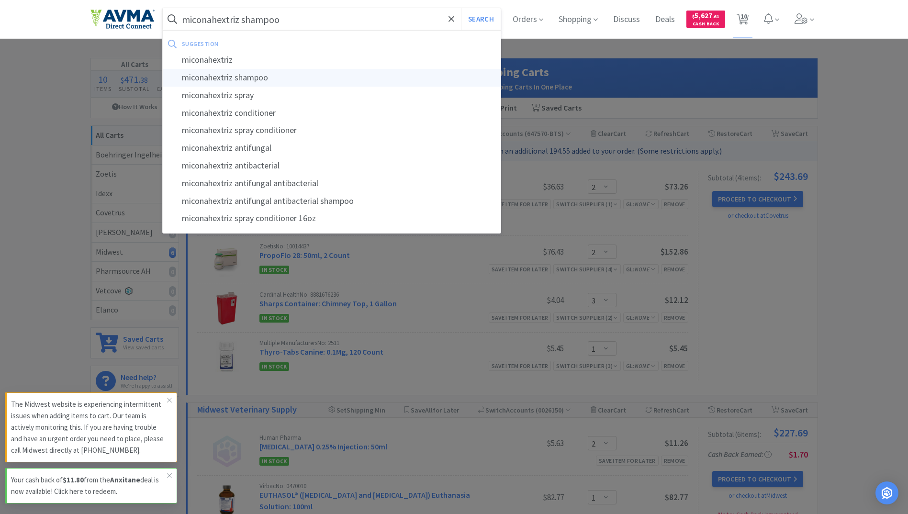
select select "1"
select select "2"
select select "1"
select select "2"
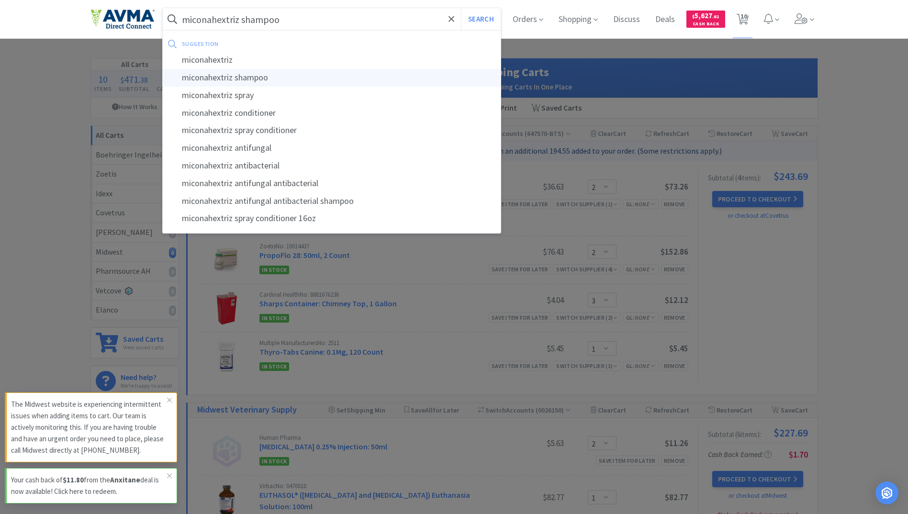
select select "1"
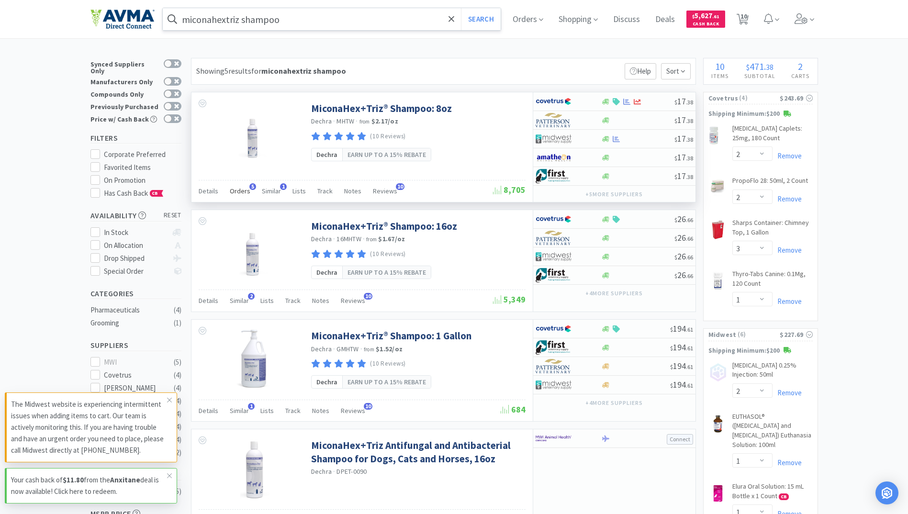
click at [244, 186] on div "Orders 5" at bounding box center [240, 192] width 21 height 18
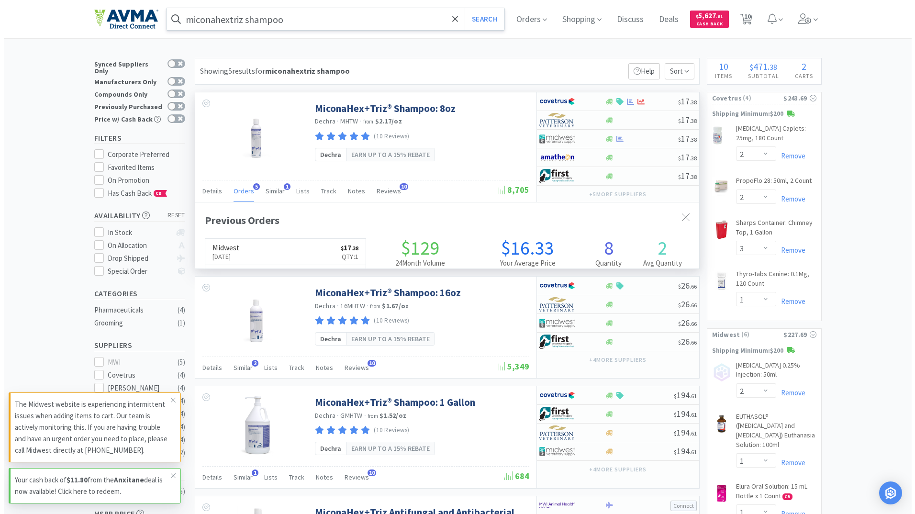
scroll to position [248, 504]
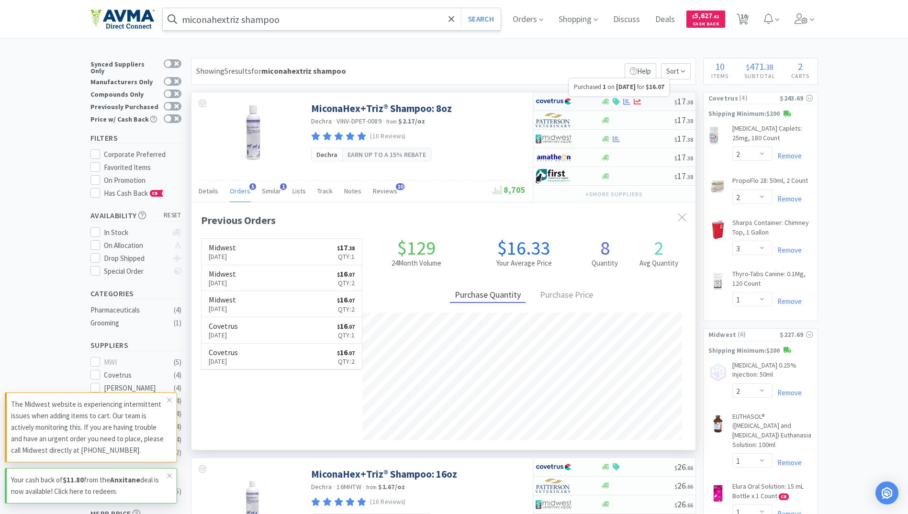
click at [623, 103] on icon at bounding box center [626, 101] width 7 height 6
select select "1"
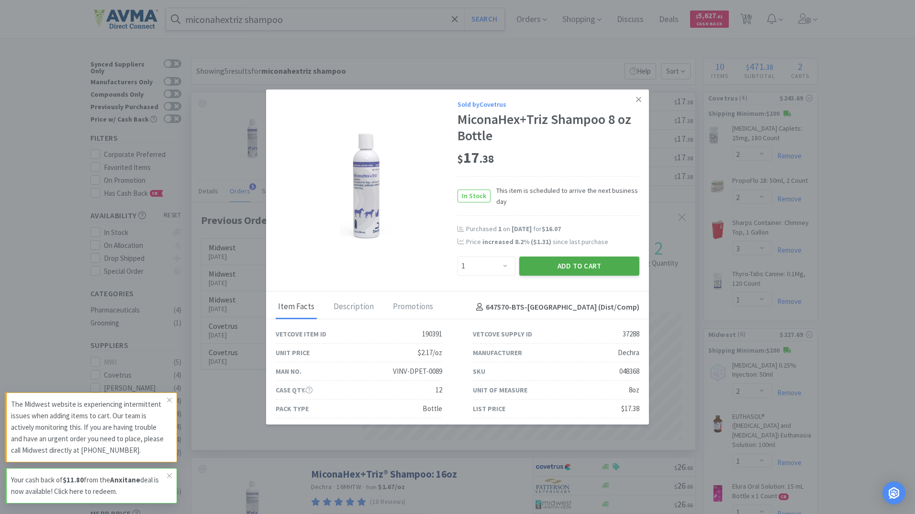
click at [602, 271] on button "Add to Cart" at bounding box center [579, 265] width 120 height 19
select select "1"
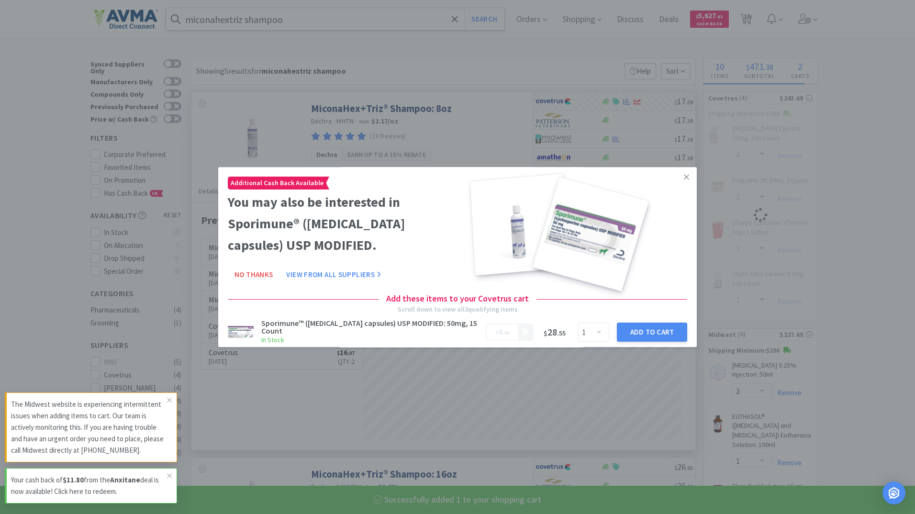
select select "1"
select select "2"
select select "3"
select select "1"
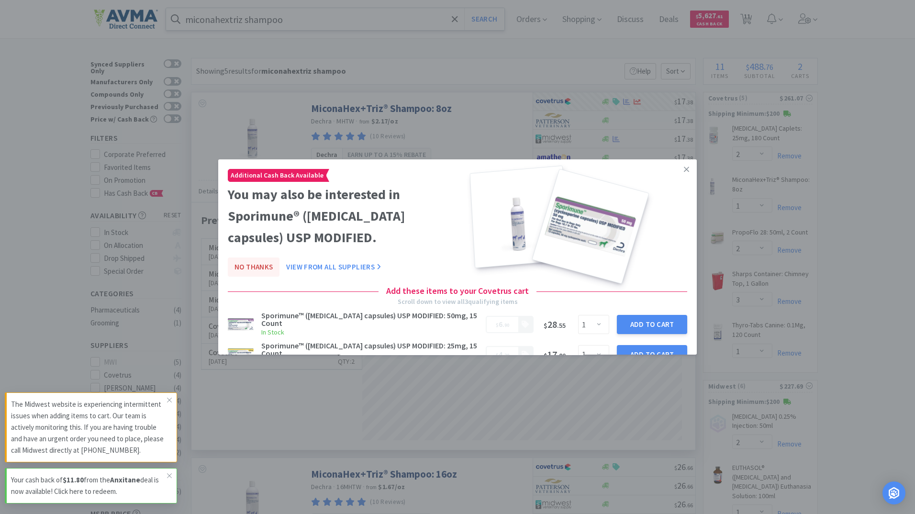
click at [261, 262] on button "No Thanks" at bounding box center [254, 266] width 52 height 19
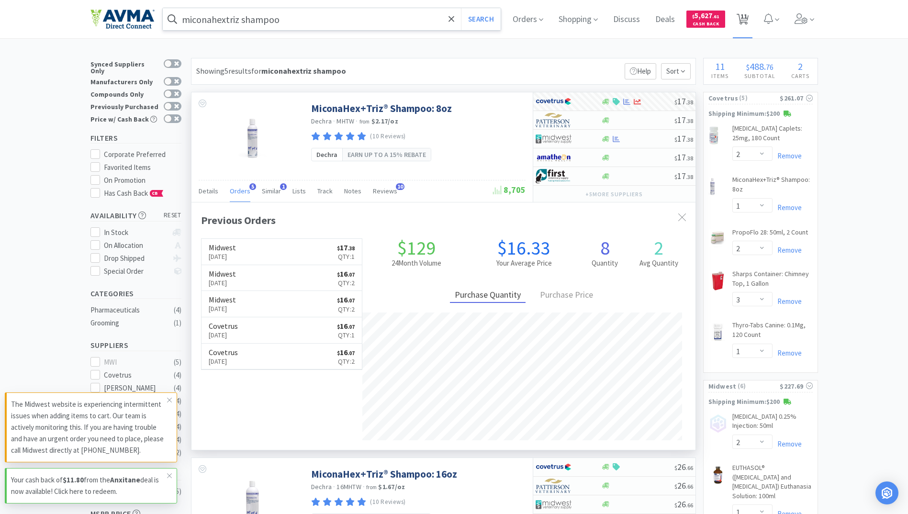
click at [747, 20] on span "11" at bounding box center [743, 16] width 7 height 38
select select "2"
select select "1"
select select "2"
select select "3"
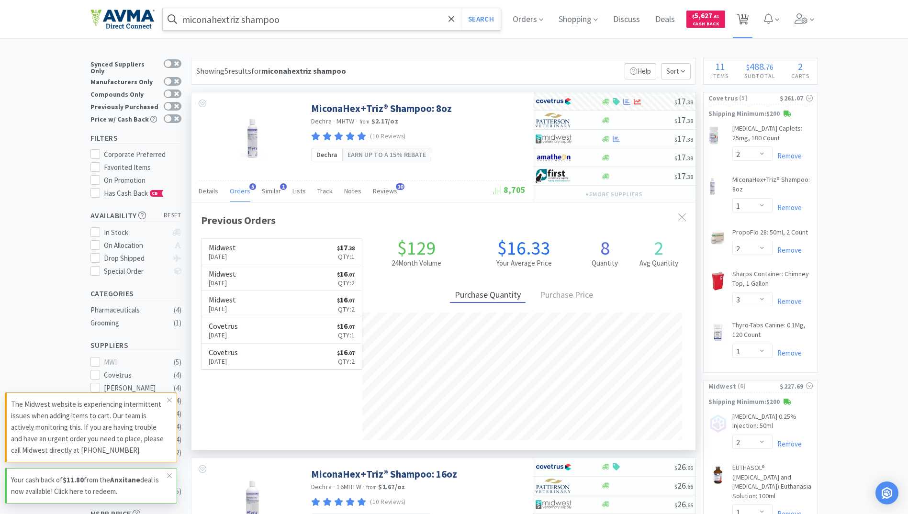
select select "1"
select select "2"
select select "1"
select select "2"
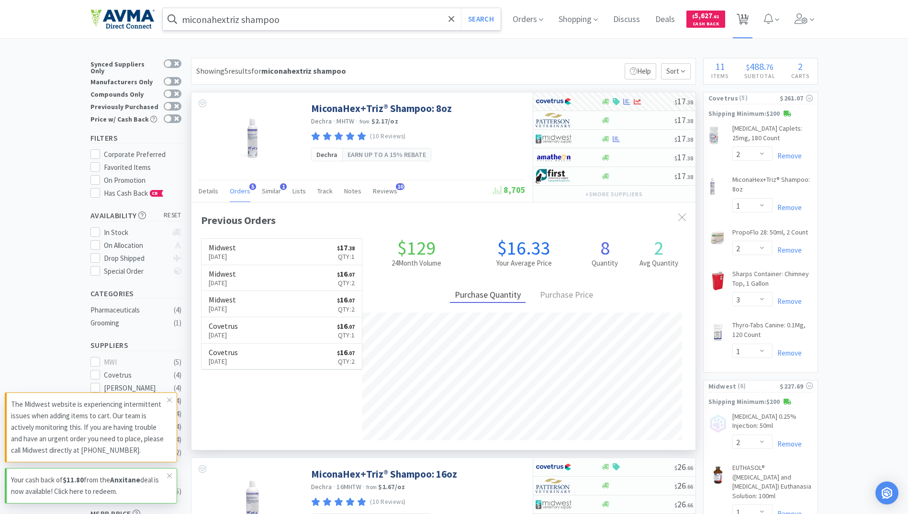
select select "1"
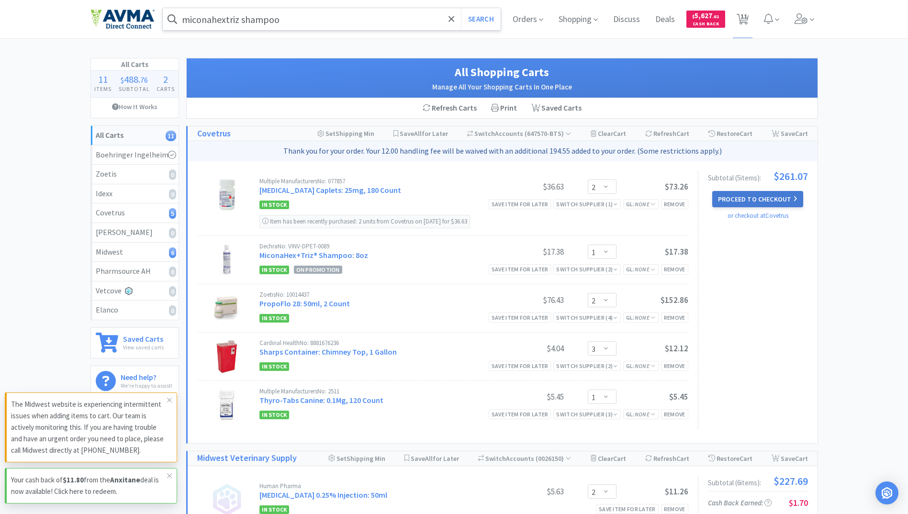
click at [758, 206] on button "Proceed to Checkout" at bounding box center [757, 199] width 91 height 16
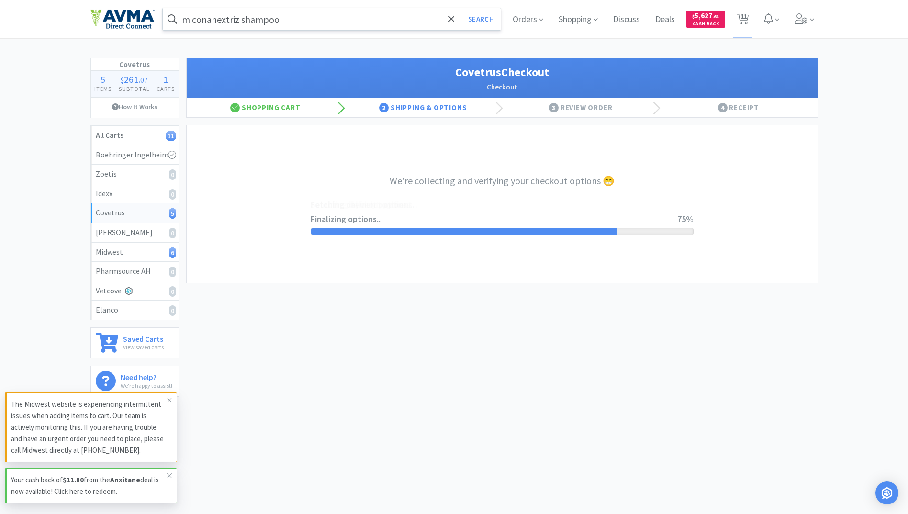
select select "ACCOUNT"
select select "cvt-standard-net"
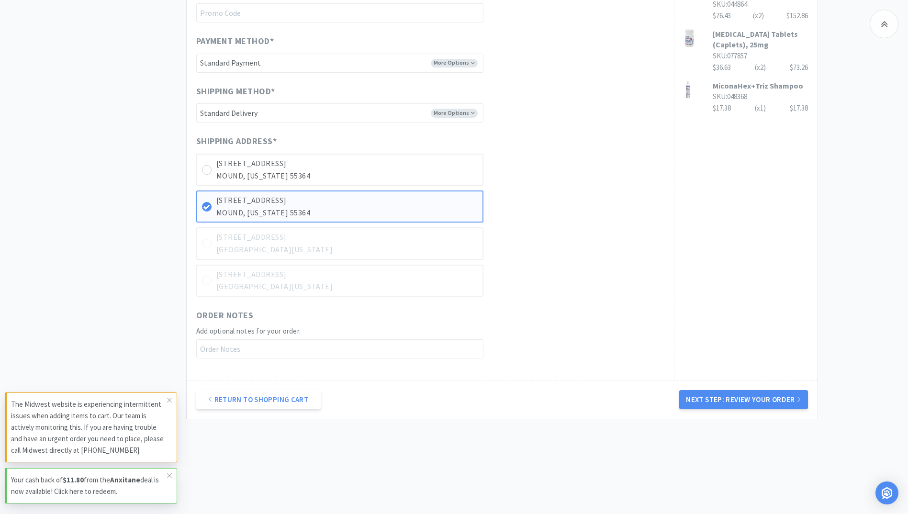
scroll to position [417, 0]
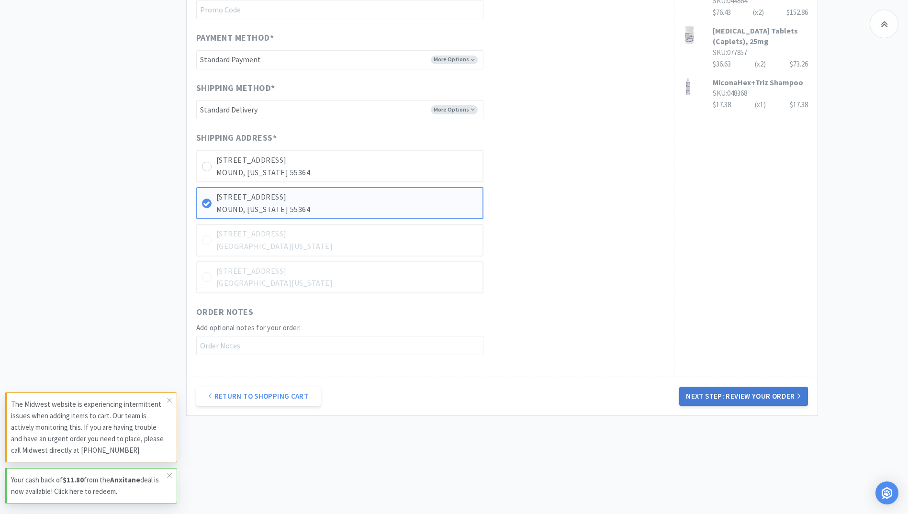
click at [730, 400] on button "Next Step: Review Your Order" at bounding box center [743, 396] width 128 height 19
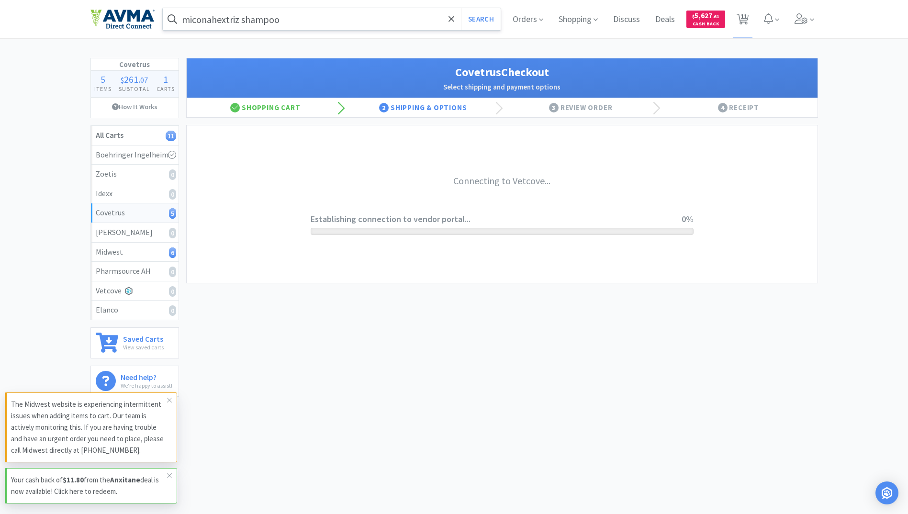
scroll to position [0, 0]
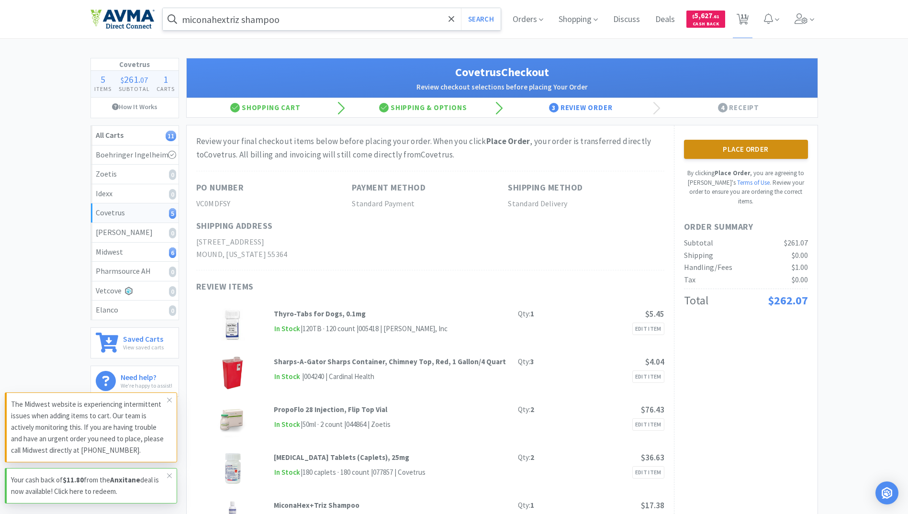
click at [751, 147] on button "Place Order" at bounding box center [746, 149] width 124 height 19
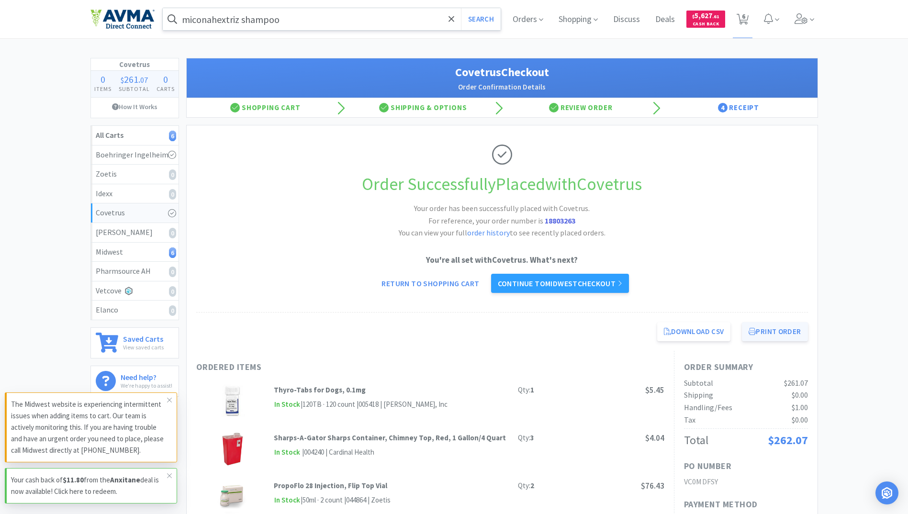
click at [771, 331] on button "Print Order" at bounding box center [775, 331] width 66 height 19
click at [747, 27] on span "6" at bounding box center [743, 19] width 20 height 38
select select "2"
select select "1"
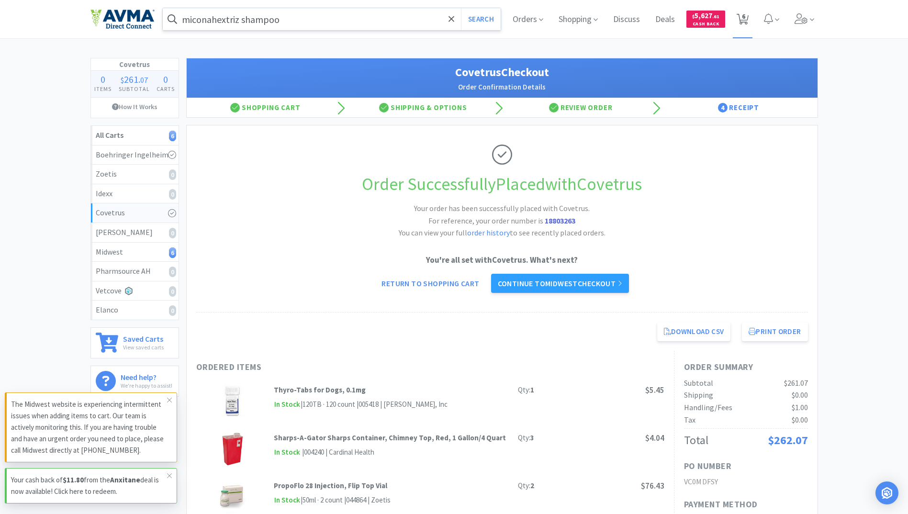
select select "2"
select select "1"
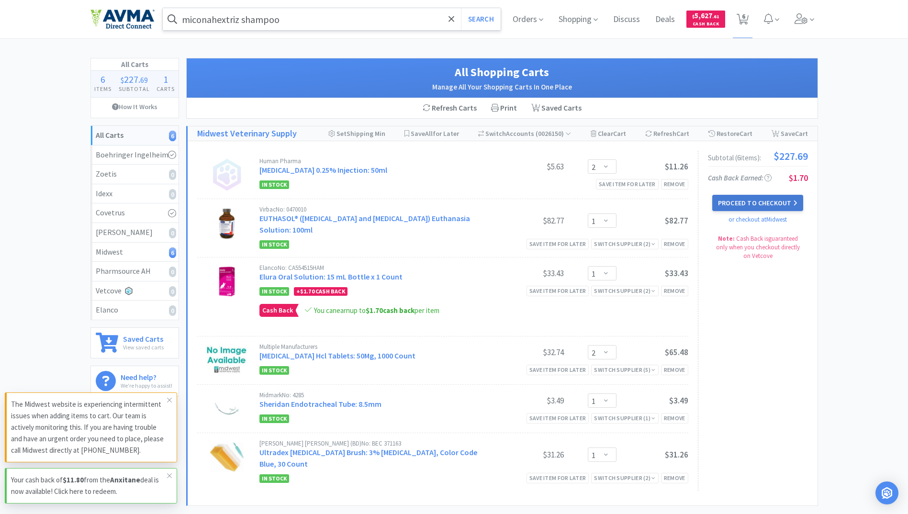
click at [761, 201] on button "Proceed to Checkout" at bounding box center [757, 203] width 91 height 16
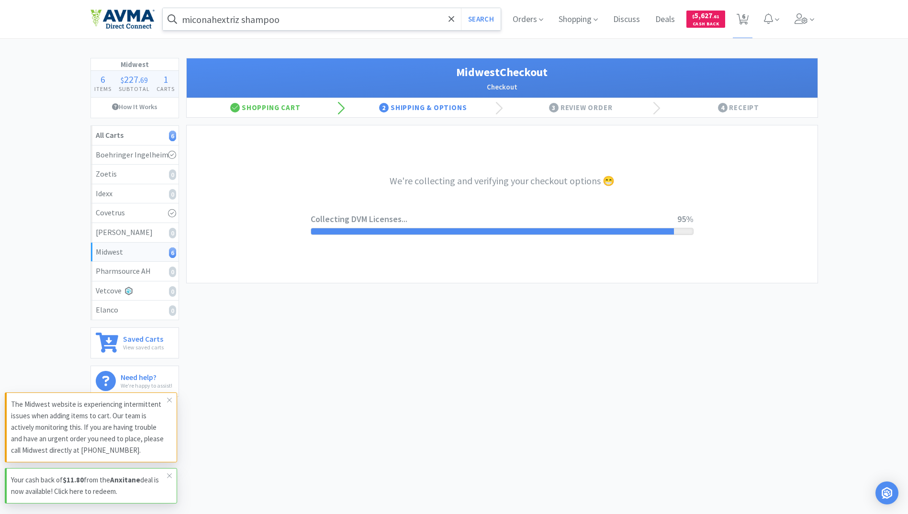
select select "3"
select select "0"
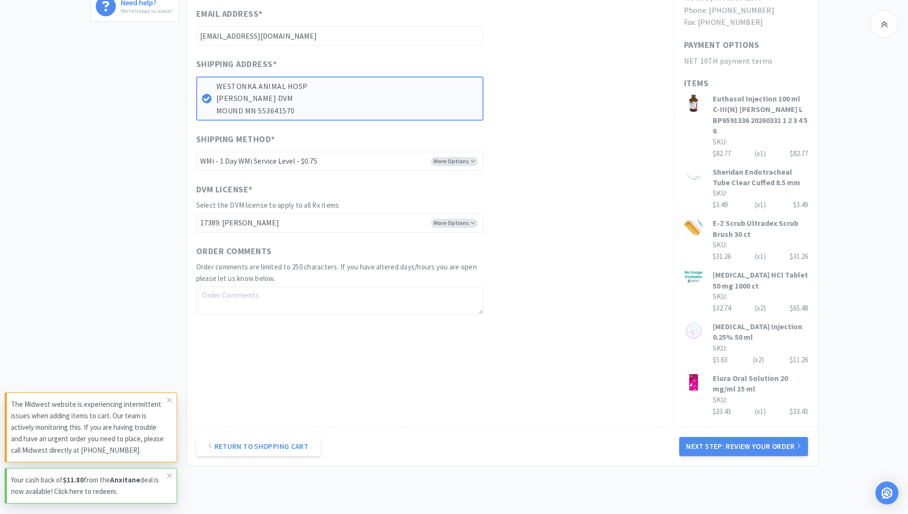
scroll to position [377, 0]
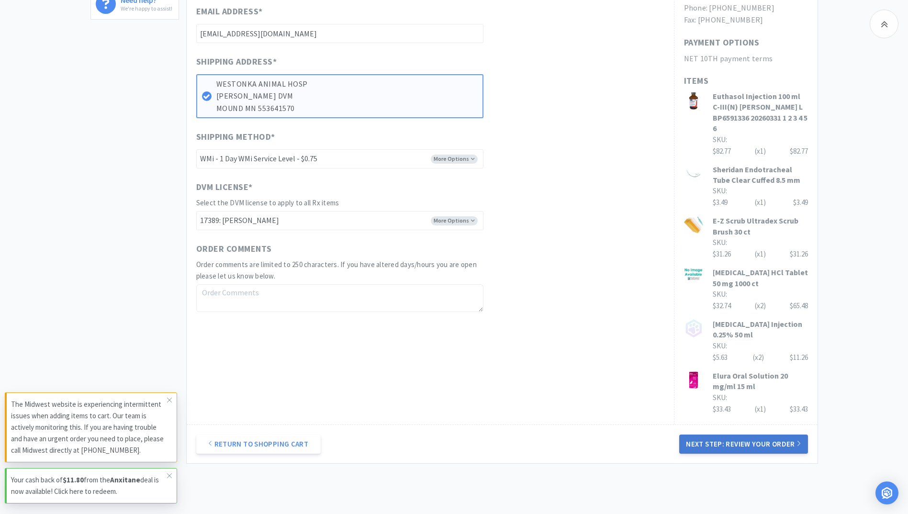
click at [765, 450] on button "Next Step: Review Your Order" at bounding box center [743, 443] width 128 height 19
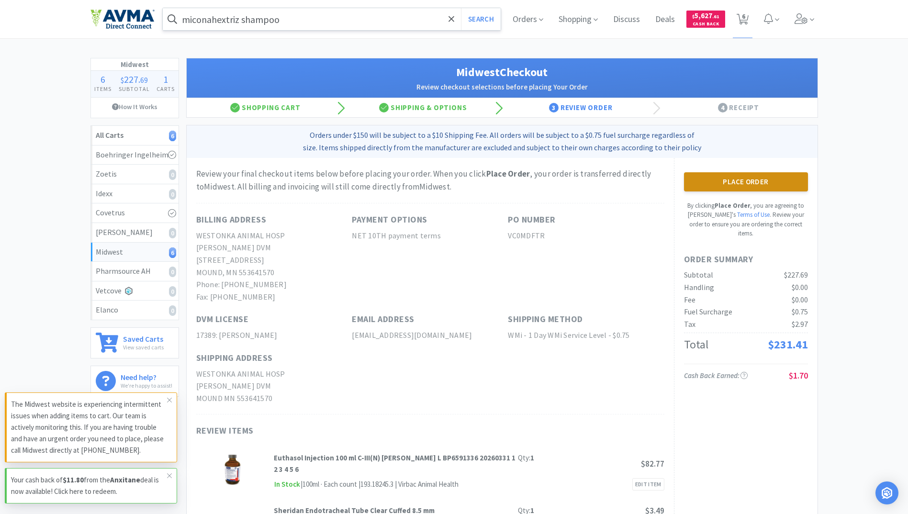
click at [718, 183] on button "Place Order" at bounding box center [746, 181] width 124 height 19
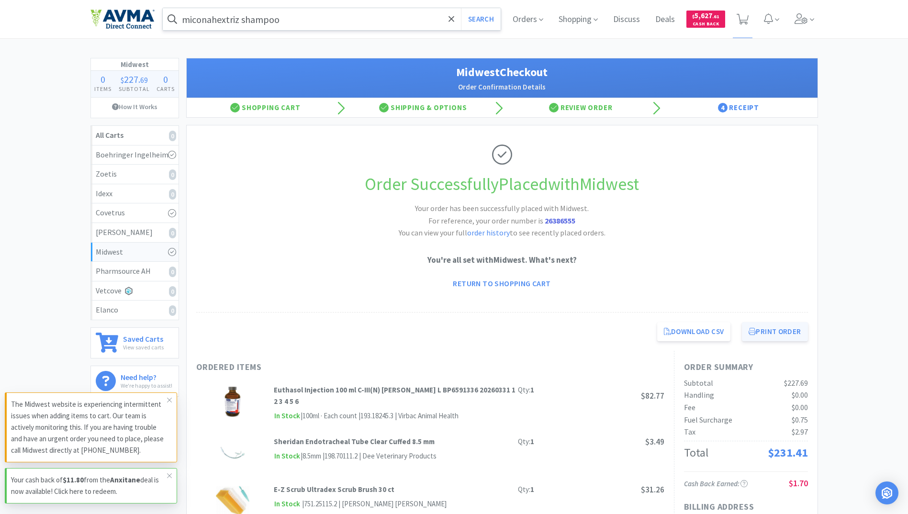
click at [795, 335] on button "Print Order" at bounding box center [775, 331] width 66 height 19
click at [798, 15] on icon at bounding box center [800, 18] width 13 height 11
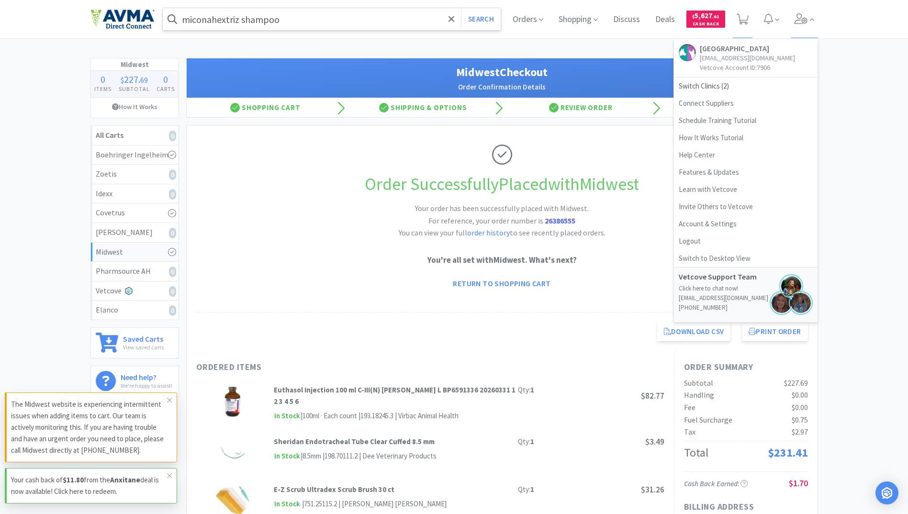
click at [864, 146] on div "Midwest 0 Items $ 227 . 69 Subtotal 0 Carts How It Works All Carts 0 Boehringer…" at bounding box center [454, 470] width 908 height 824
